Goal: Information Seeking & Learning: Check status

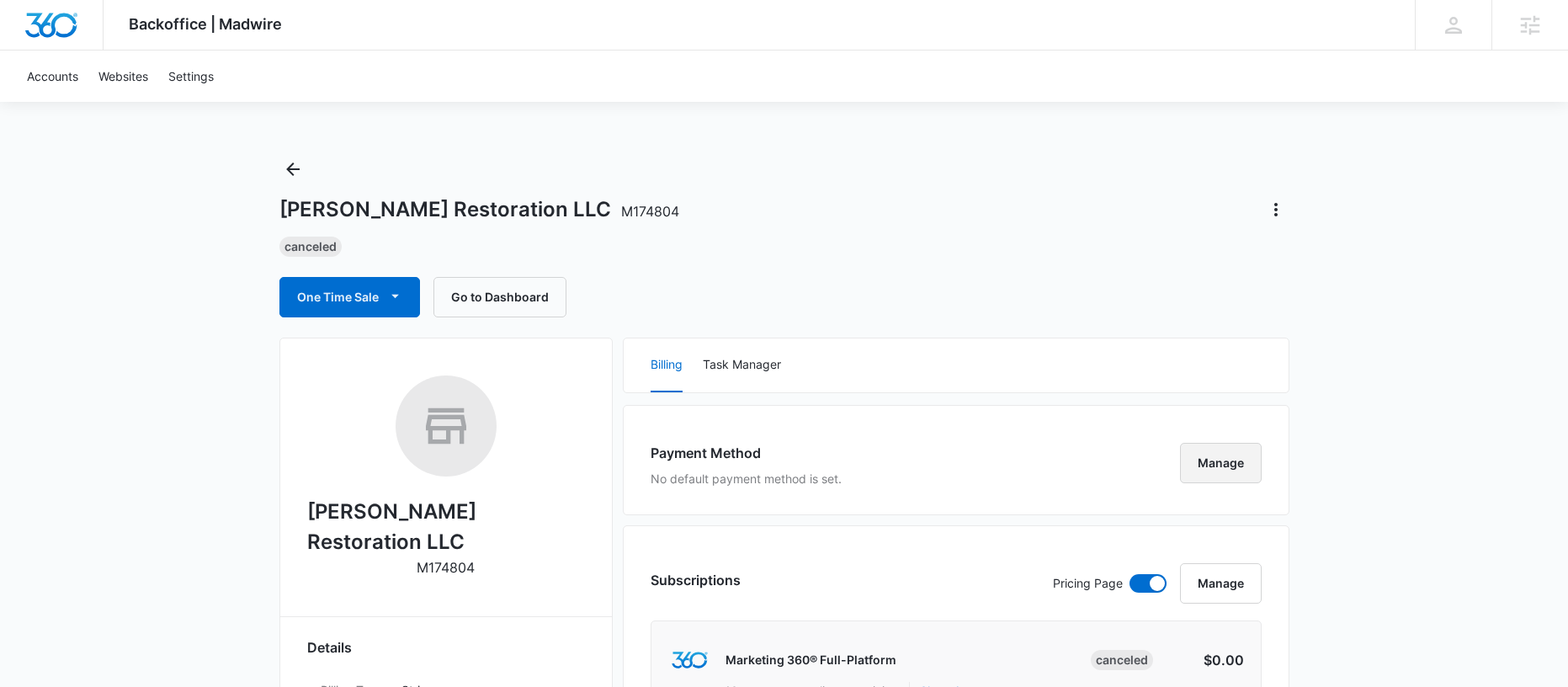
click at [1247, 460] on button "Manage" at bounding box center [1221, 462] width 82 height 40
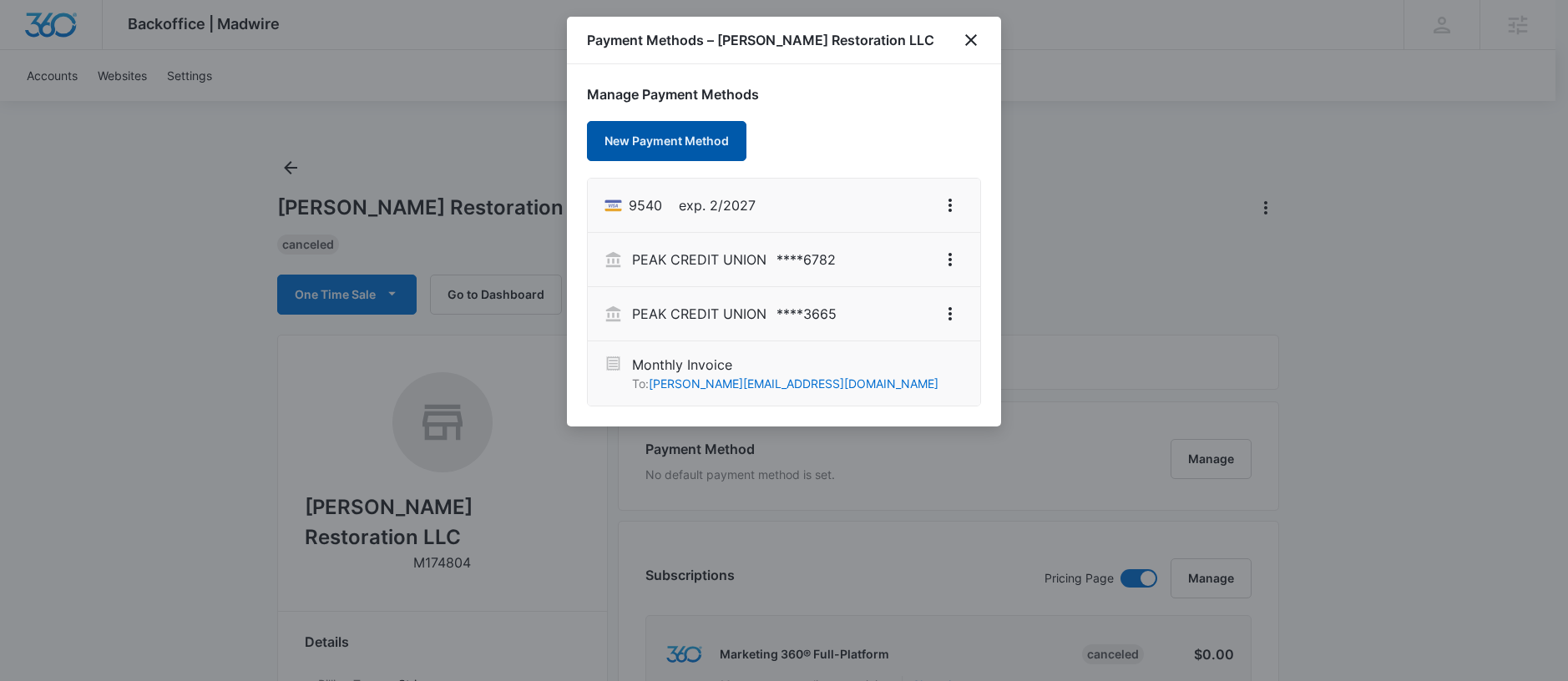
click at [662, 146] on button "New Payment Method" at bounding box center [666, 140] width 159 height 40
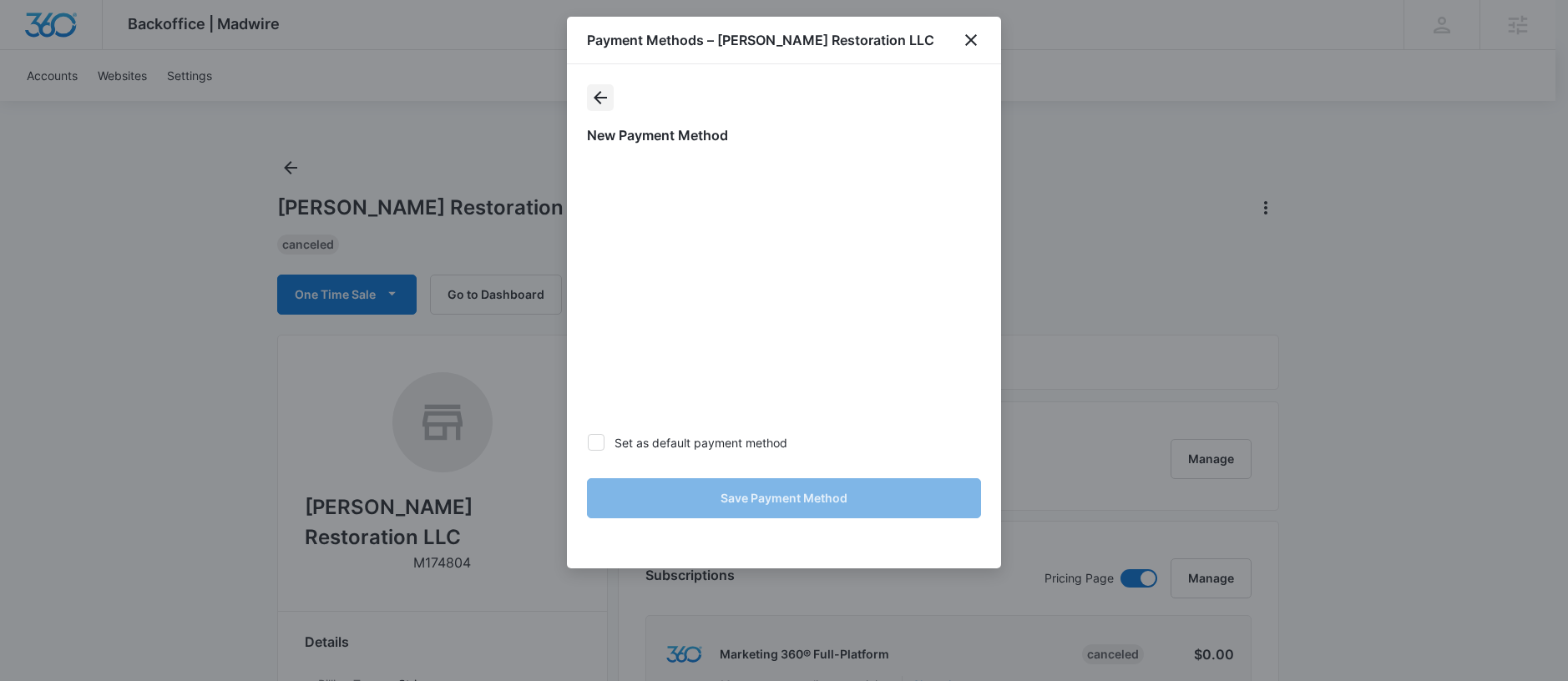
click at [593, 103] on icon "actions.back" at bounding box center [600, 97] width 20 height 20
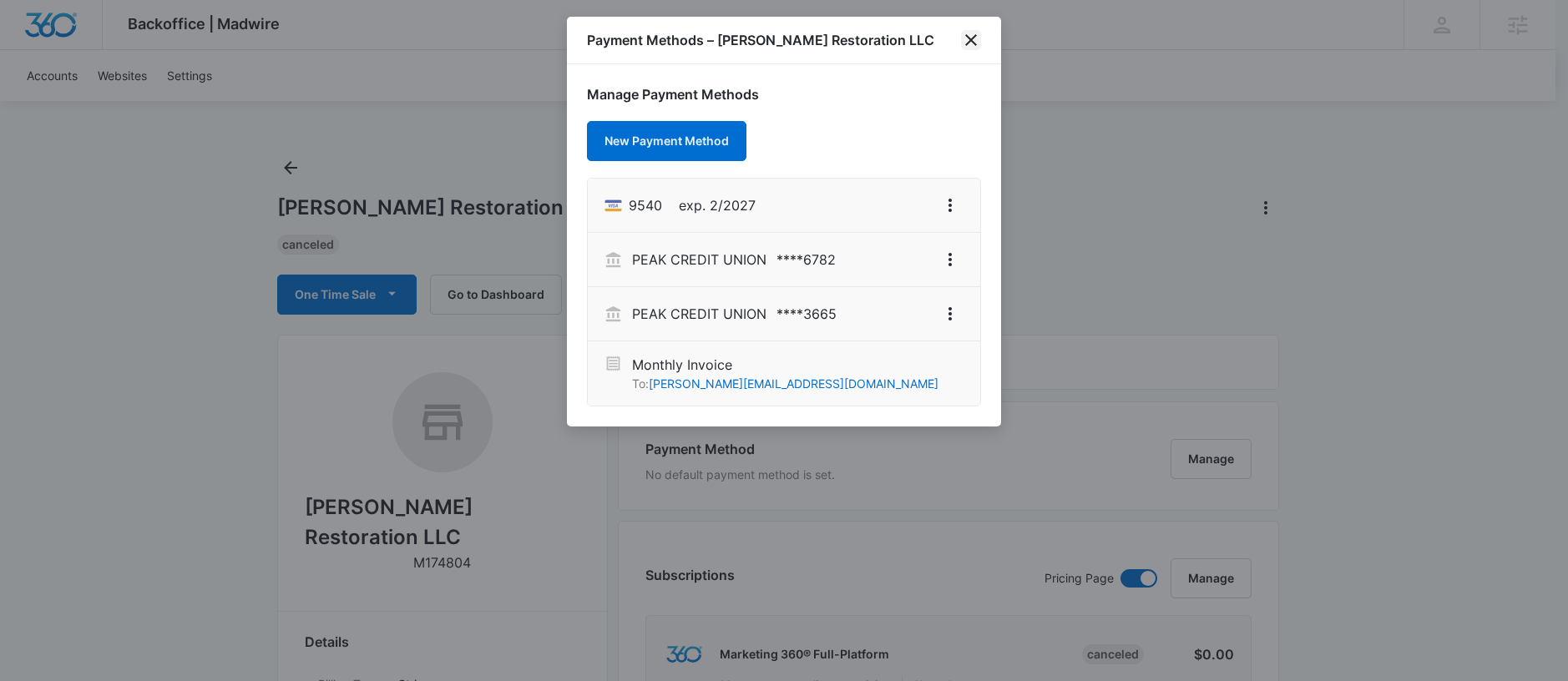
click at [967, 46] on icon "close" at bounding box center [970, 40] width 20 height 20
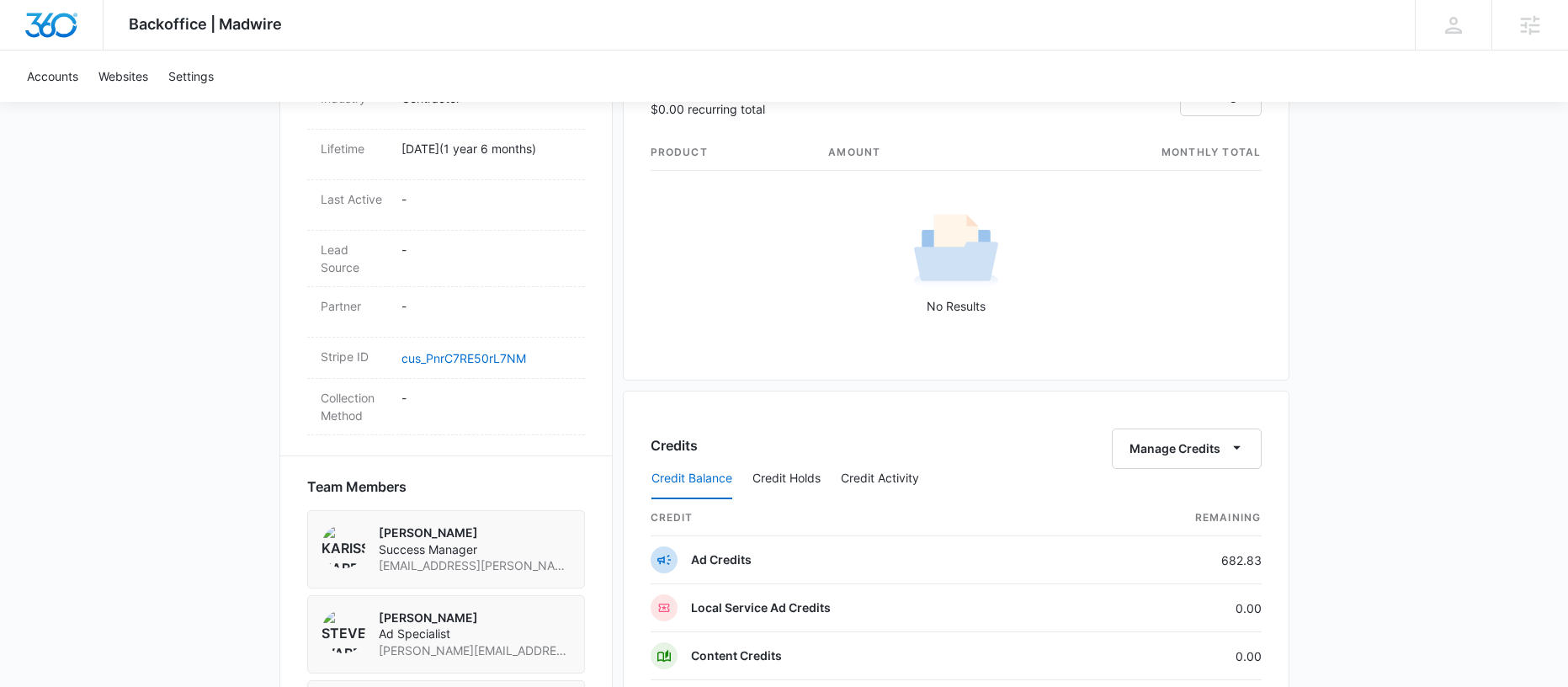
scroll to position [1327, 0]
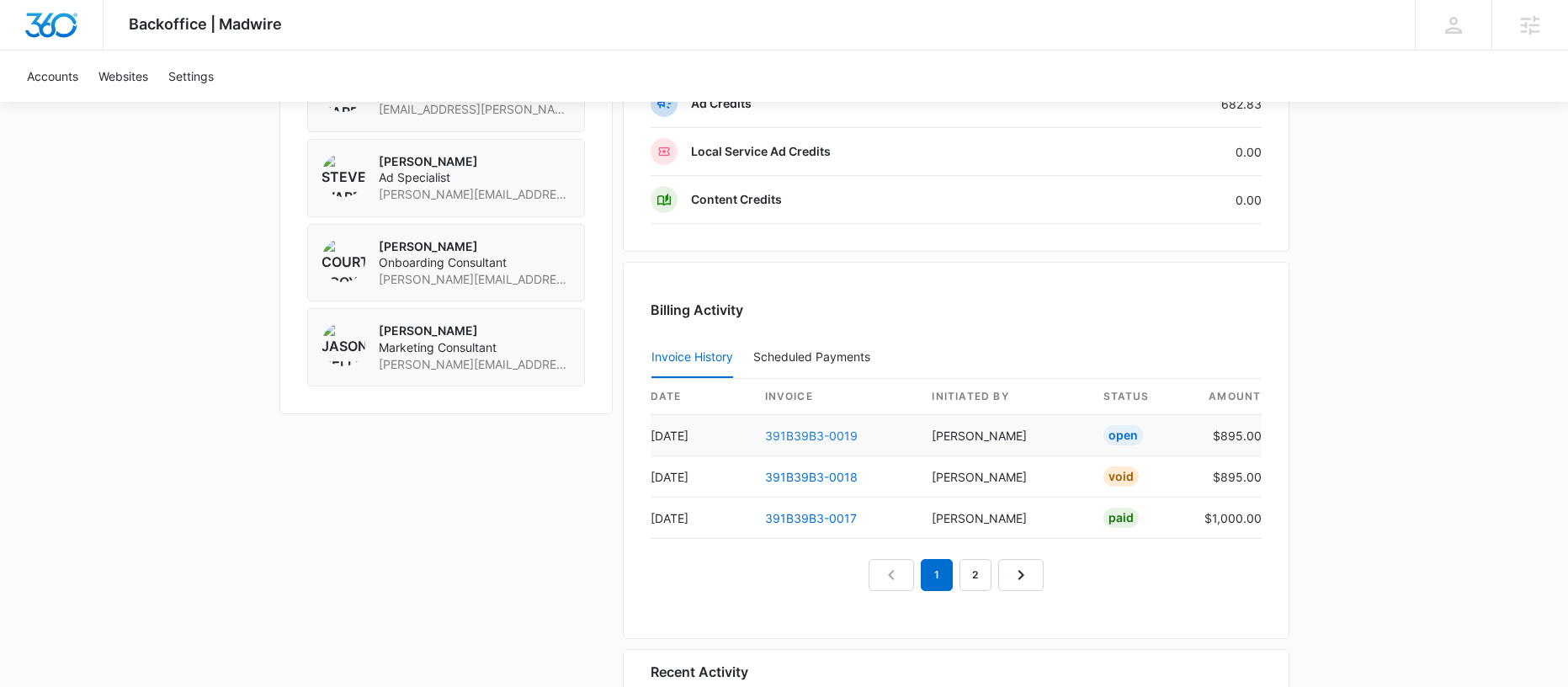
click at [814, 432] on link "391B39B3-0019" at bounding box center [812, 436] width 93 height 14
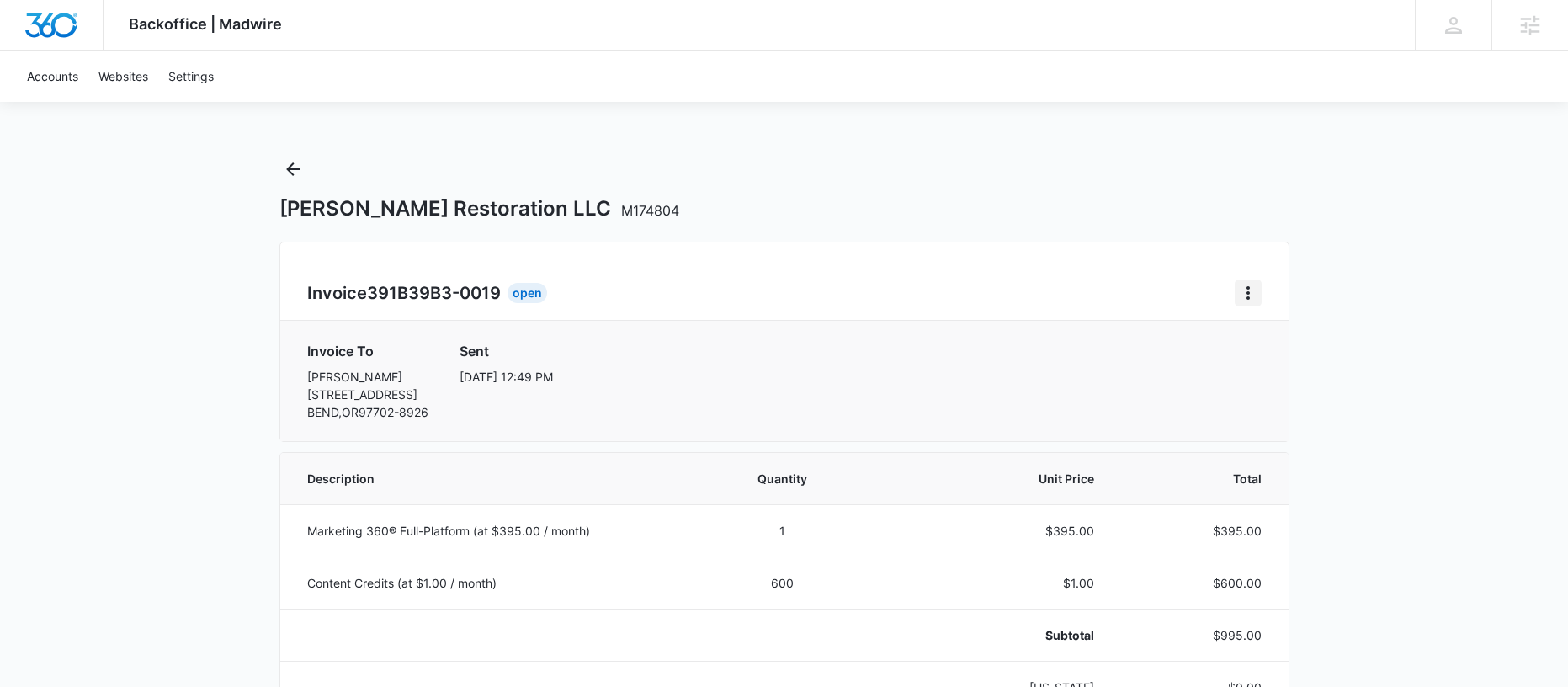
click at [1245, 304] on button "Home" at bounding box center [1248, 293] width 27 height 27
click at [1294, 339] on link "Download Invoice" at bounding box center [1304, 339] width 98 height 14
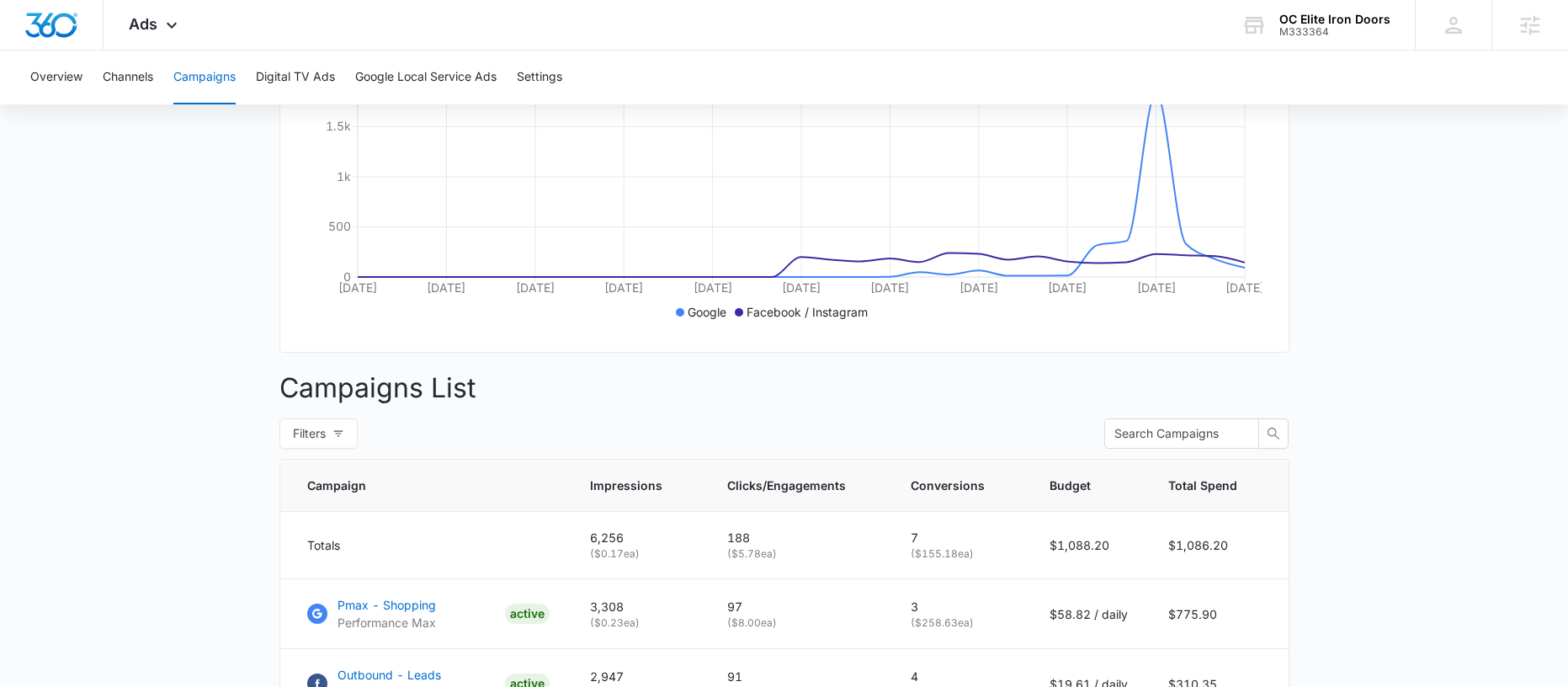
scroll to position [364, 0]
click at [396, 613] on p "Pmax - Shopping" at bounding box center [387, 604] width 99 height 18
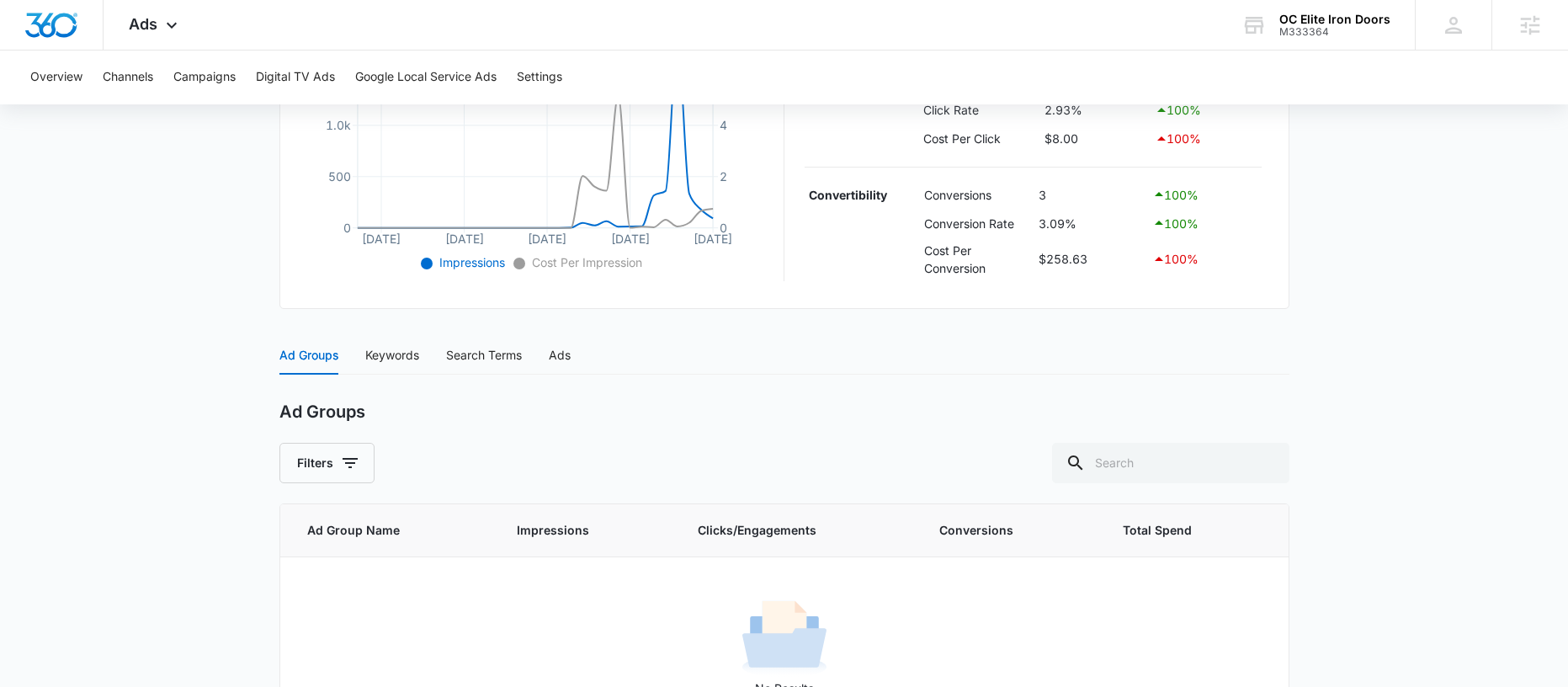
scroll to position [539, 0]
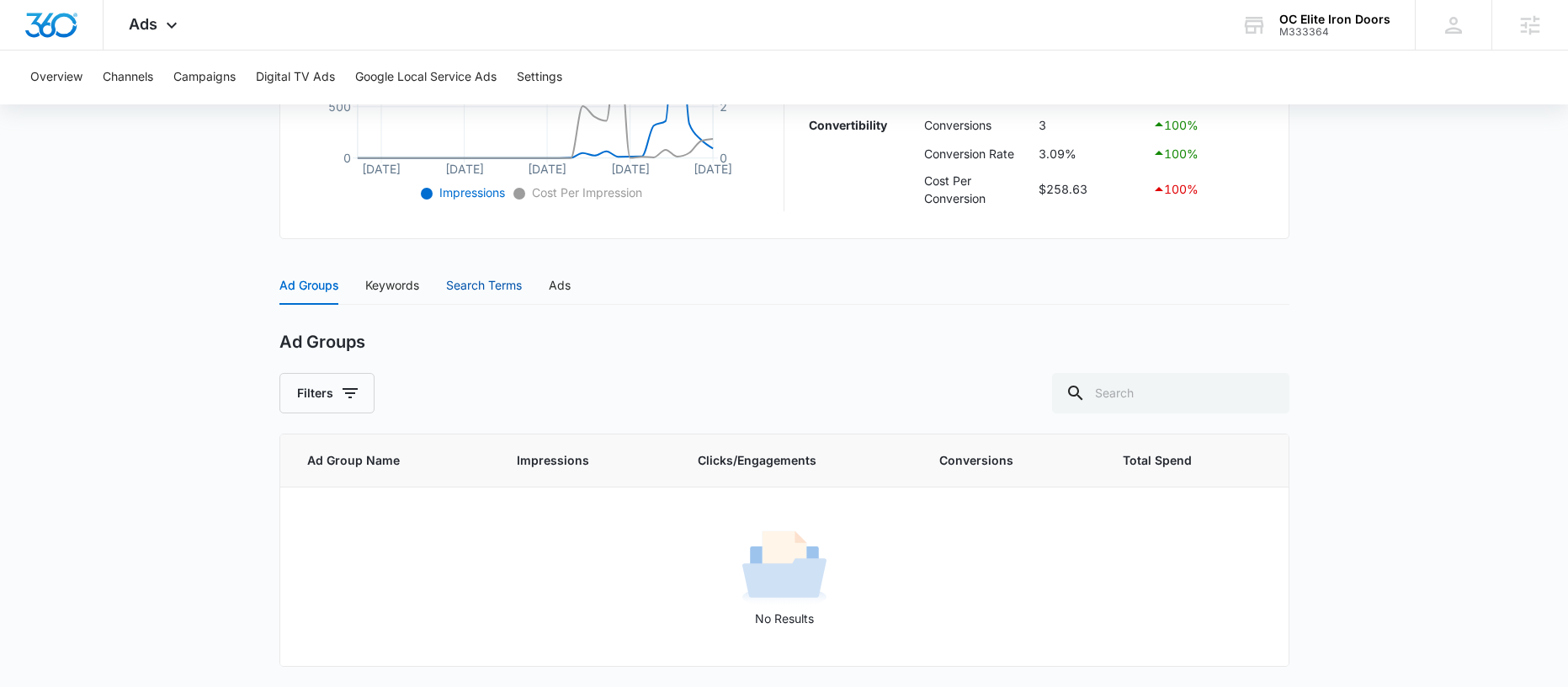
click at [495, 286] on div "Search Terms" at bounding box center [484, 285] width 76 height 19
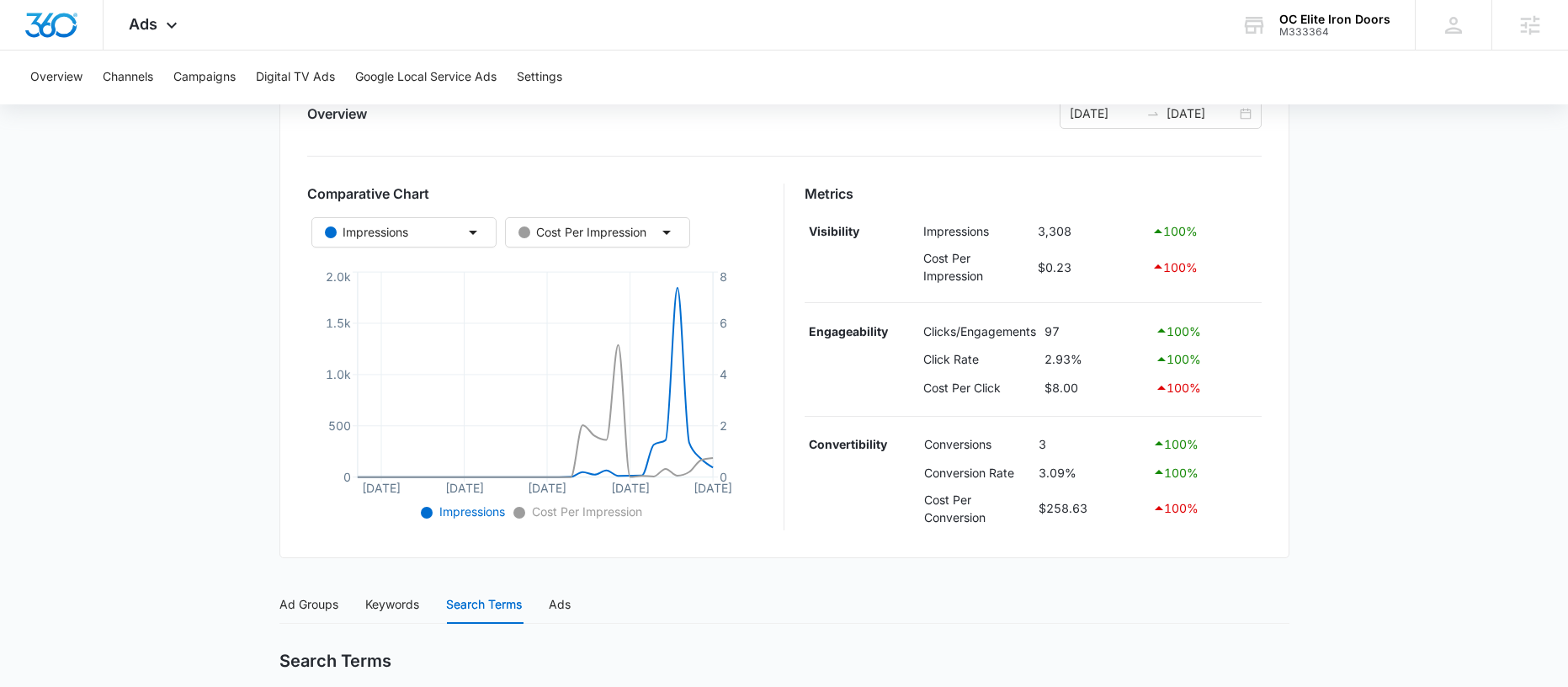
scroll to position [0, 0]
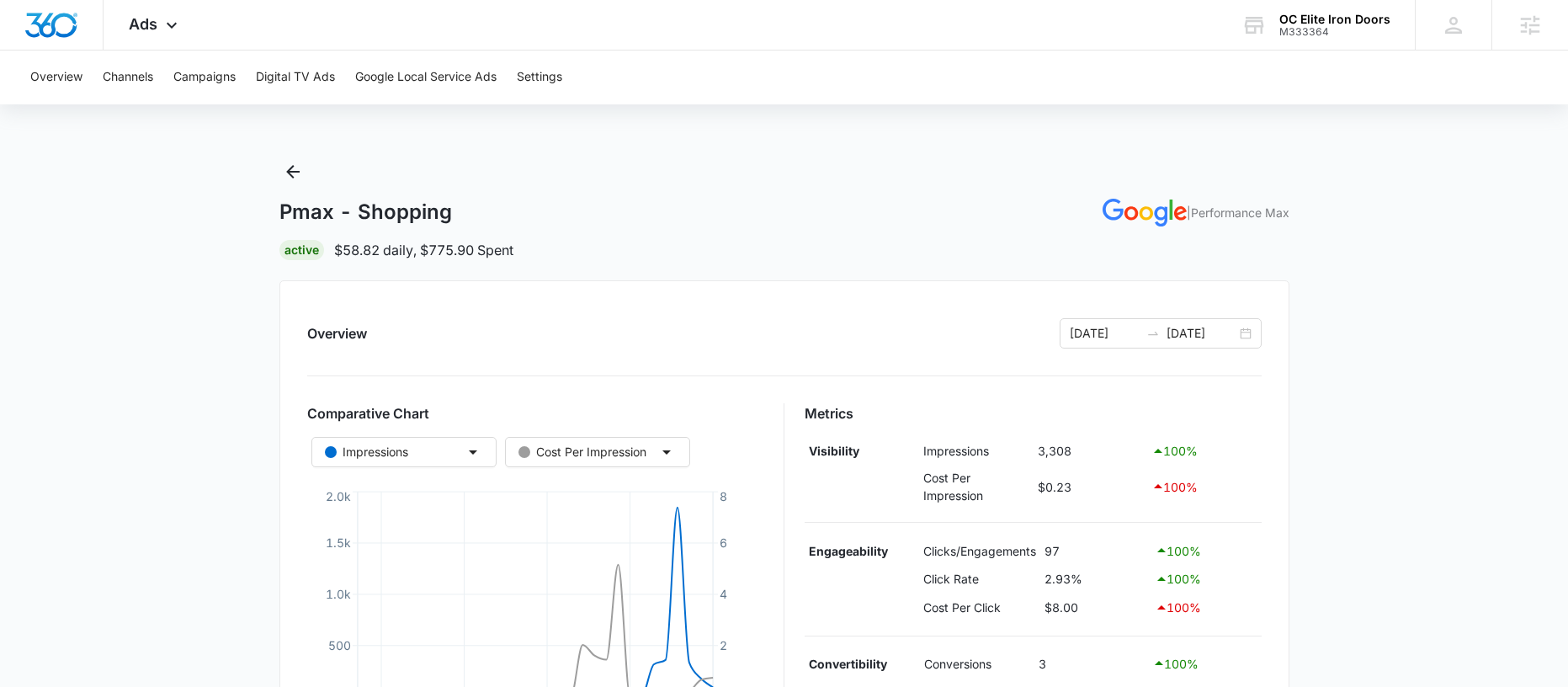
click at [306, 172] on div "Pmax - Shopping | Performance Max Active $58.82 daily , $775.90 Spent" at bounding box center [785, 209] width 1010 height 102
click at [299, 178] on icon "Back" at bounding box center [292, 171] width 20 height 20
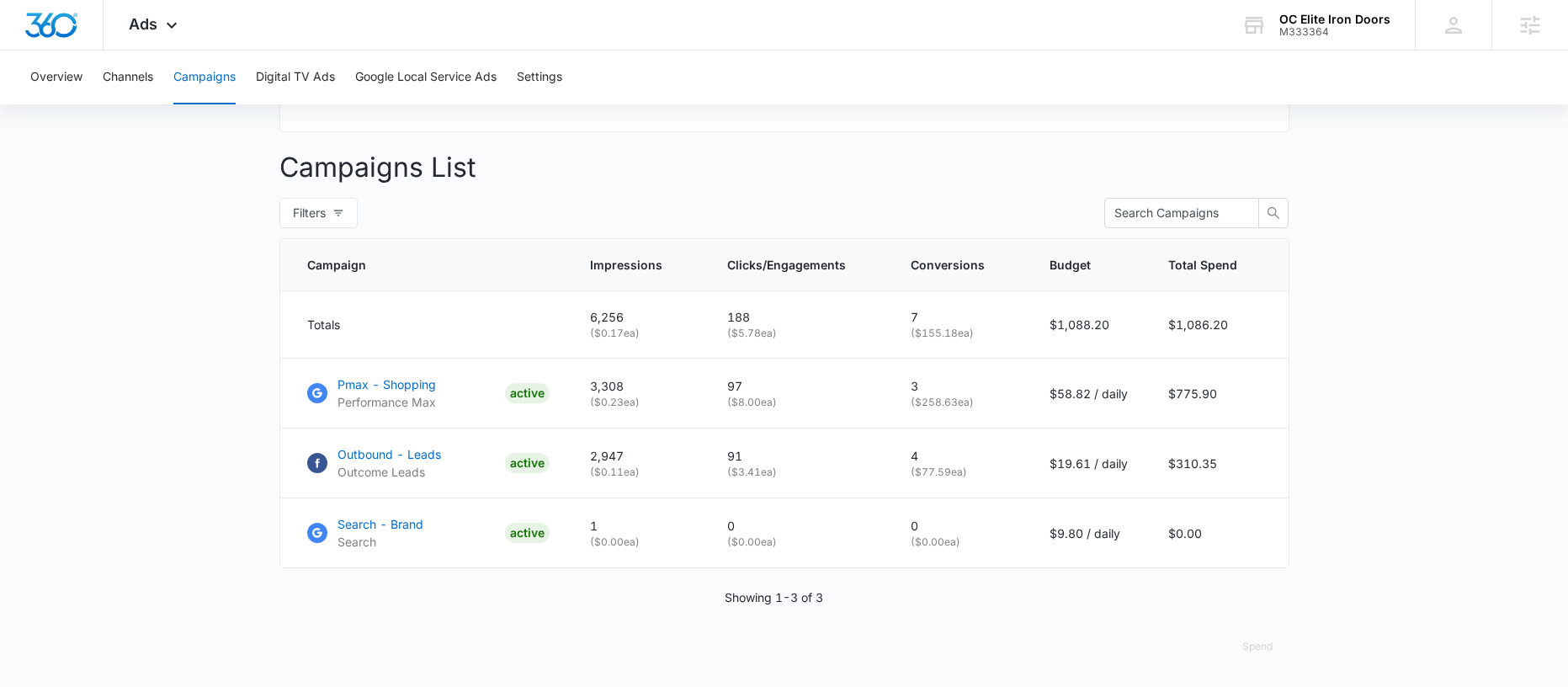
scroll to position [596, 0]
click at [389, 452] on p "Outbound - Leads" at bounding box center [389, 454] width 103 height 18
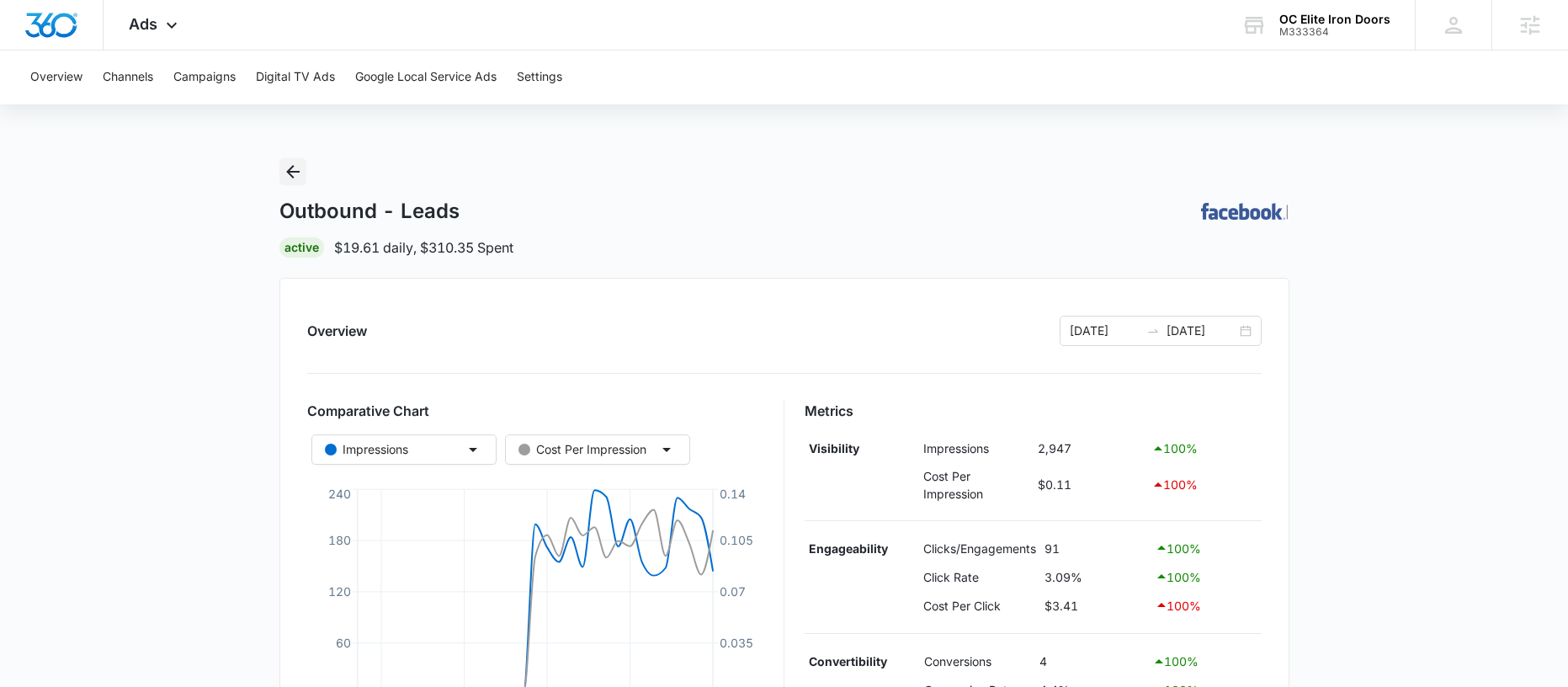
click at [292, 165] on icon "Back" at bounding box center [292, 171] width 13 height 13
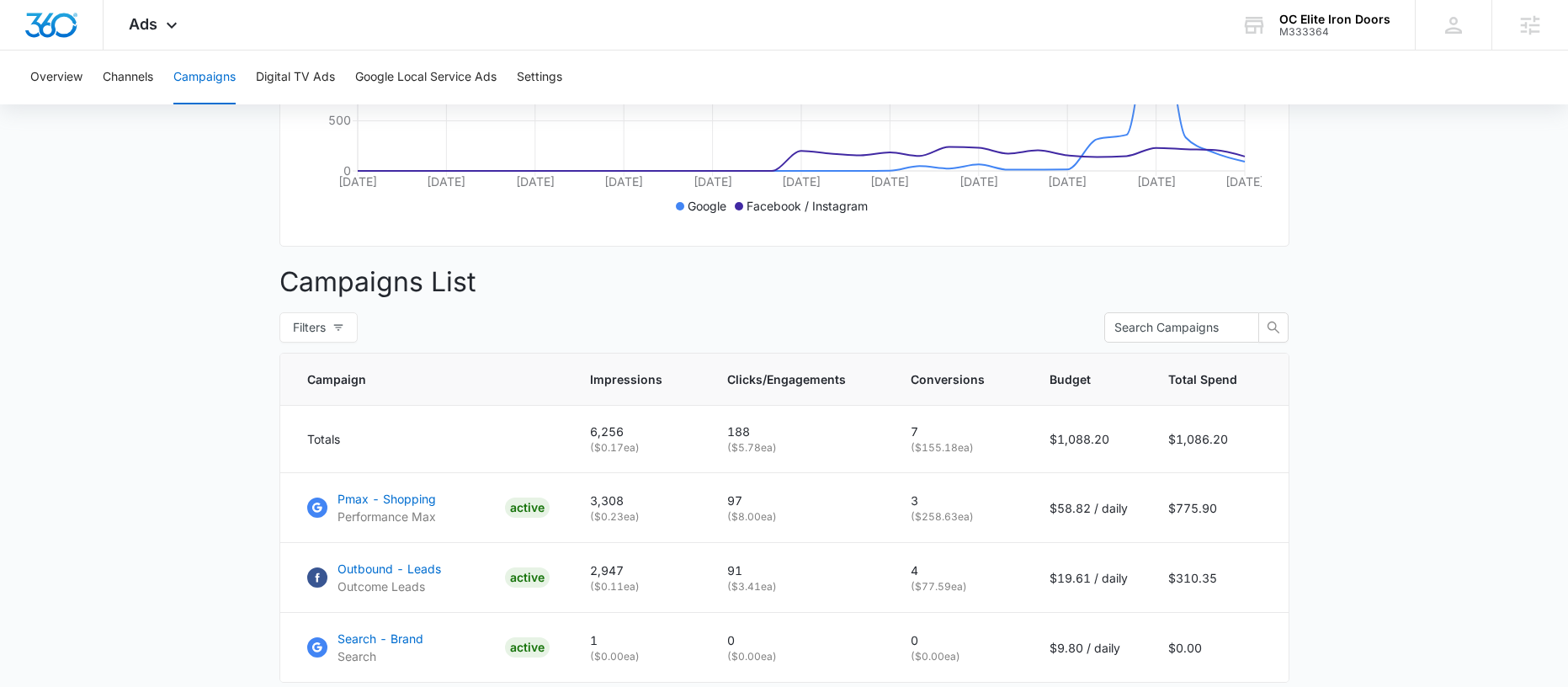
scroll to position [596, 0]
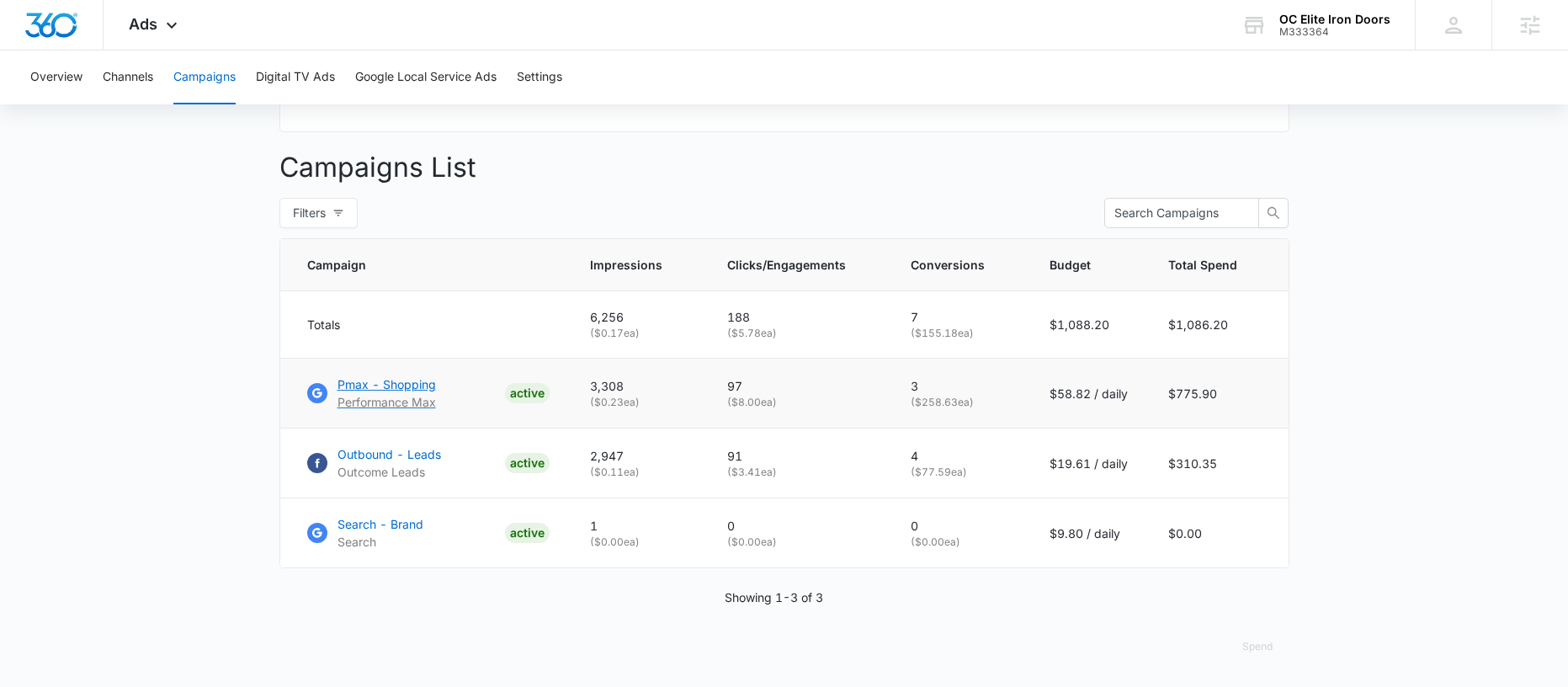
click at [378, 386] on p "Pmax - Shopping" at bounding box center [387, 384] width 99 height 18
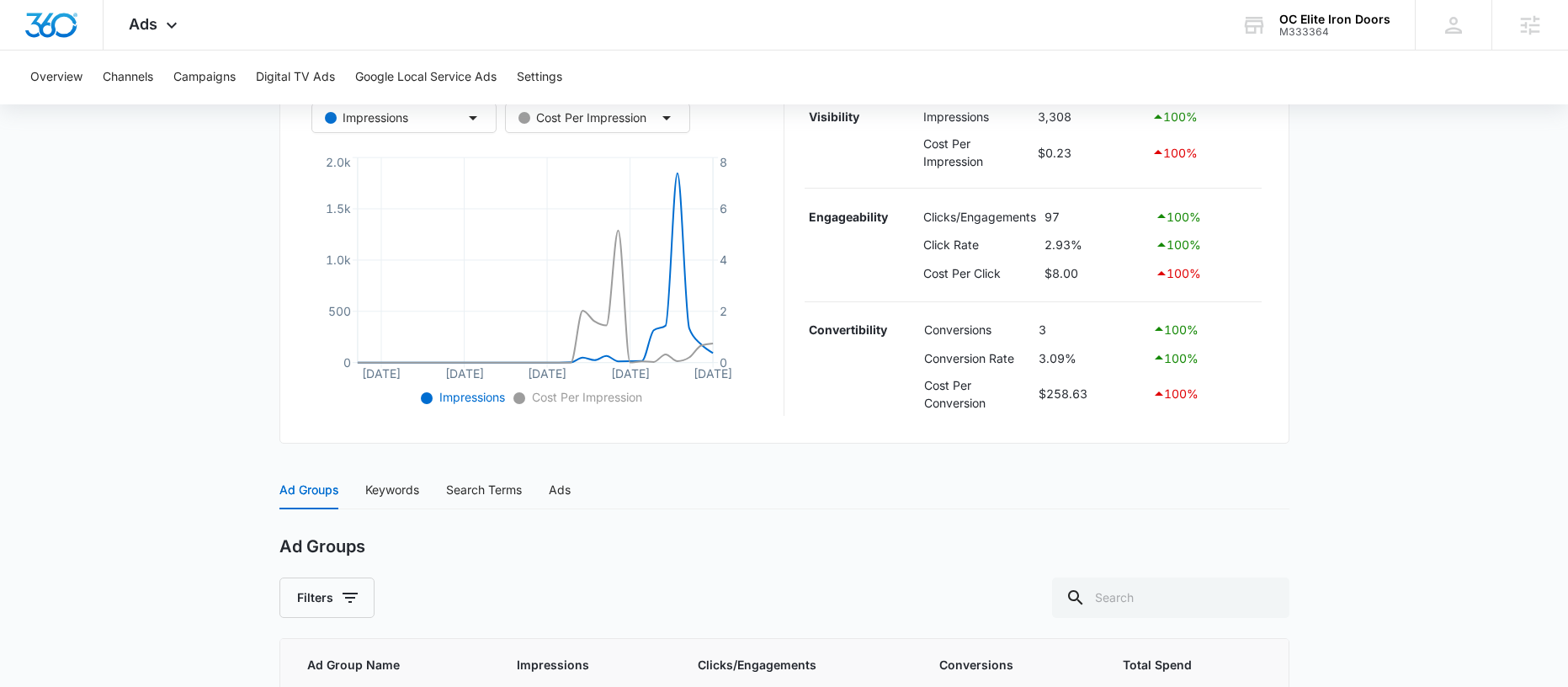
scroll to position [509, 0]
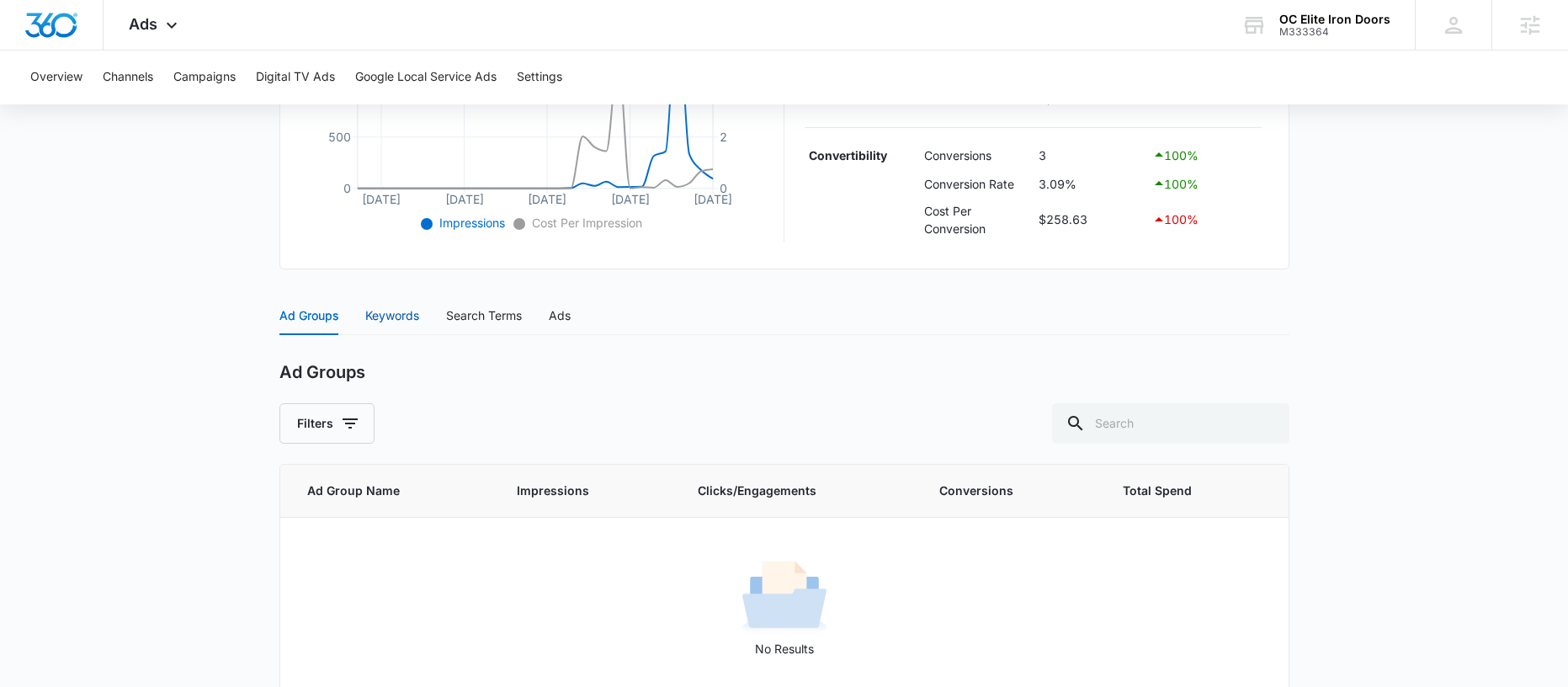
click at [403, 312] on div "Keywords" at bounding box center [392, 315] width 53 height 19
click at [482, 315] on div "Search Terms" at bounding box center [484, 315] width 76 height 19
click at [558, 313] on div "Ads" at bounding box center [559, 315] width 22 height 19
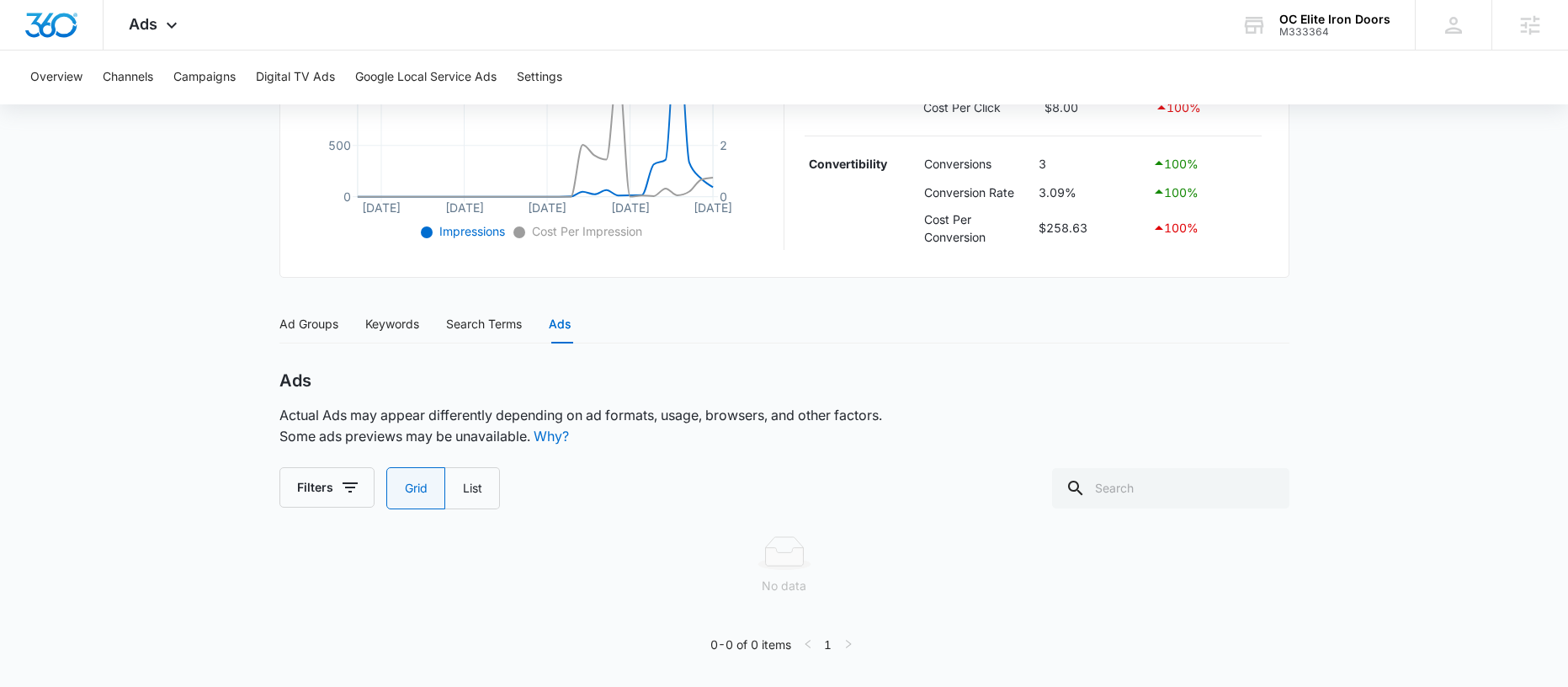
scroll to position [500, 0]
click at [315, 329] on div "Ad Groups" at bounding box center [309, 323] width 59 height 19
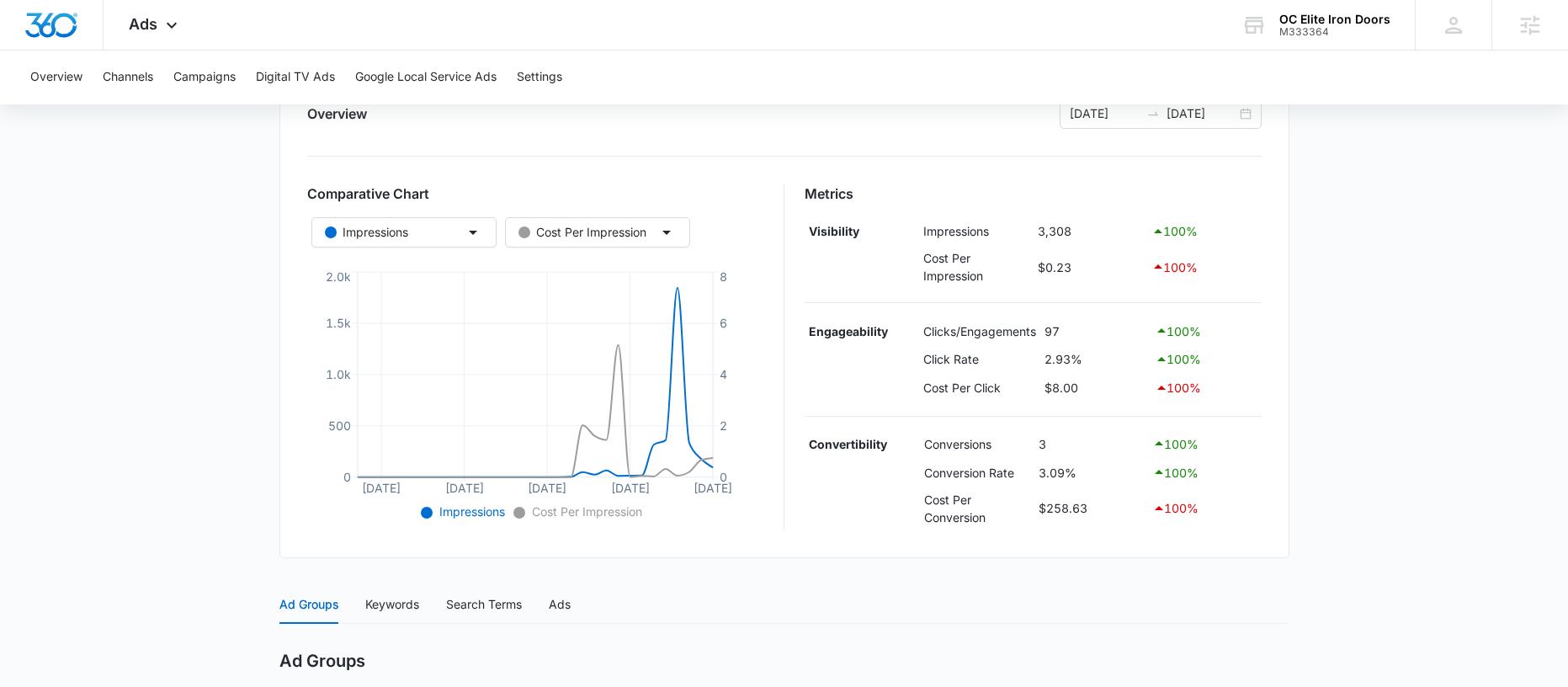
scroll to position [0, 0]
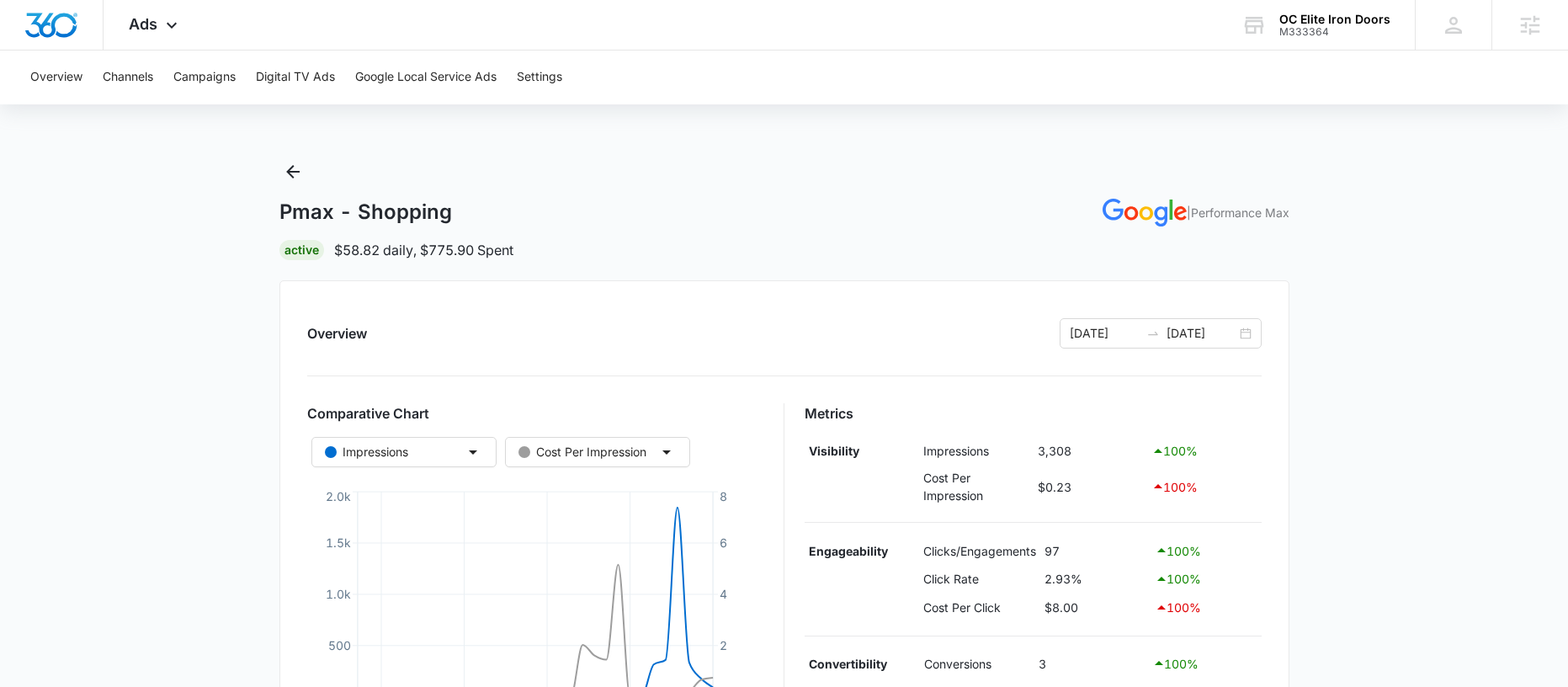
click at [312, 175] on div "Pmax - Shopping | Performance Max Active $58.82 daily , $775.90 Spent" at bounding box center [785, 209] width 1010 height 102
click at [325, 175] on div "Pmax - Shopping | Performance Max Active $58.82 daily , $775.90 Spent" at bounding box center [785, 209] width 1010 height 102
click at [292, 176] on icon "Back" at bounding box center [292, 171] width 13 height 13
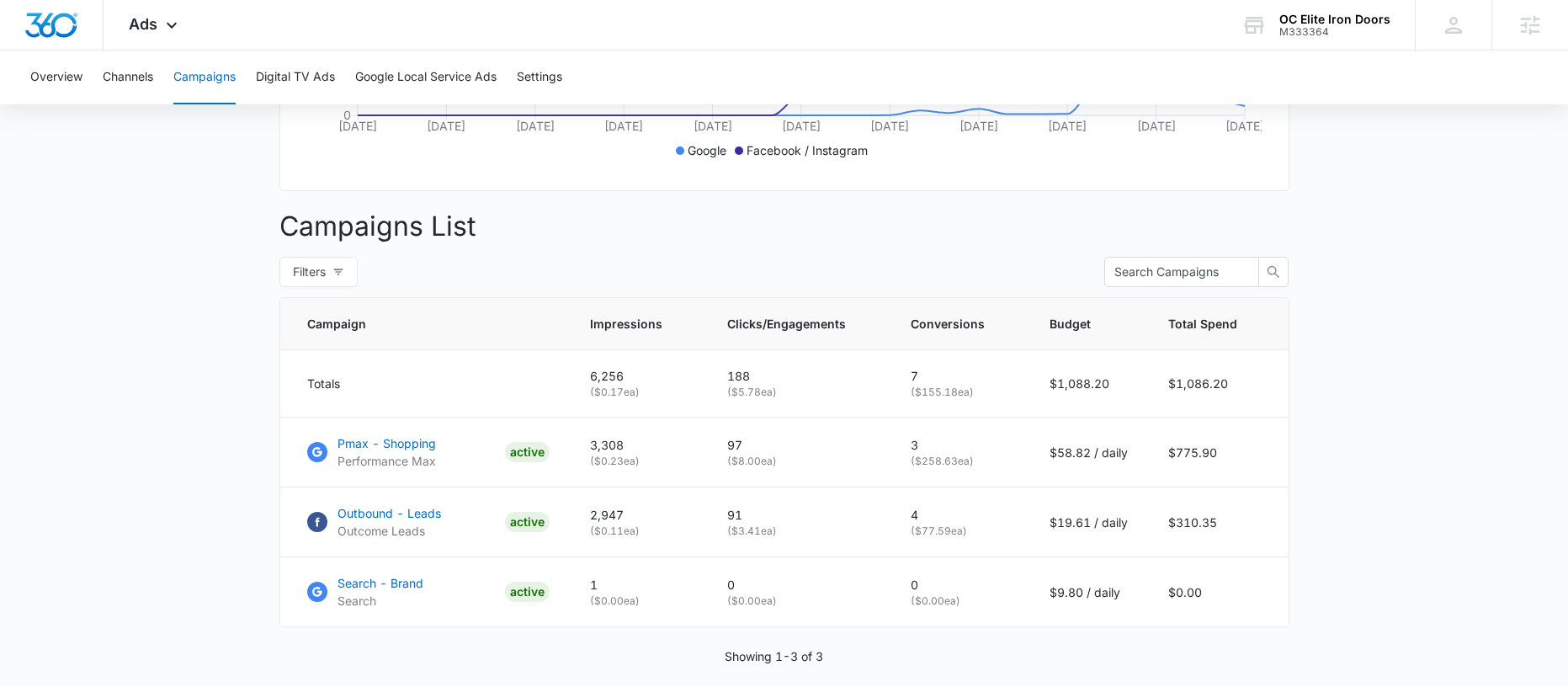
scroll to position [596, 0]
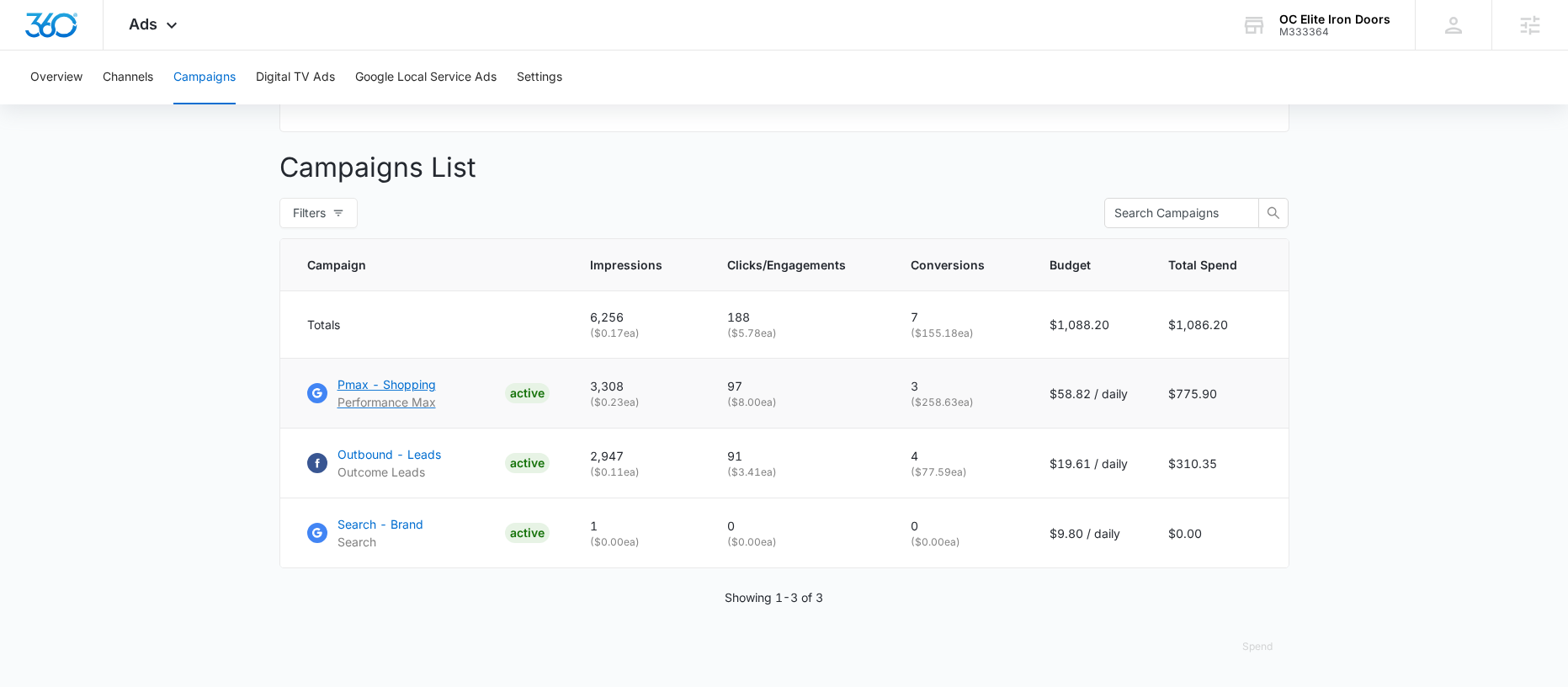
click at [368, 381] on p "Pmax - Shopping" at bounding box center [387, 384] width 99 height 18
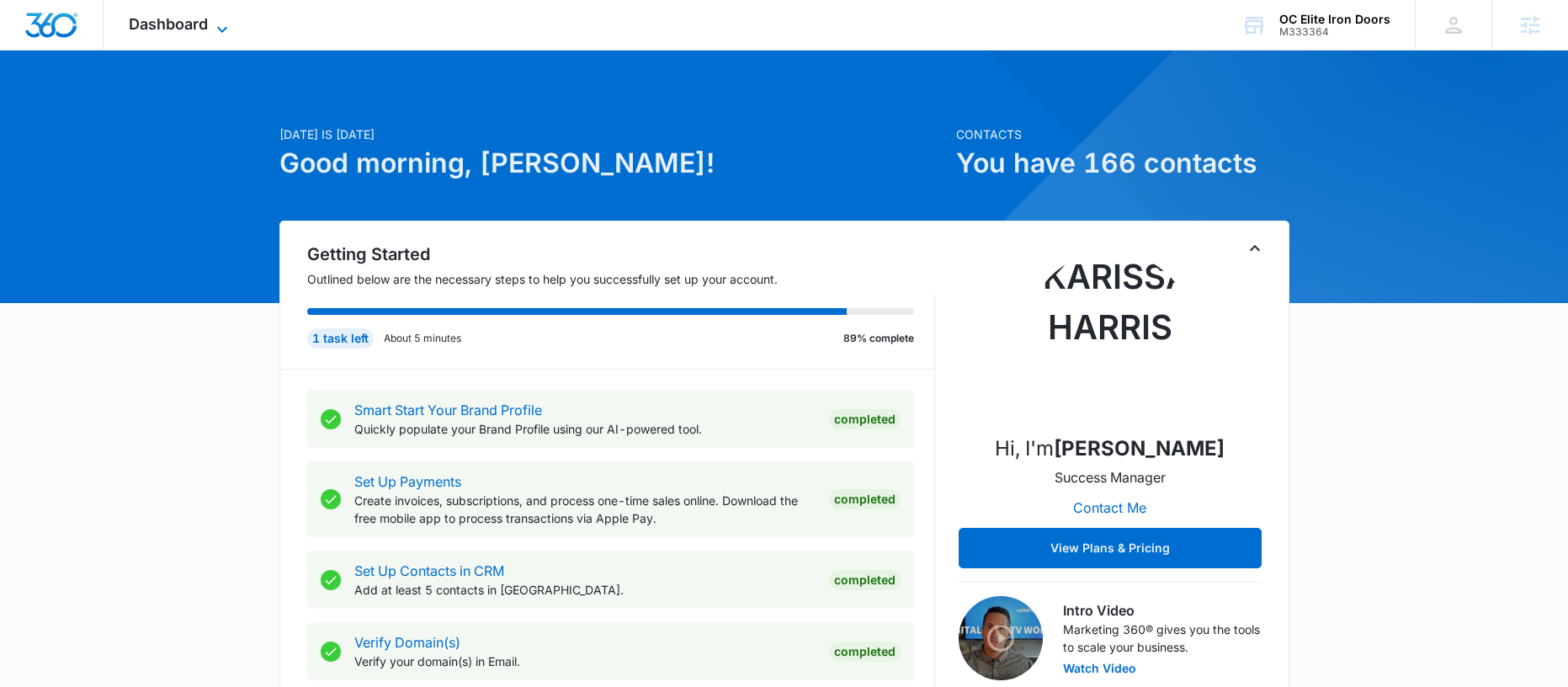
click at [170, 29] on span "Dashboard" at bounding box center [168, 24] width 79 height 18
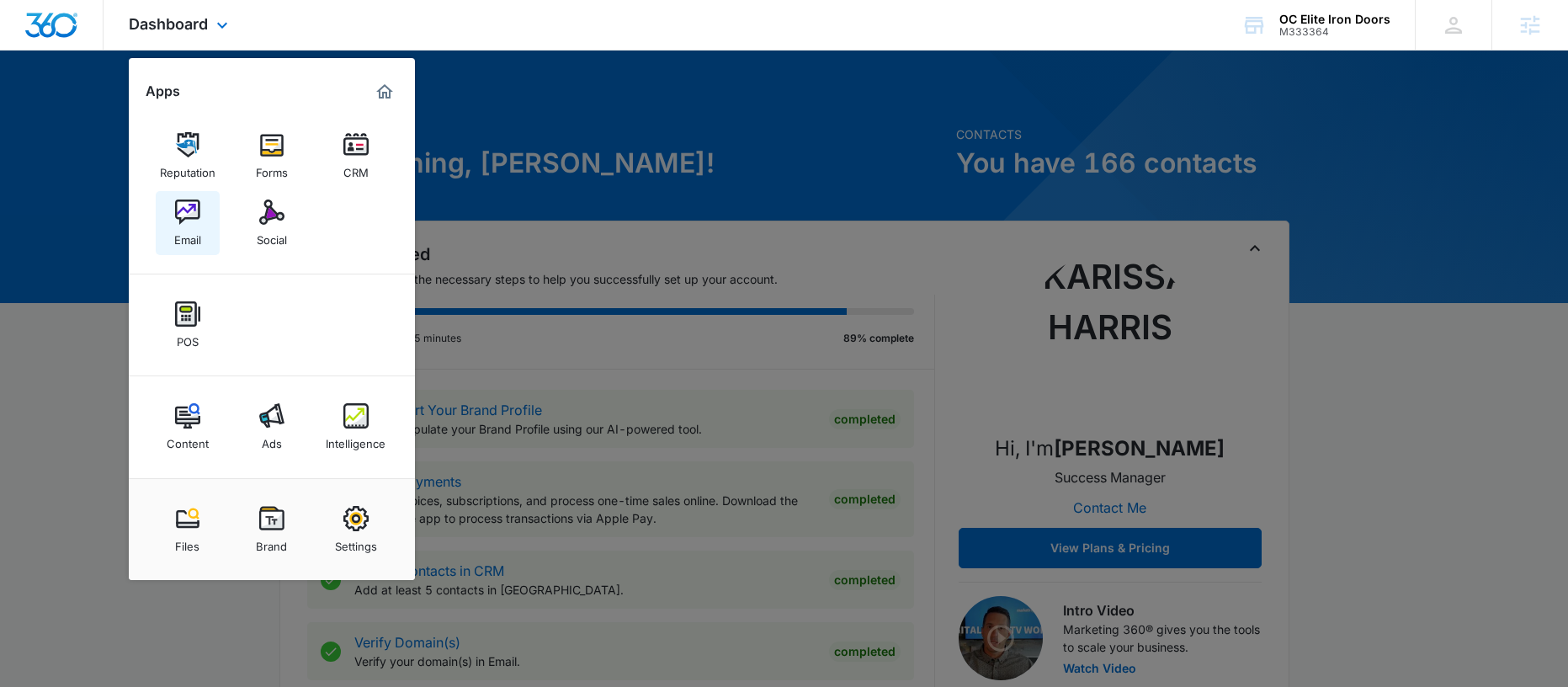
click at [200, 244] on div "Email" at bounding box center [188, 235] width 27 height 22
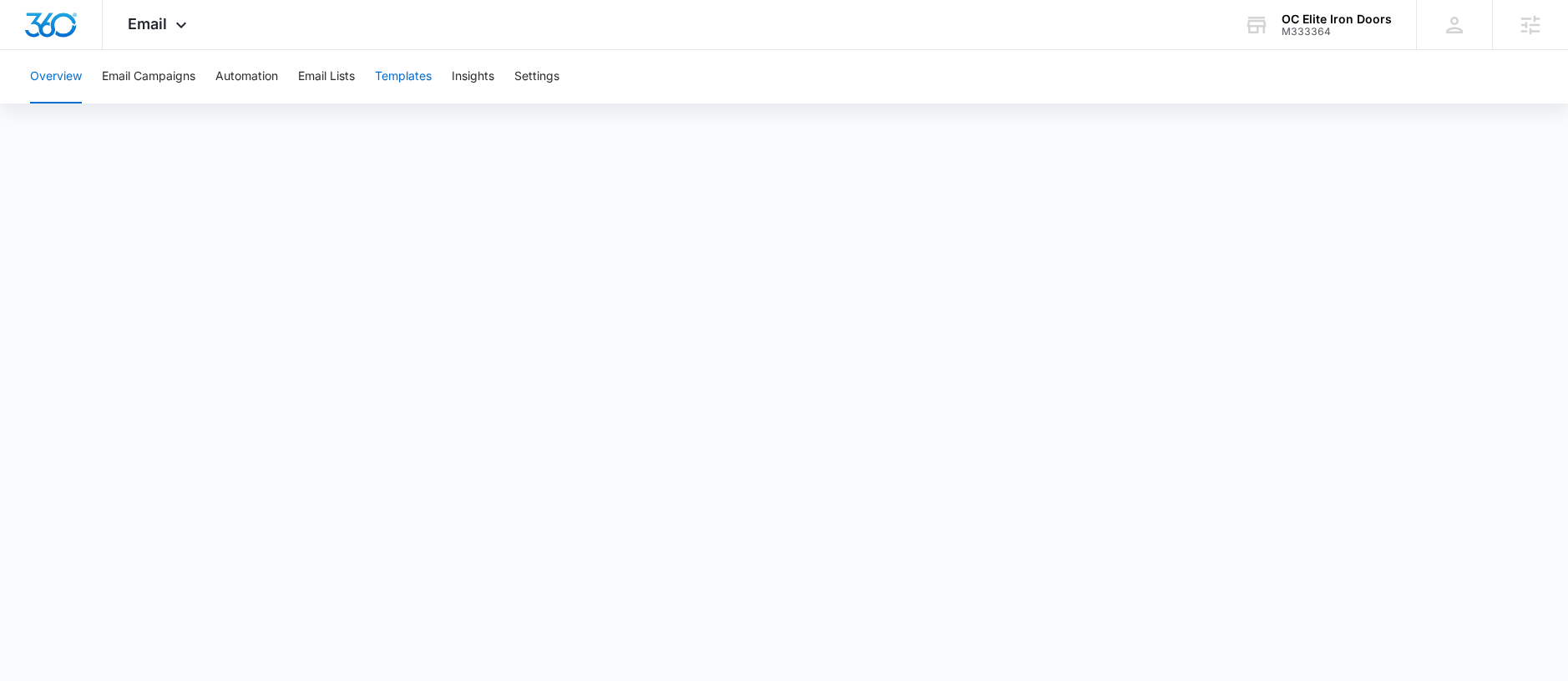
click at [413, 79] on button "Templates" at bounding box center [403, 77] width 57 height 53
click at [240, 76] on button "Automation" at bounding box center [247, 77] width 63 height 53
click at [393, 76] on button "Templates" at bounding box center [403, 77] width 57 height 53
click at [1530, 92] on div "Overview Email Campaigns Automation Email Lists Templates Insights Settings" at bounding box center [784, 77] width 1528 height 53
click at [169, 76] on button "Email Campaigns" at bounding box center [148, 77] width 94 height 53
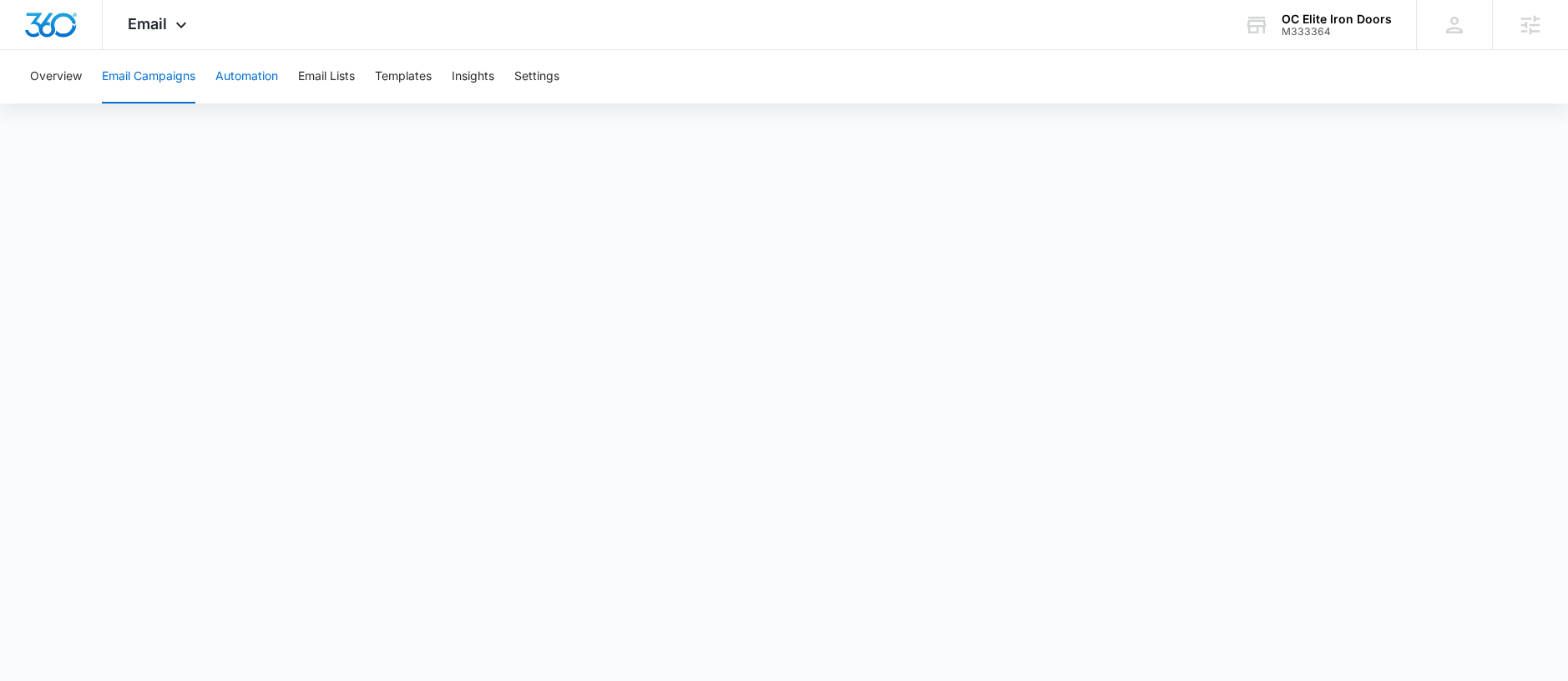
click at [269, 87] on button "Automation" at bounding box center [247, 77] width 63 height 53
click at [139, 64] on button "Email Campaigns" at bounding box center [148, 77] width 94 height 53
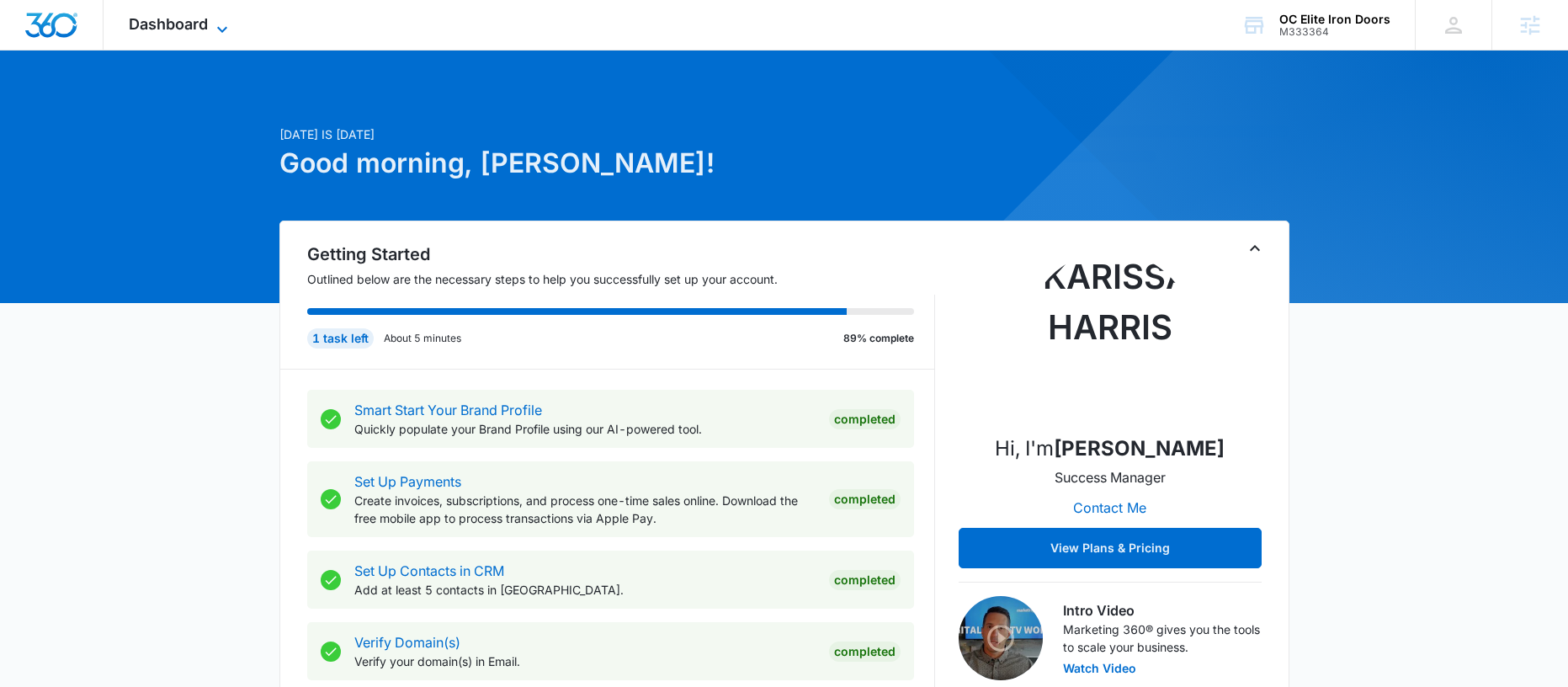
click at [184, 22] on span "Dashboard" at bounding box center [168, 24] width 79 height 18
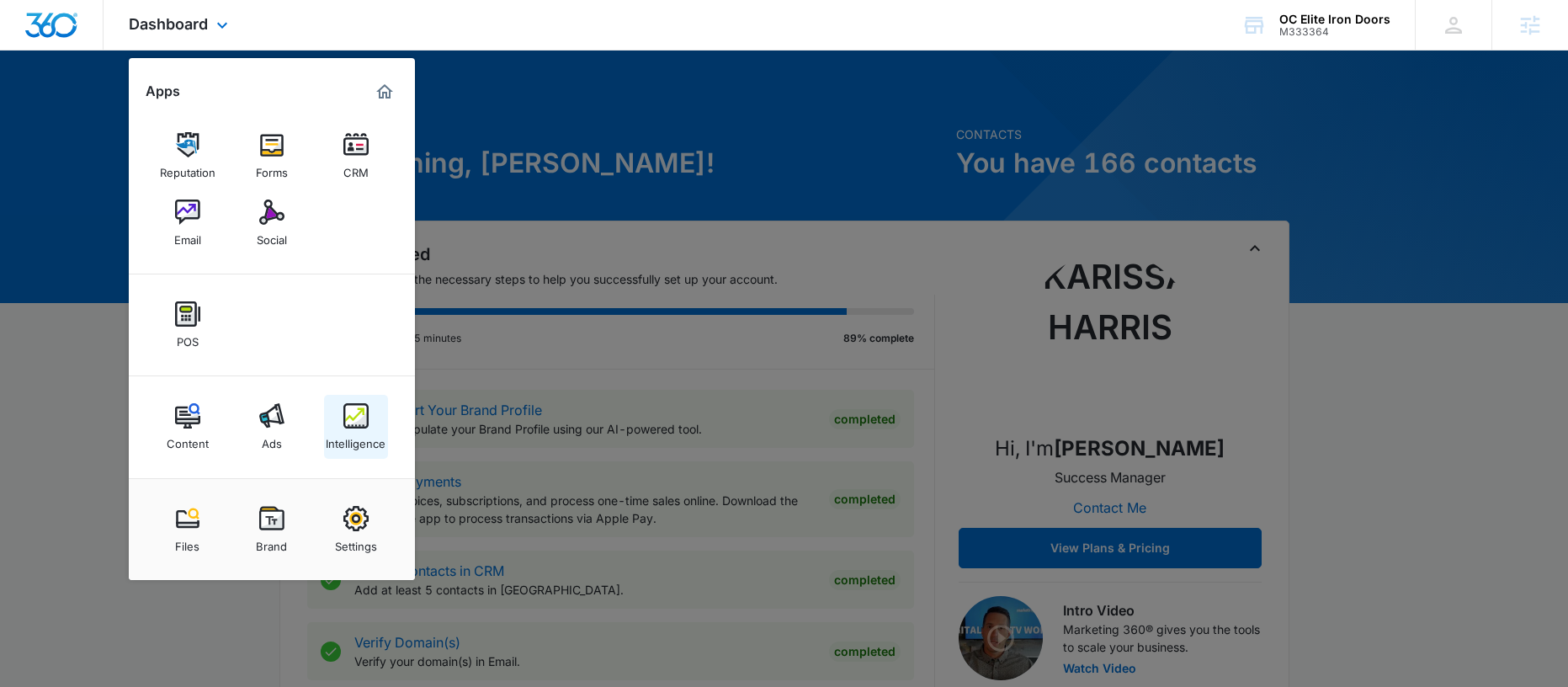
click at [355, 406] on img at bounding box center [355, 415] width 25 height 25
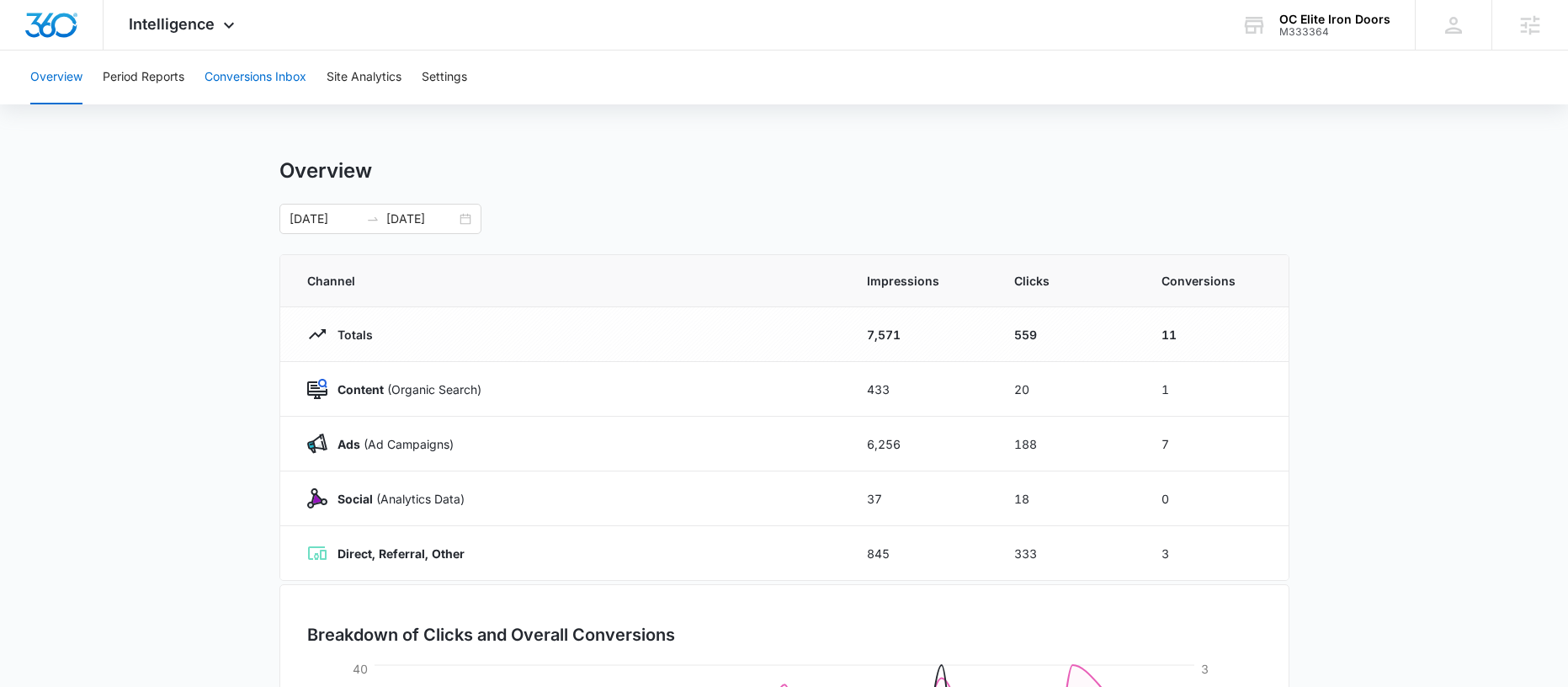
click at [233, 77] on button "Conversions Inbox" at bounding box center [256, 78] width 102 height 53
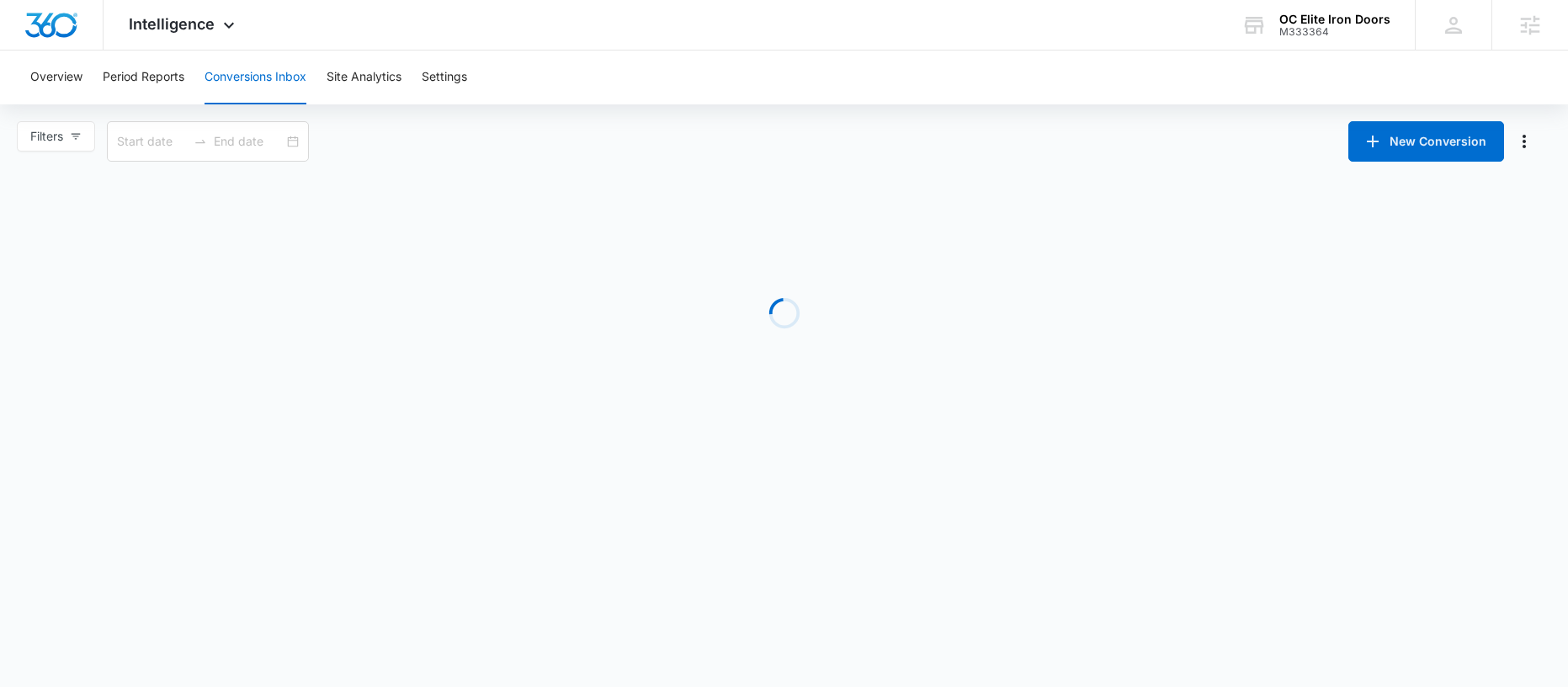
type input "09/09/2025"
type input "10/09/2025"
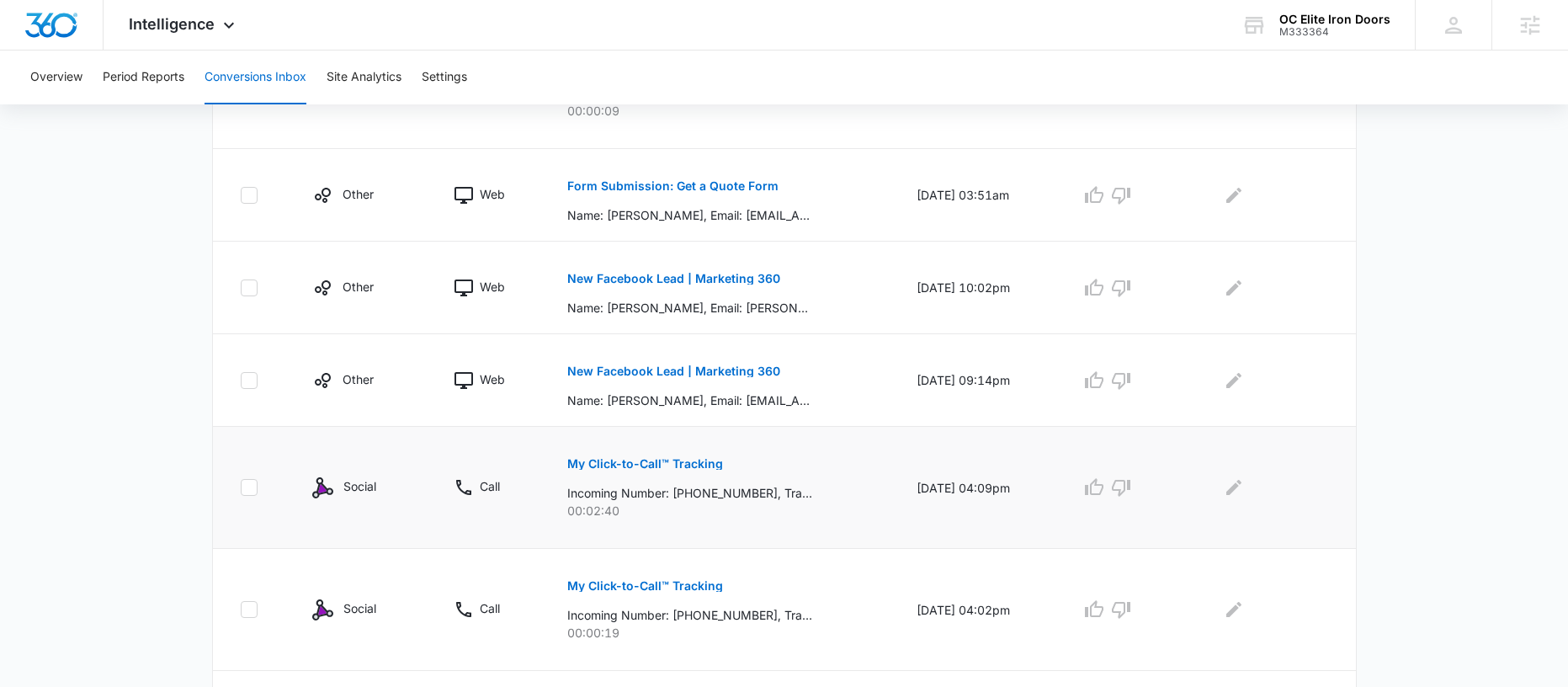
scroll to position [977, 0]
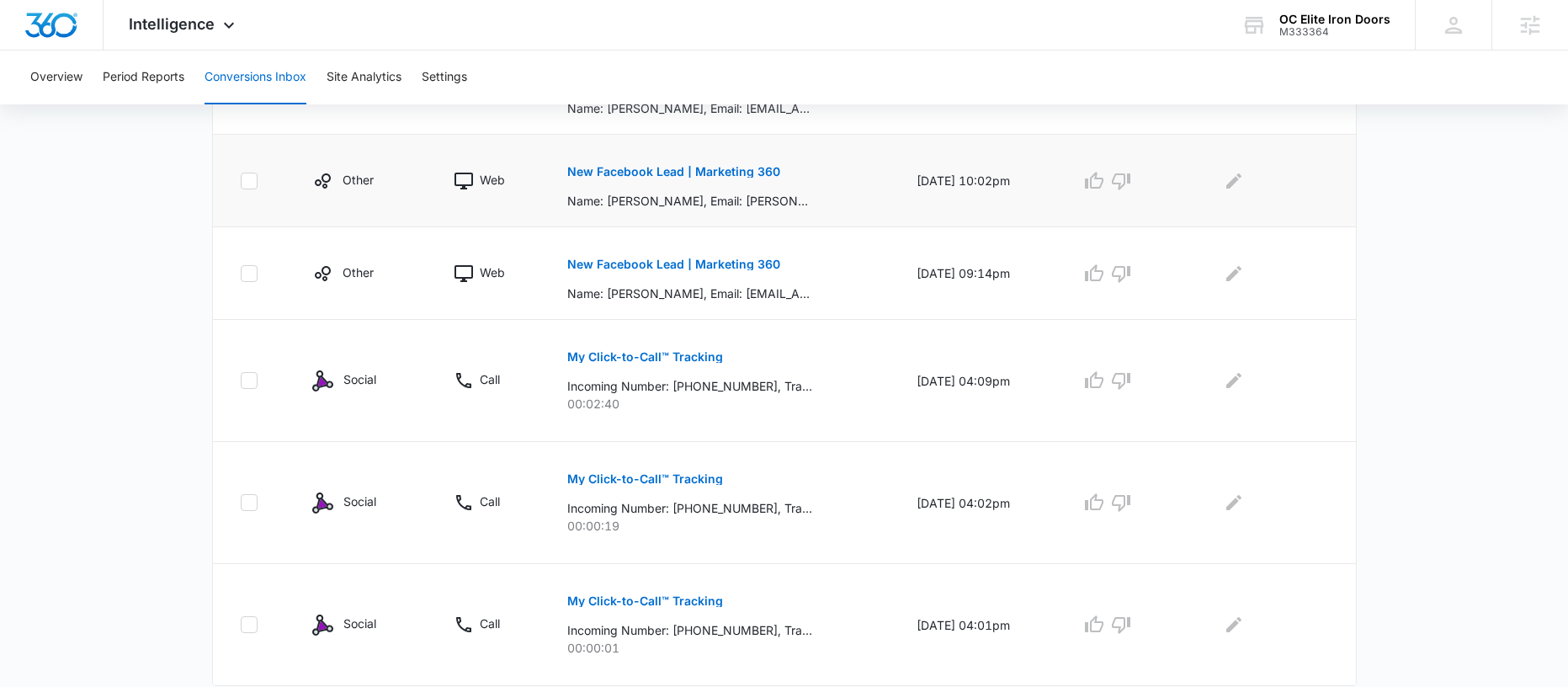
click at [682, 172] on p "New Facebook Lead | Marketing 360" at bounding box center [674, 171] width 213 height 12
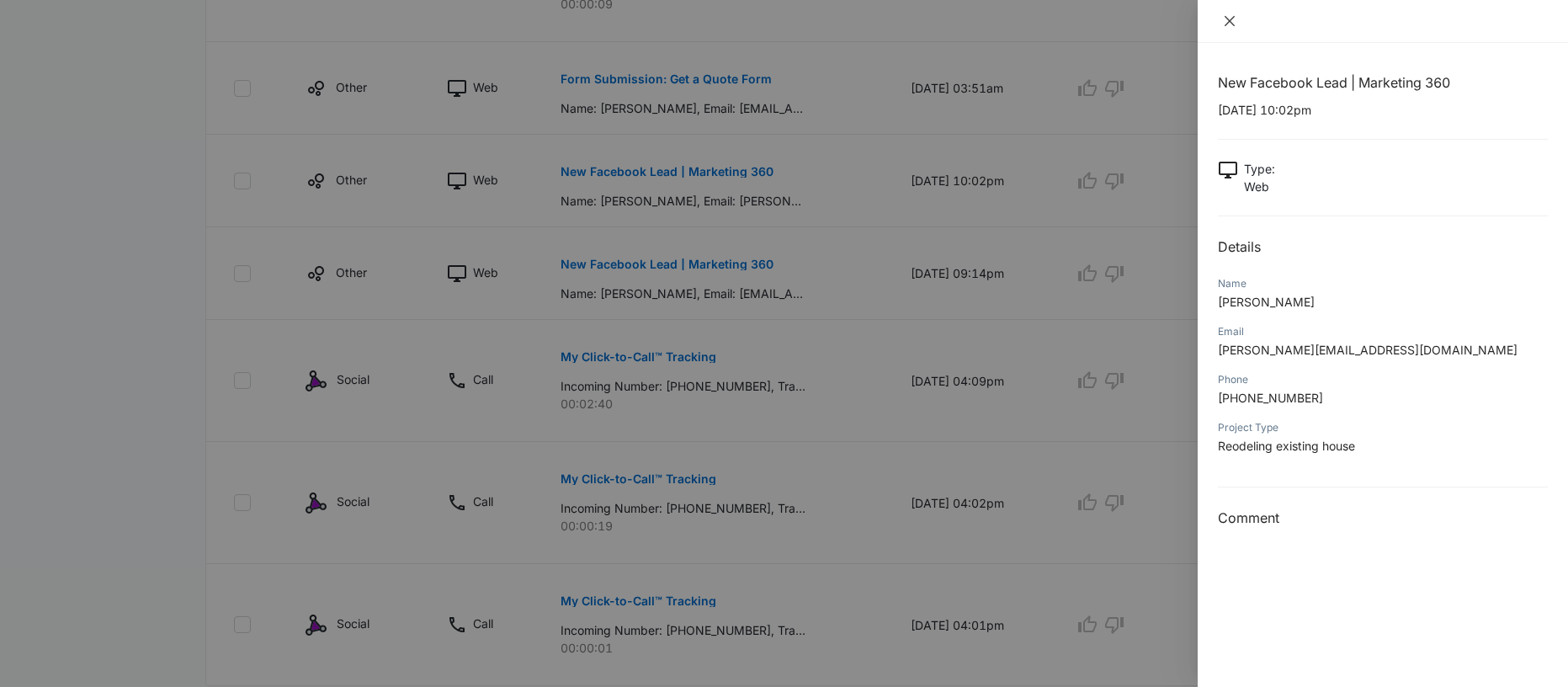
click at [1242, 21] on div at bounding box center [1383, 20] width 330 height 15
click at [1229, 19] on icon "close" at bounding box center [1229, 20] width 13 height 13
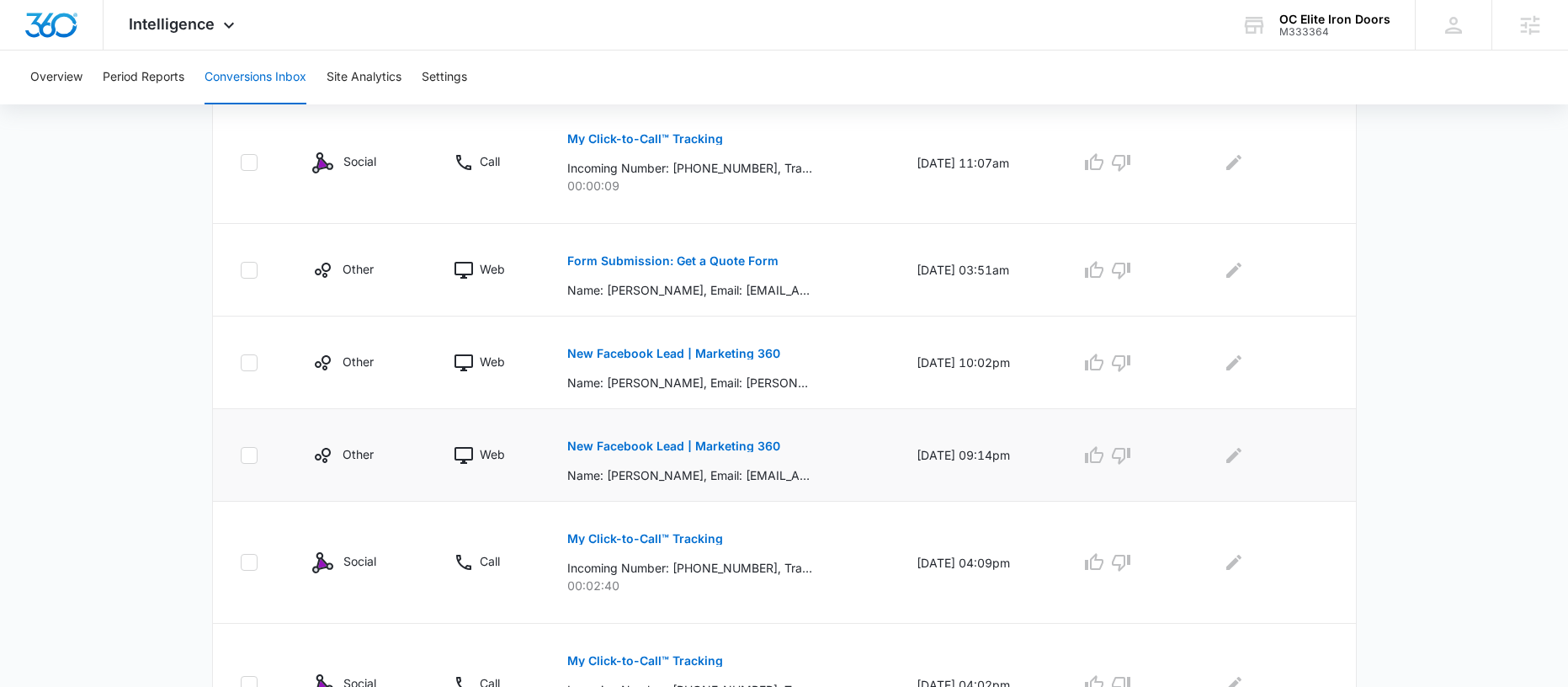
scroll to position [669, 0]
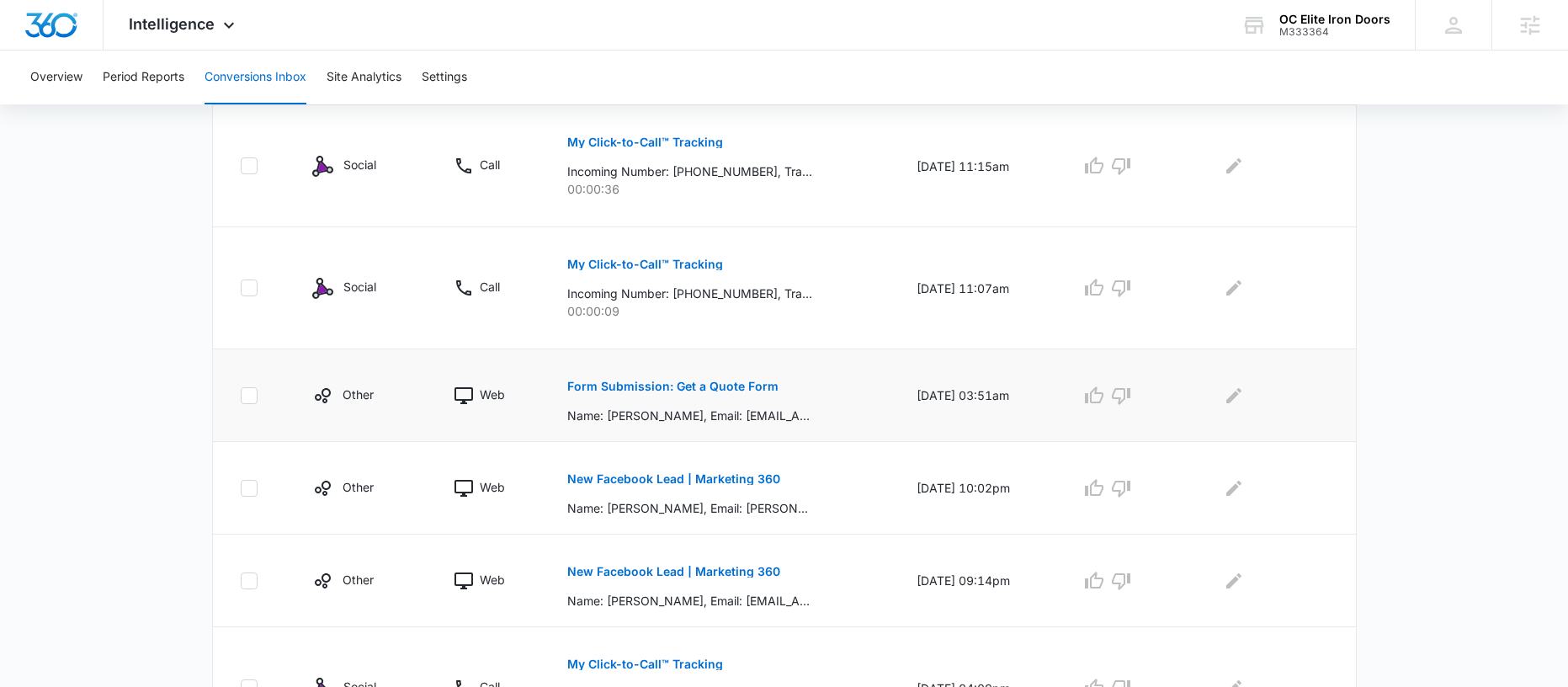
click at [672, 382] on p "Form Submission: Get a Quote Form" at bounding box center [673, 386] width 211 height 12
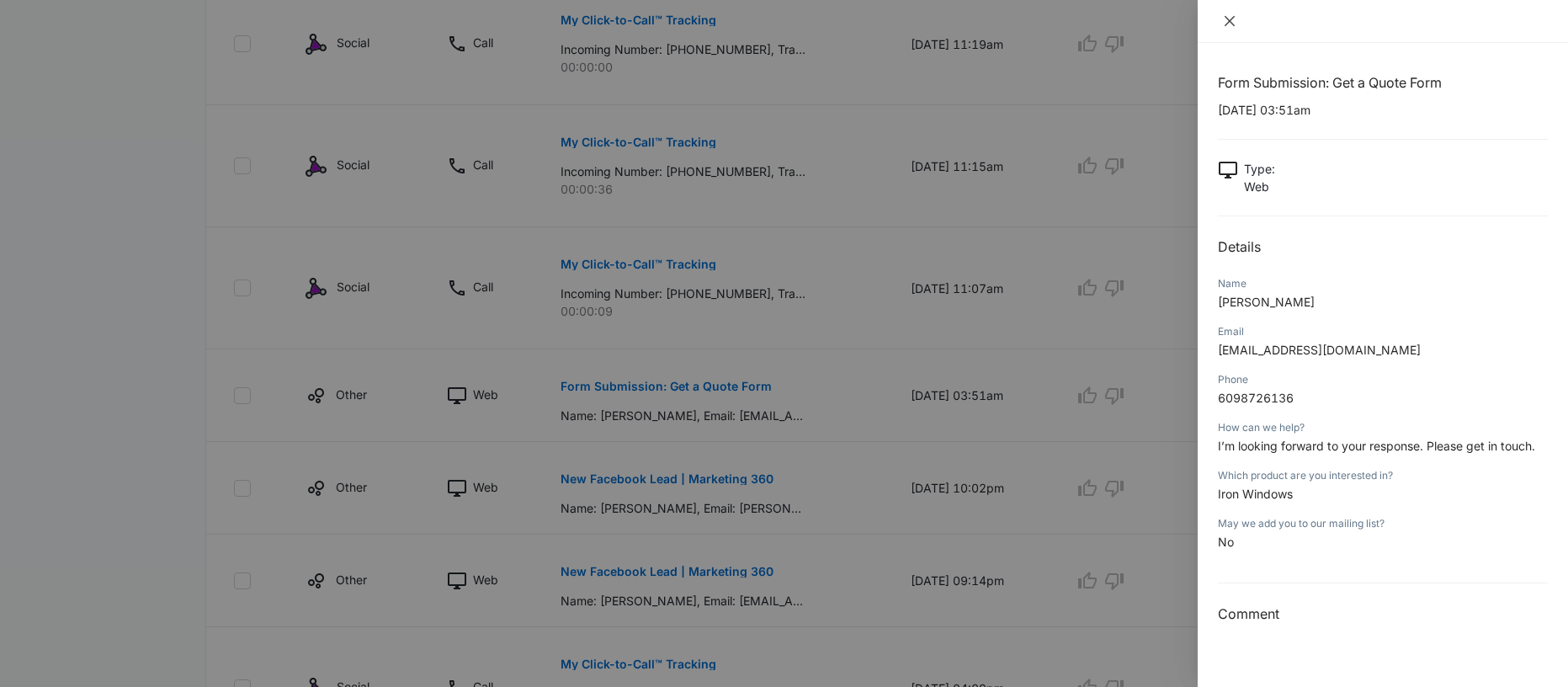
click at [1223, 19] on icon "close" at bounding box center [1229, 20] width 13 height 13
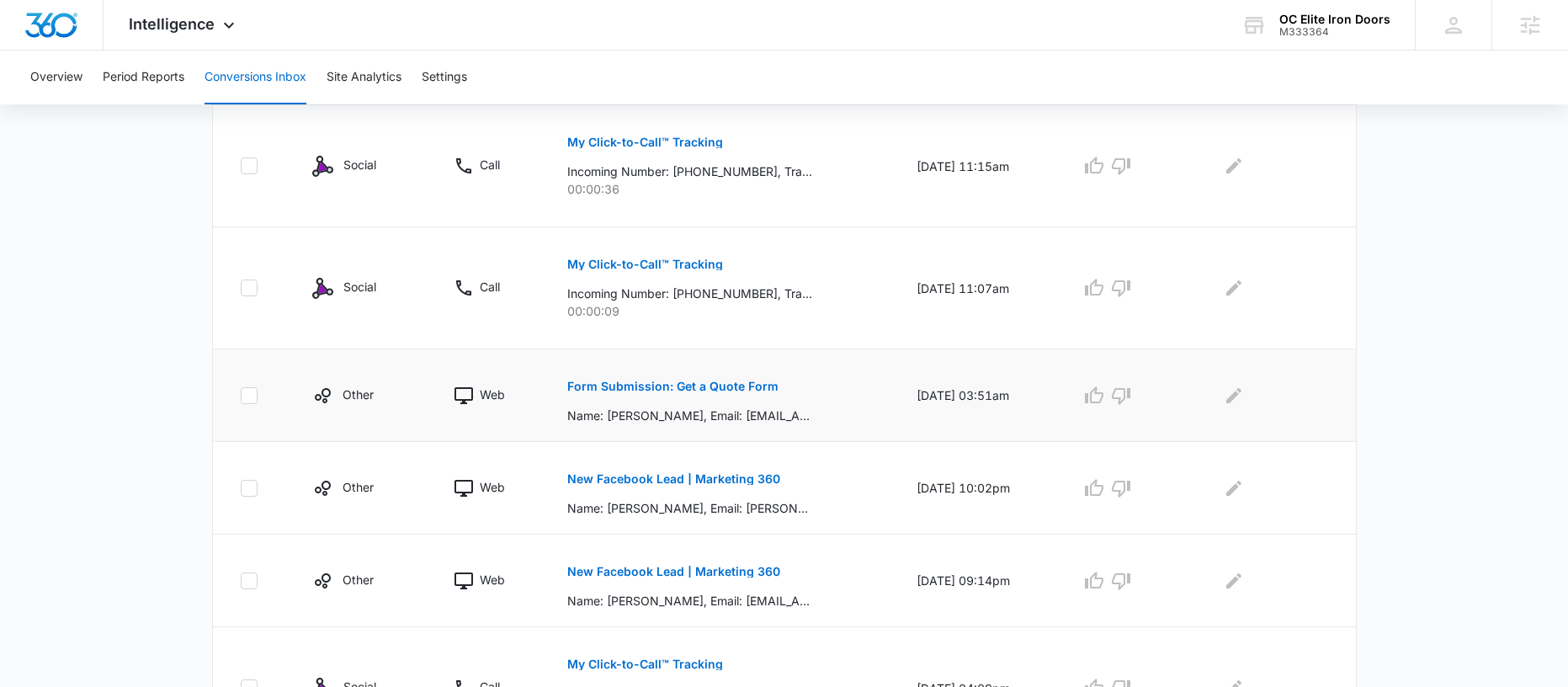
click at [712, 376] on button "Form Submission: Get a Quote Form" at bounding box center [673, 386] width 211 height 40
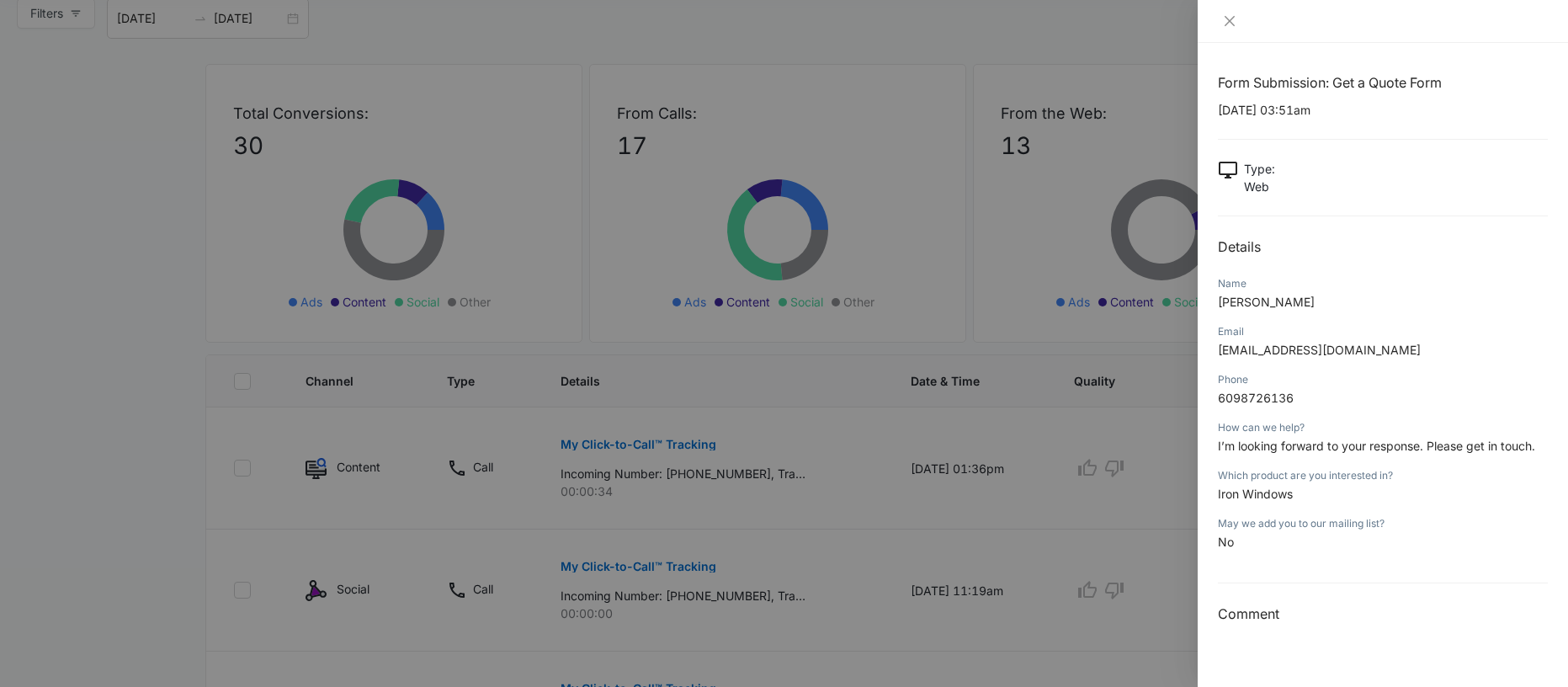
scroll to position [0, 0]
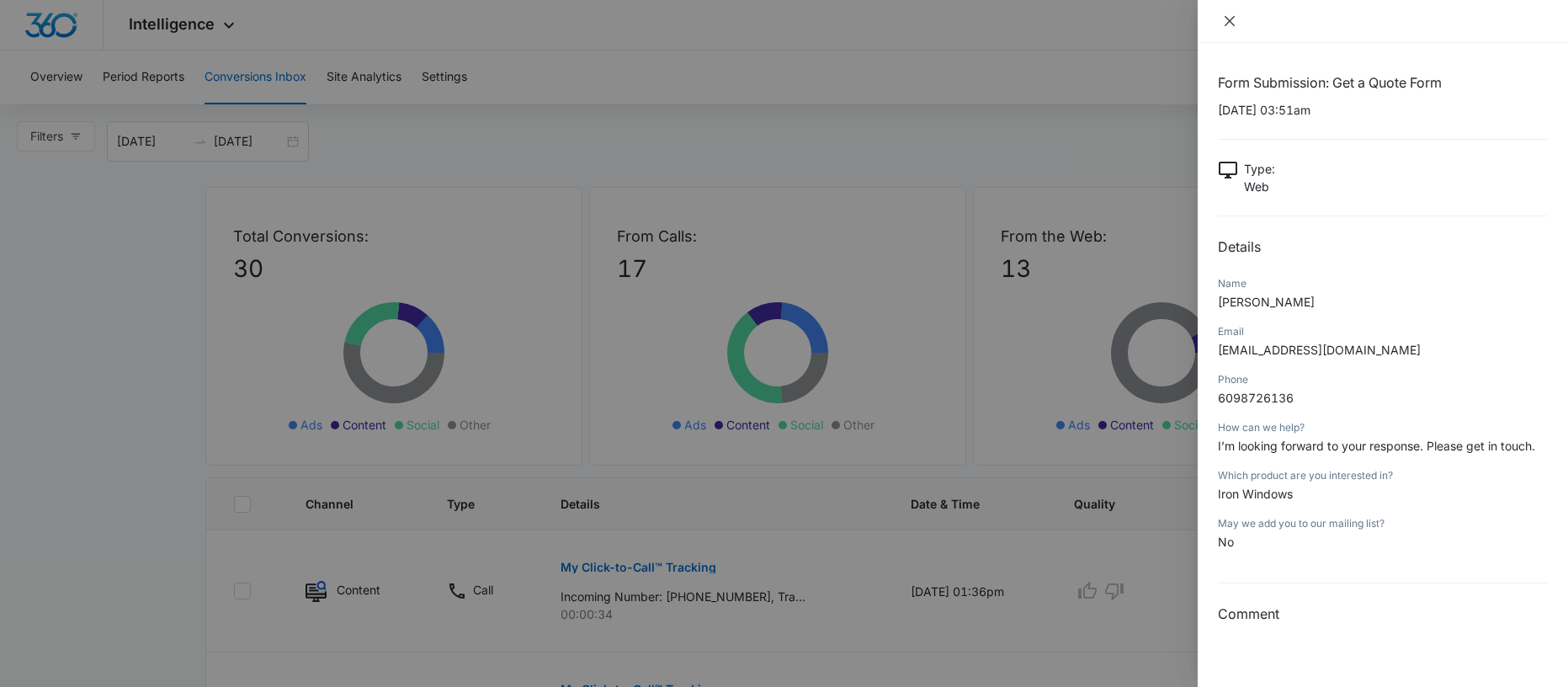
click at [1229, 16] on icon "close" at bounding box center [1229, 20] width 13 height 13
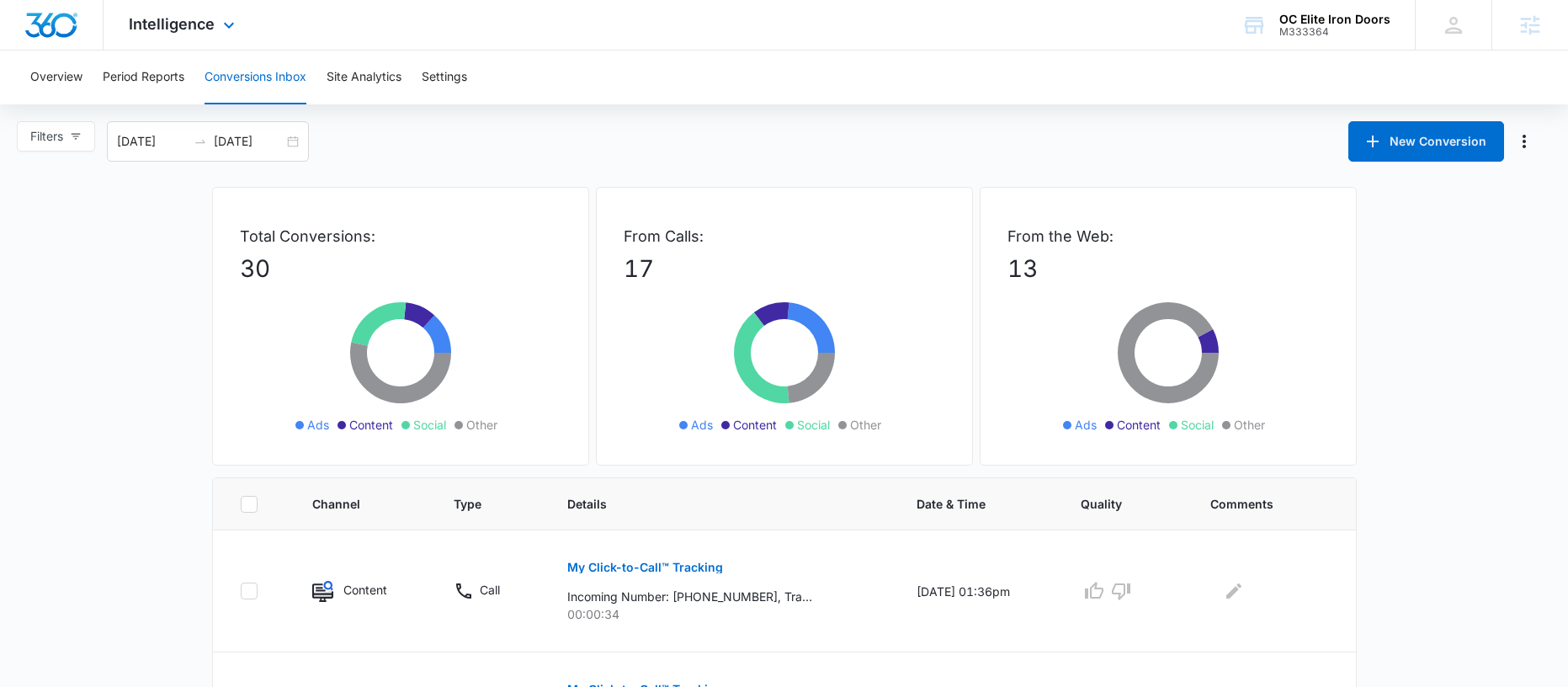
click at [193, 34] on div "Intelligence Apps Reputation Forms CRM Email Social POS Content Ads Intelligenc…" at bounding box center [184, 25] width 160 height 50
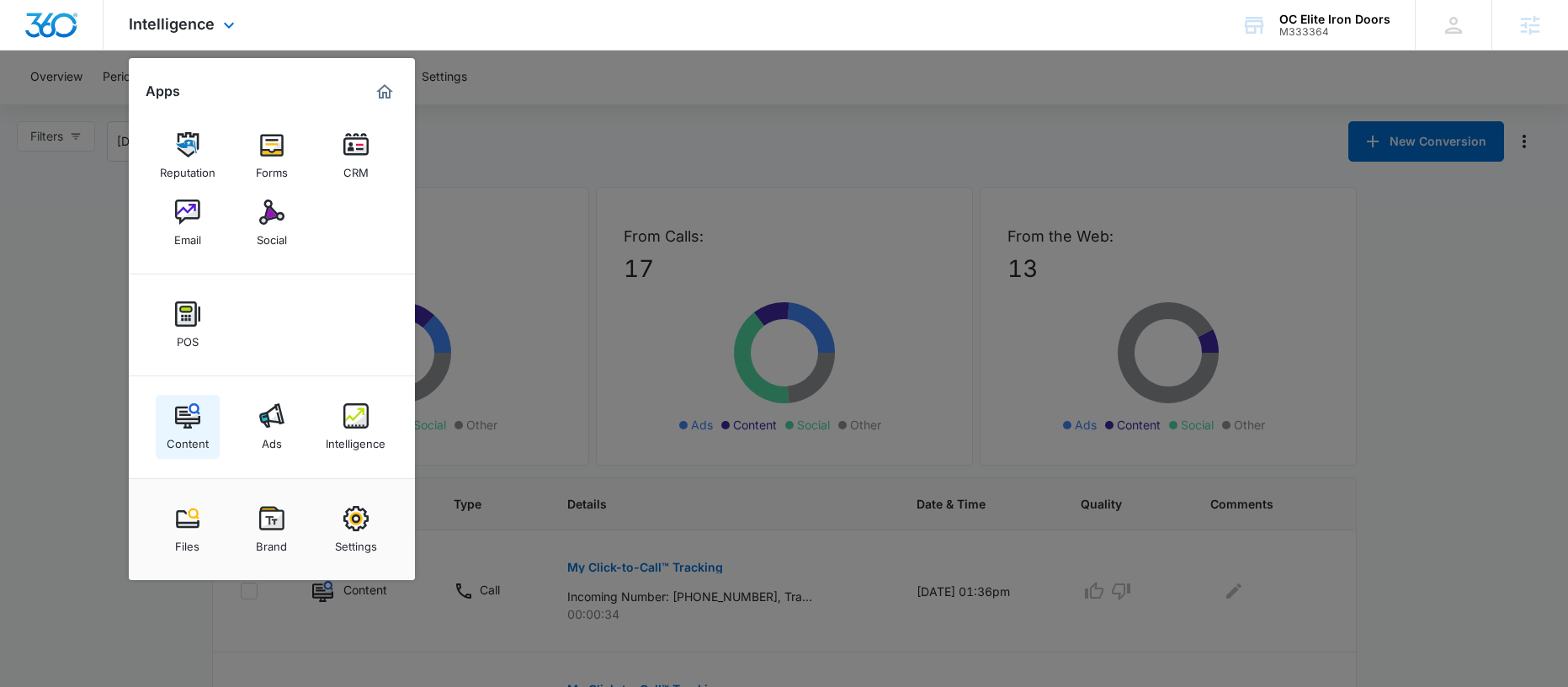
click at [178, 438] on div "Content" at bounding box center [187, 439] width 42 height 22
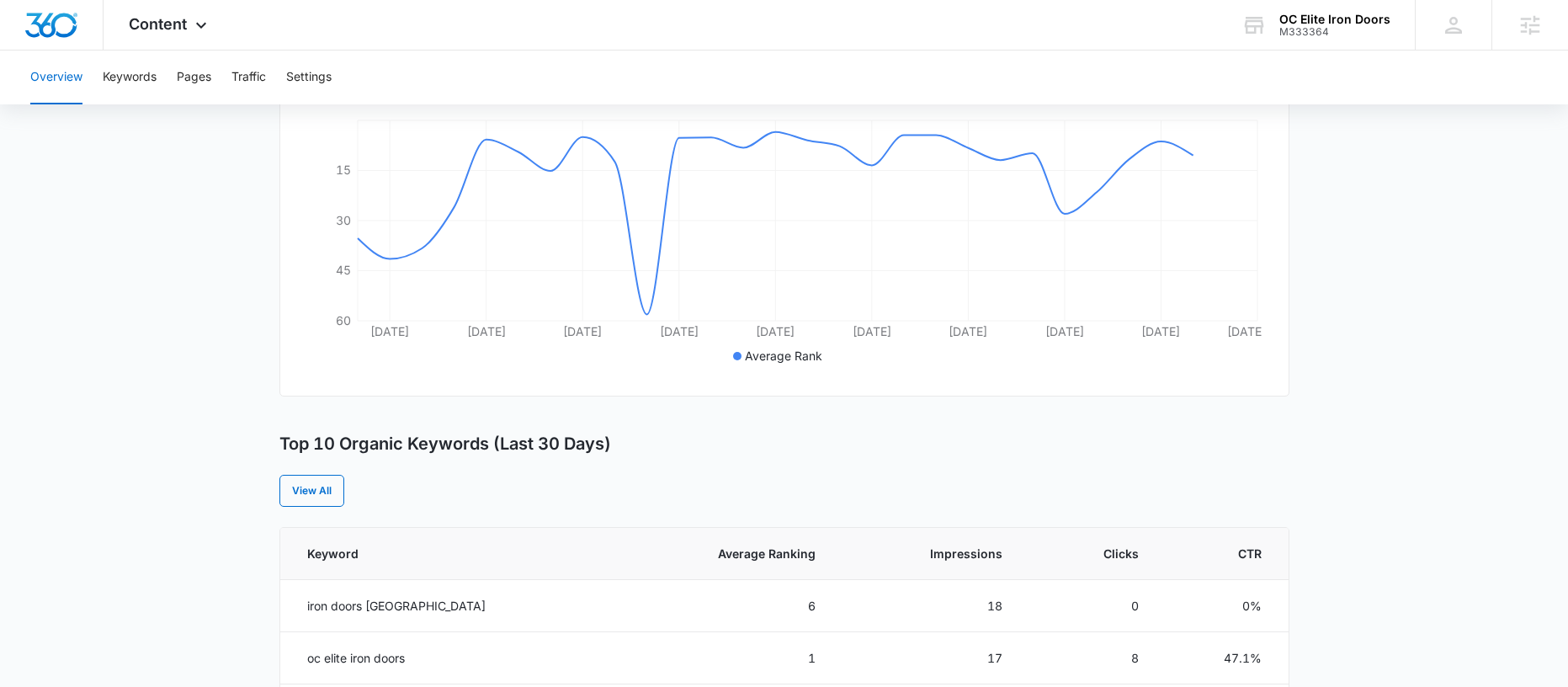
scroll to position [709, 0]
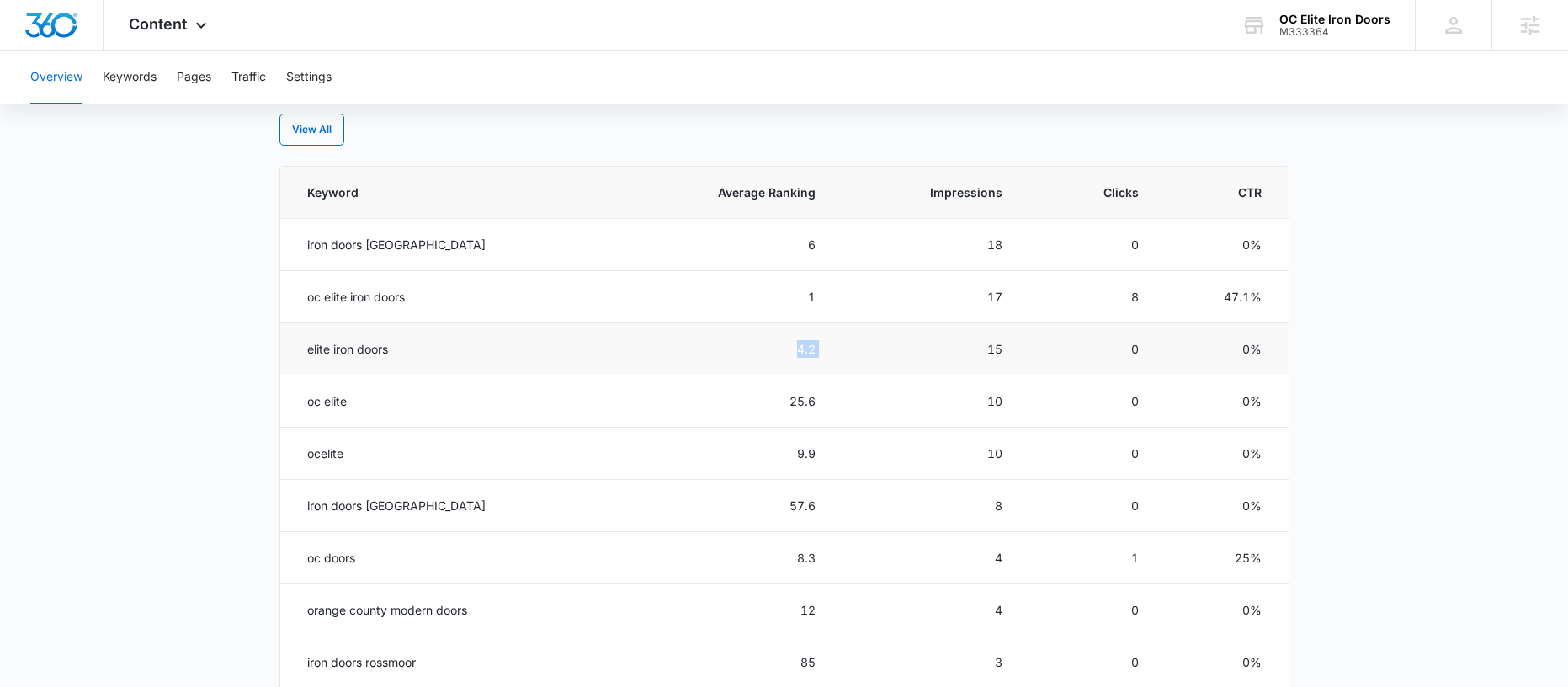
drag, startPoint x: 773, startPoint y: 352, endPoint x: 849, endPoint y: 350, distance: 76.0
click at [849, 350] on tr "elite iron doors 4.2 15 0 0%" at bounding box center [785, 349] width 1009 height 53
drag, startPoint x: 752, startPoint y: 352, endPoint x: 764, endPoint y: 352, distance: 12.0
click at [752, 352] on td "4.2" at bounding box center [725, 349] width 221 height 53
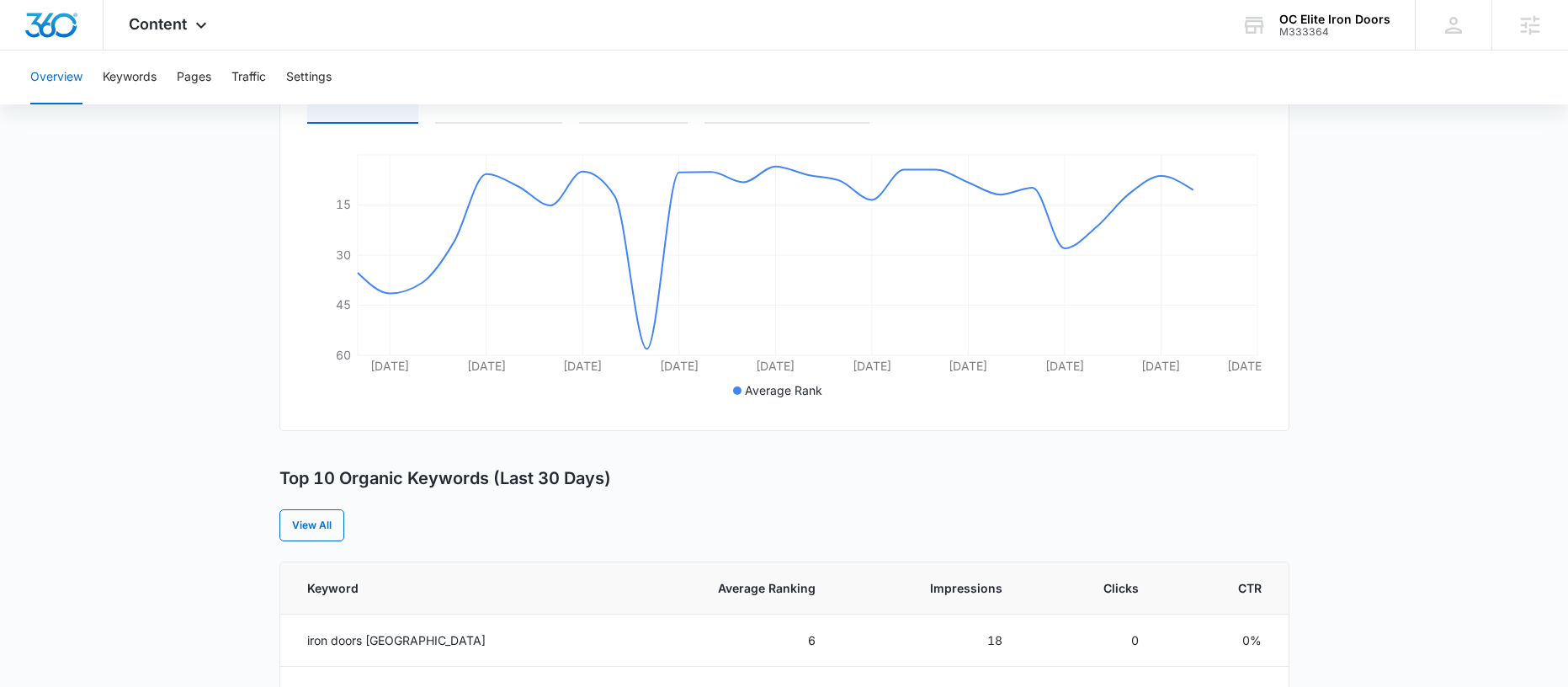
scroll to position [0, 0]
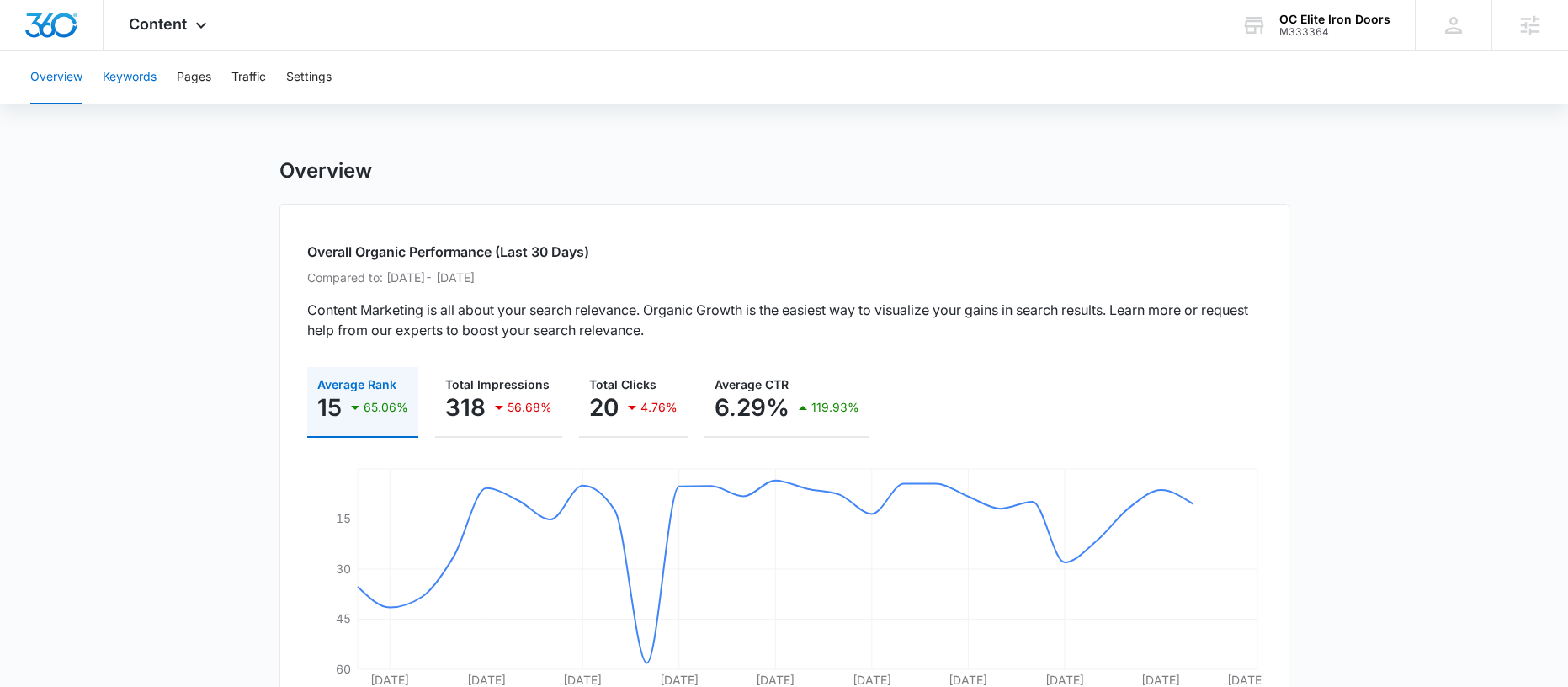
click at [135, 96] on button "Keywords" at bounding box center [129, 78] width 53 height 53
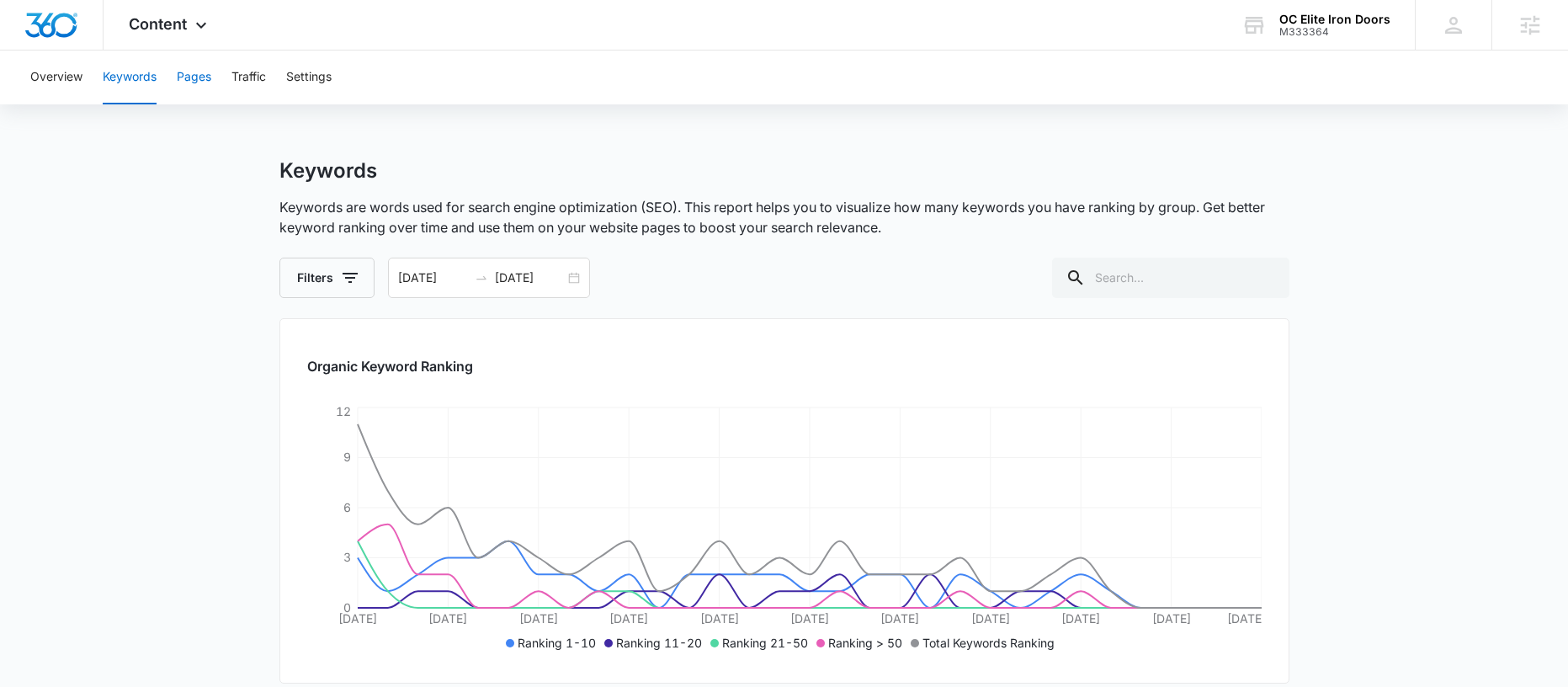
click at [199, 84] on button "Pages" at bounding box center [193, 78] width 35 height 53
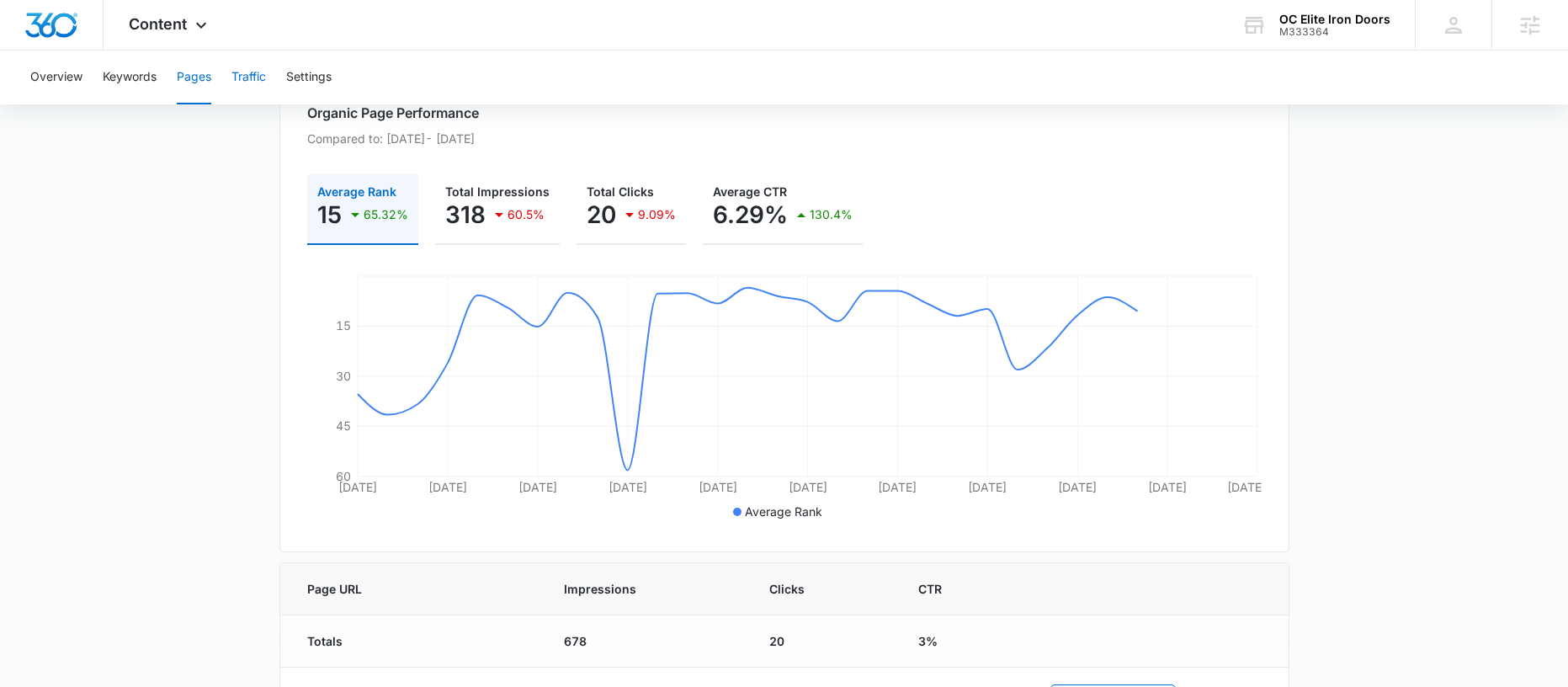
scroll to position [226, 0]
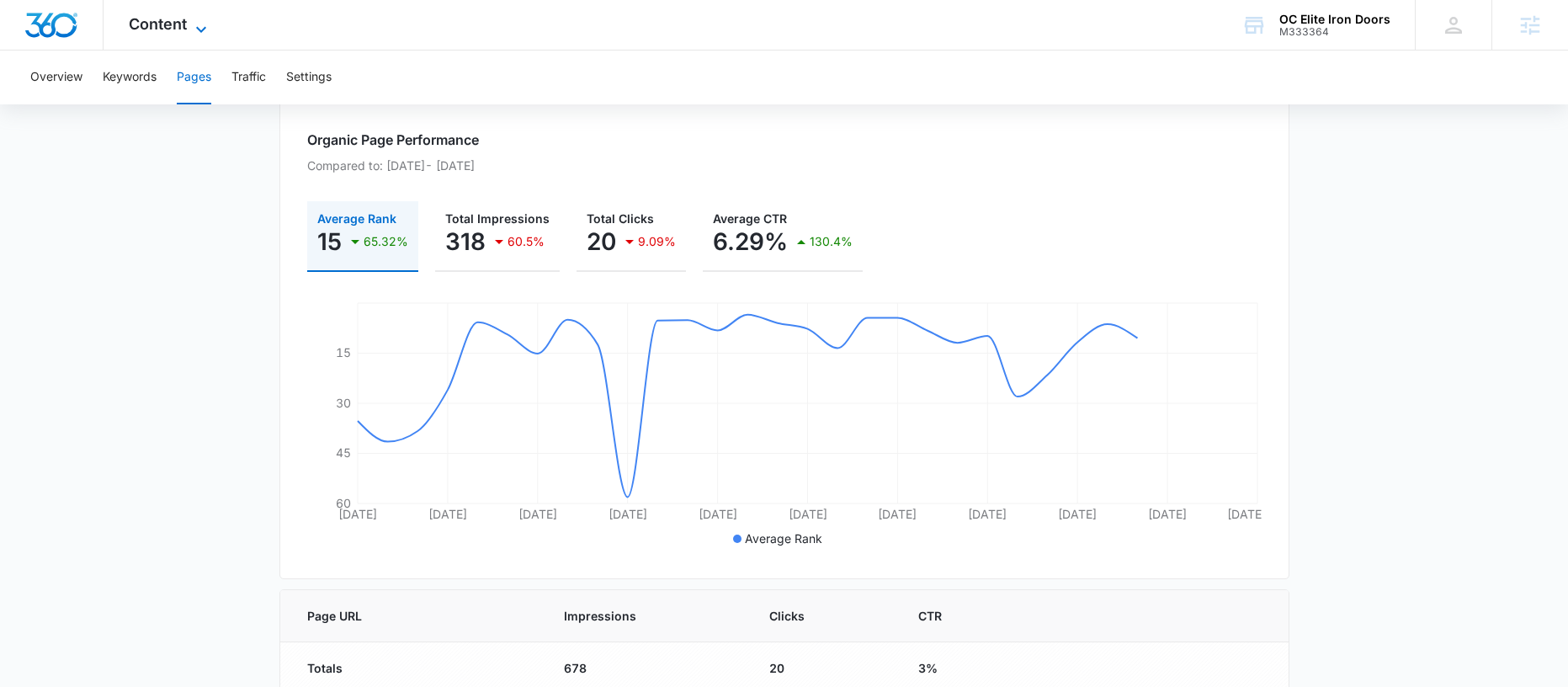
click at [179, 27] on span "Content" at bounding box center [158, 24] width 58 height 18
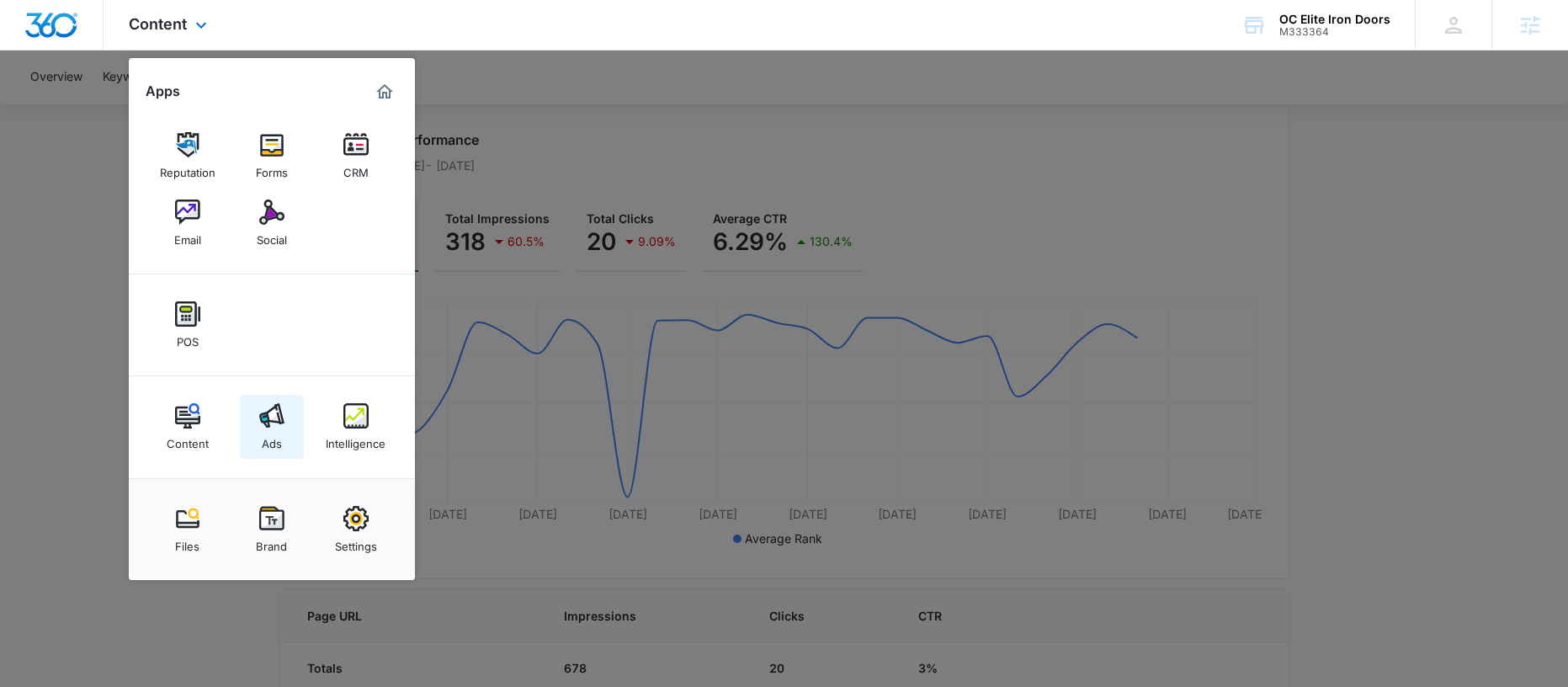
click at [263, 436] on div "Ads" at bounding box center [272, 439] width 20 height 22
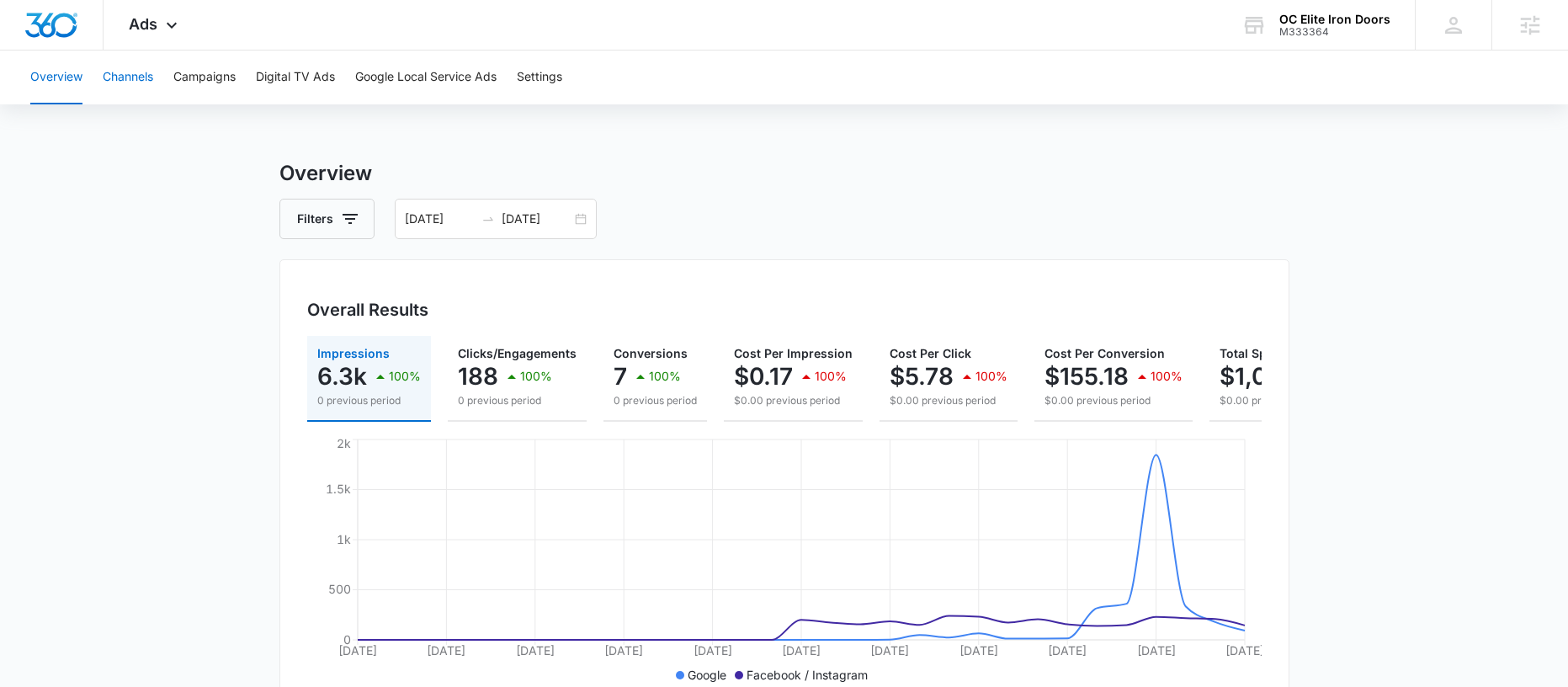
click at [139, 80] on button "Channels" at bounding box center [127, 78] width 51 height 53
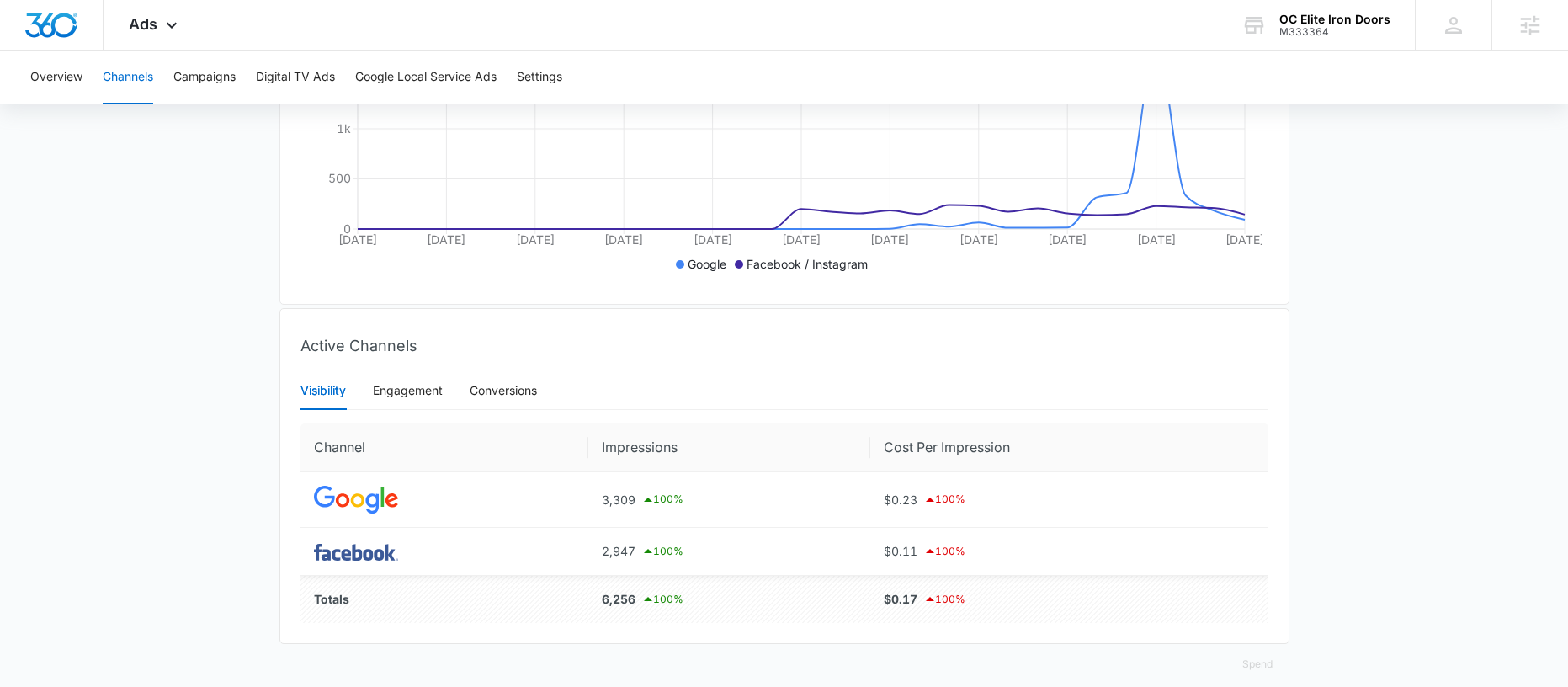
scroll to position [441, 0]
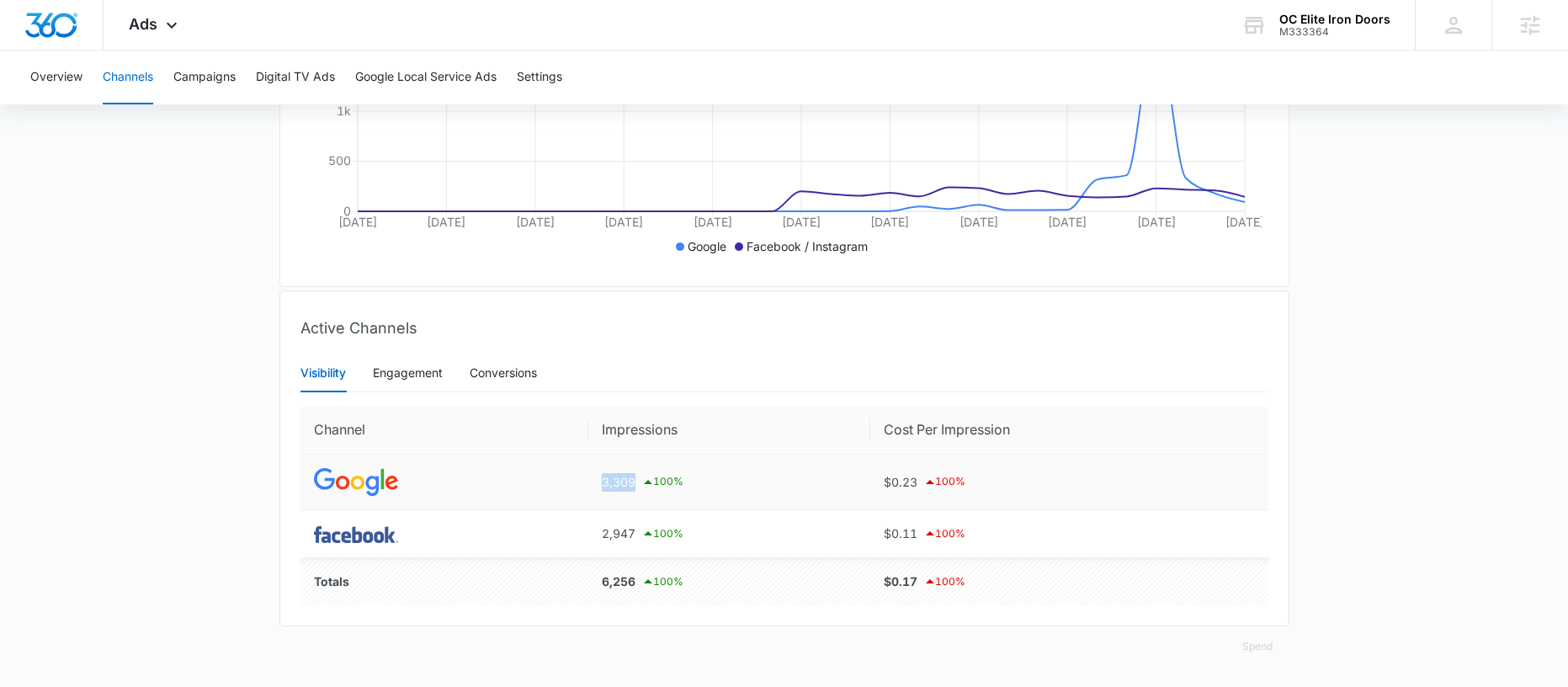
drag, startPoint x: 594, startPoint y: 483, endPoint x: 639, endPoint y: 486, distance: 45.1
click at [639, 486] on td "3,309 100 %" at bounding box center [729, 482] width 282 height 55
drag, startPoint x: 896, startPoint y: 478, endPoint x: 927, endPoint y: 484, distance: 31.6
click at [927, 484] on div "$0.23 100 %" at bounding box center [1069, 482] width 371 height 20
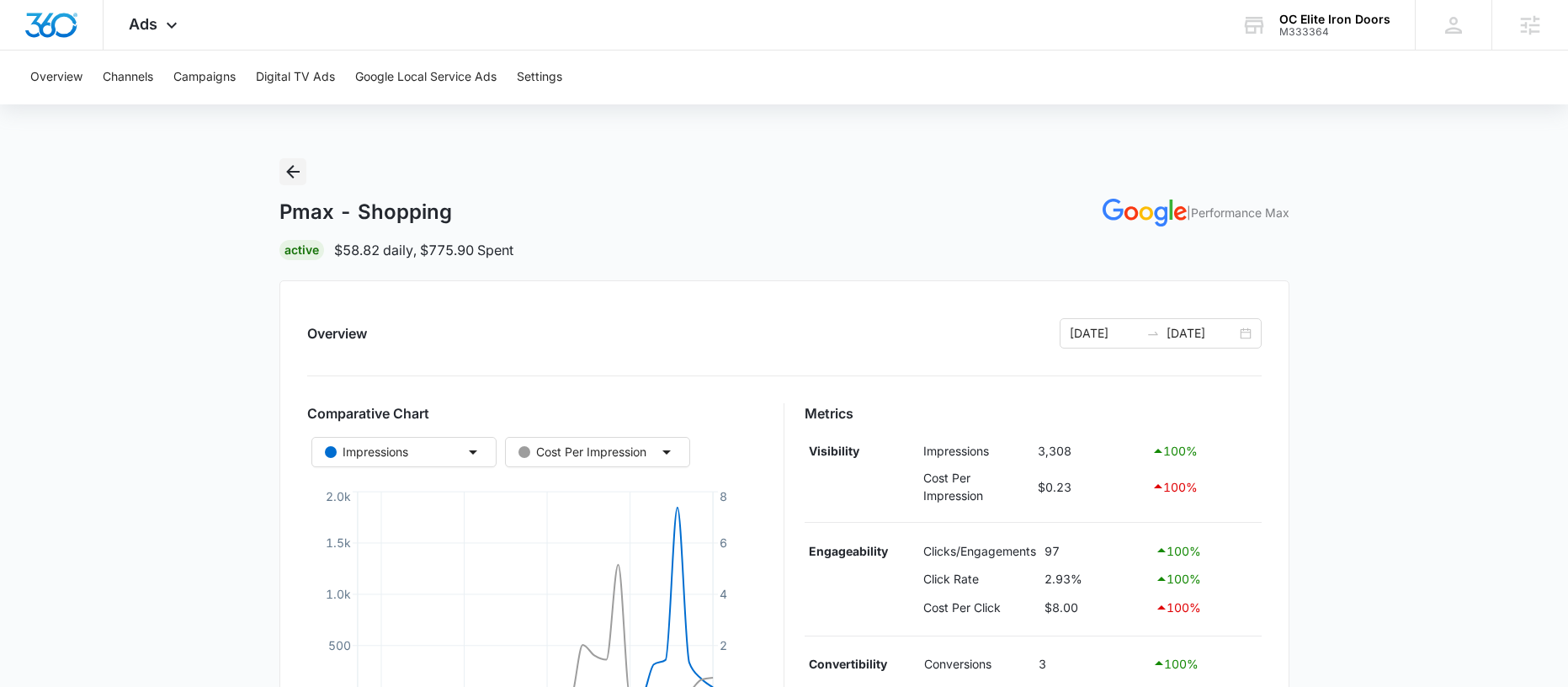
click at [294, 172] on icon "Back" at bounding box center [292, 171] width 13 height 13
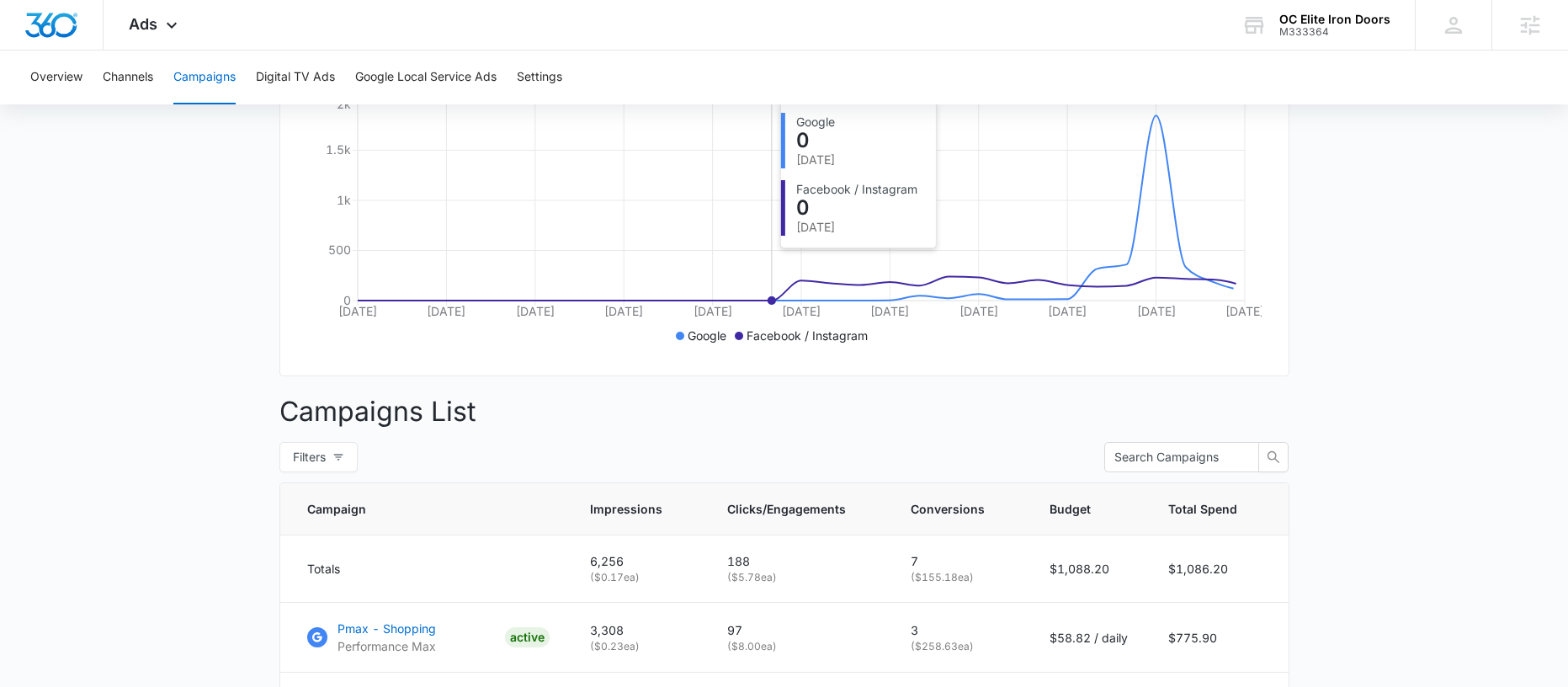
scroll to position [425, 0]
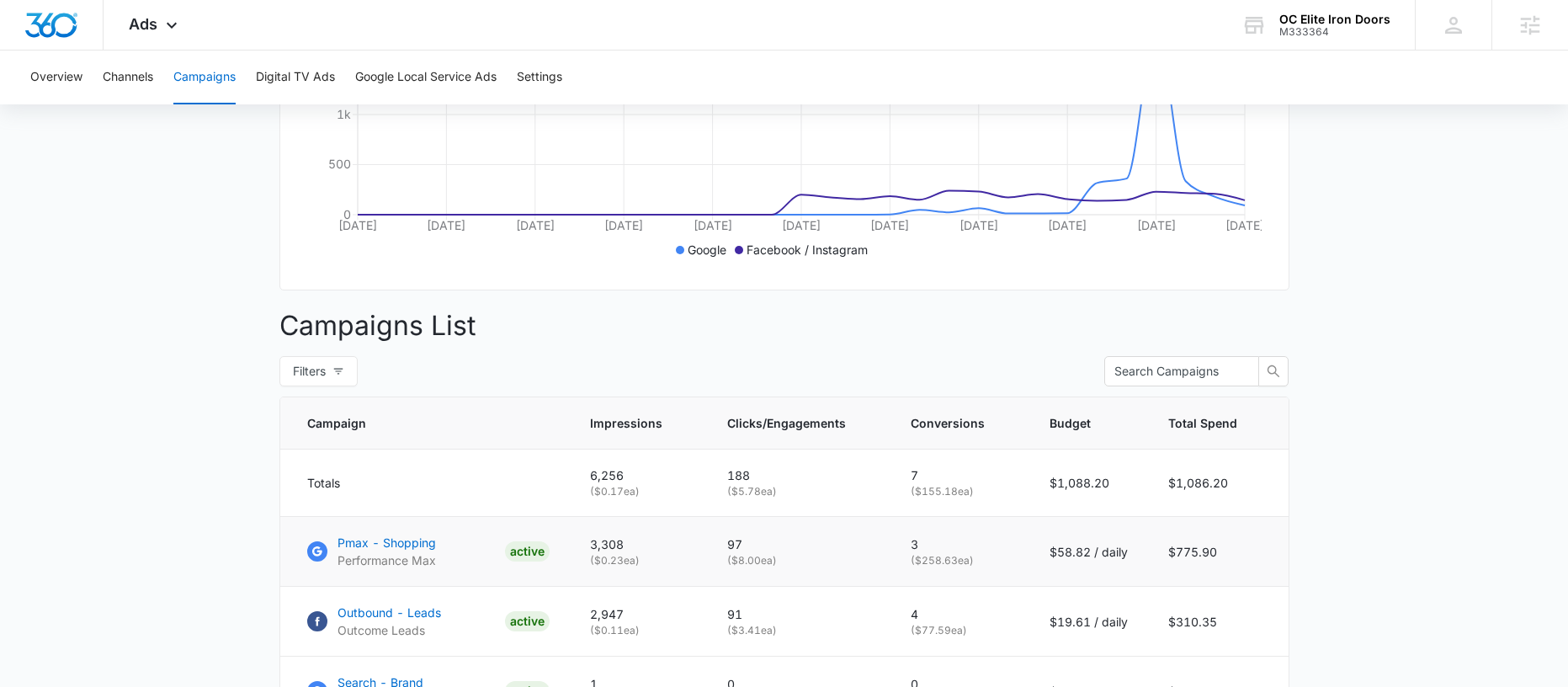
click at [915, 553] on p "3" at bounding box center [960, 544] width 99 height 18
drag, startPoint x: 918, startPoint y: 558, endPoint x: 954, endPoint y: 553, distance: 36.3
click at [954, 553] on p "3" at bounding box center [960, 544] width 99 height 18
click at [957, 553] on p "3" at bounding box center [960, 544] width 99 height 18
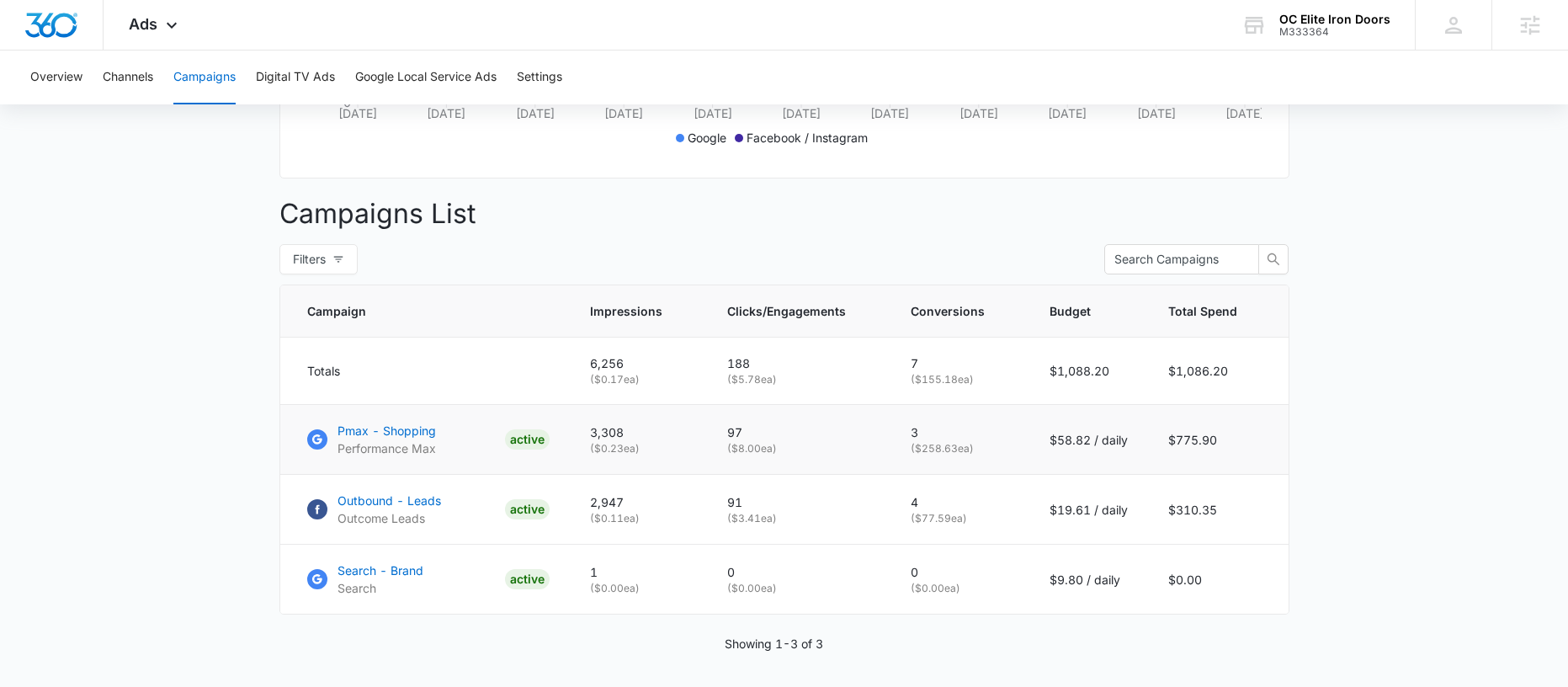
scroll to position [596, 0]
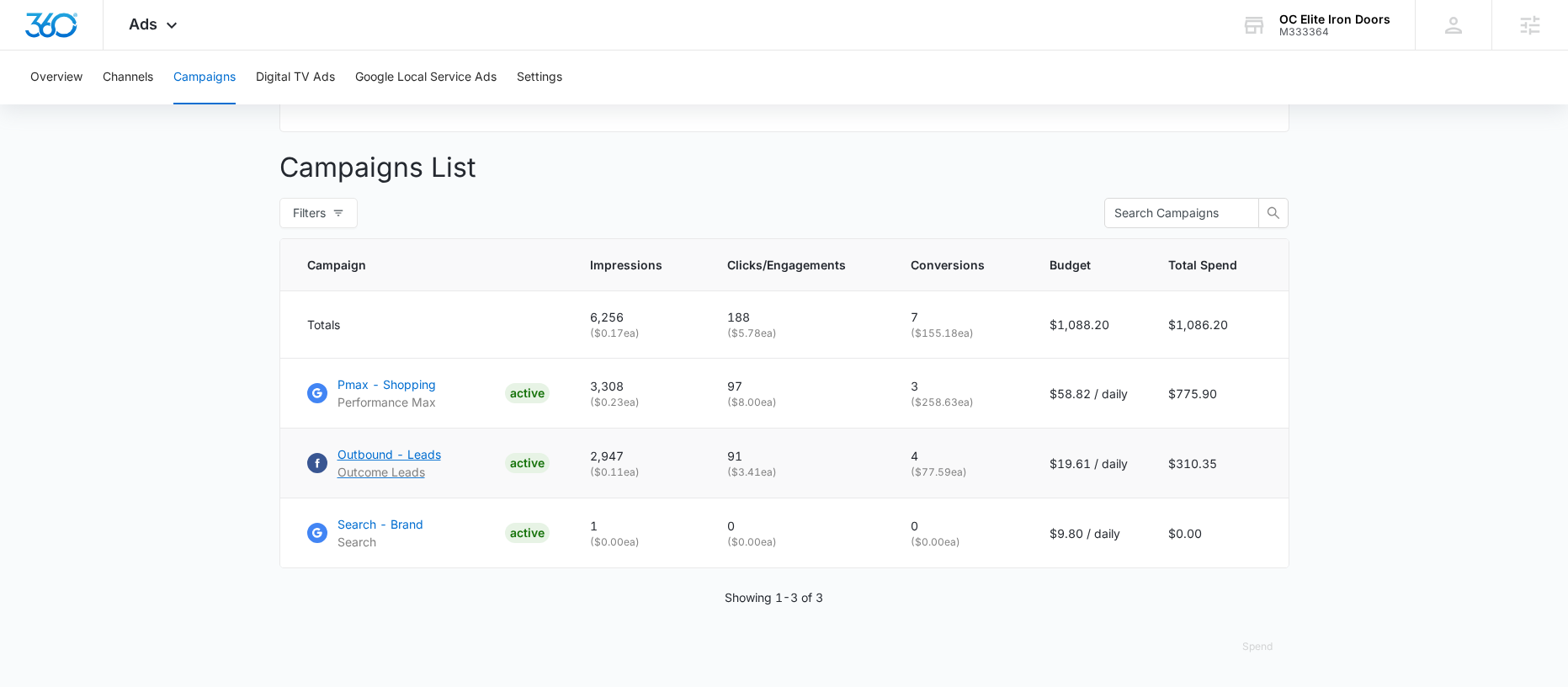
click at [390, 454] on p "Outbound - Leads" at bounding box center [389, 454] width 103 height 18
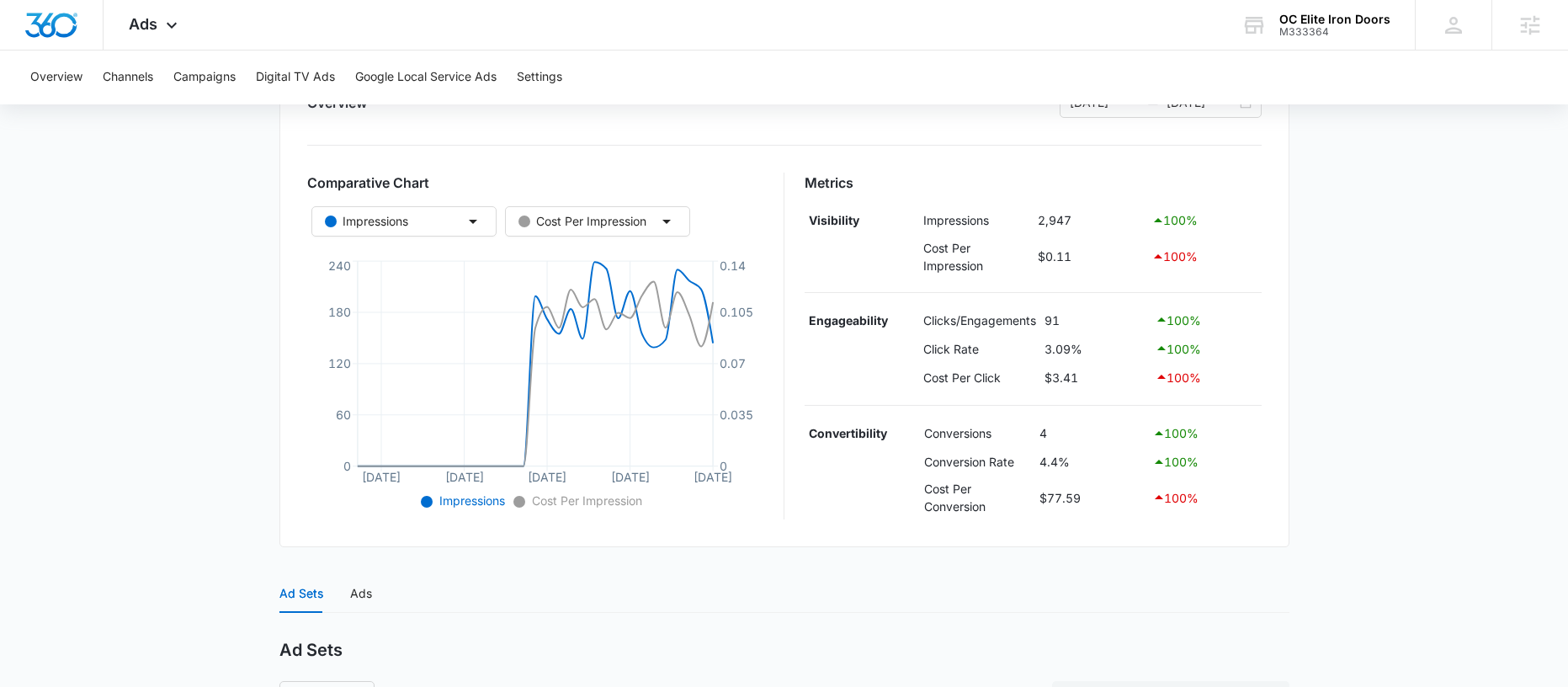
scroll to position [375, 0]
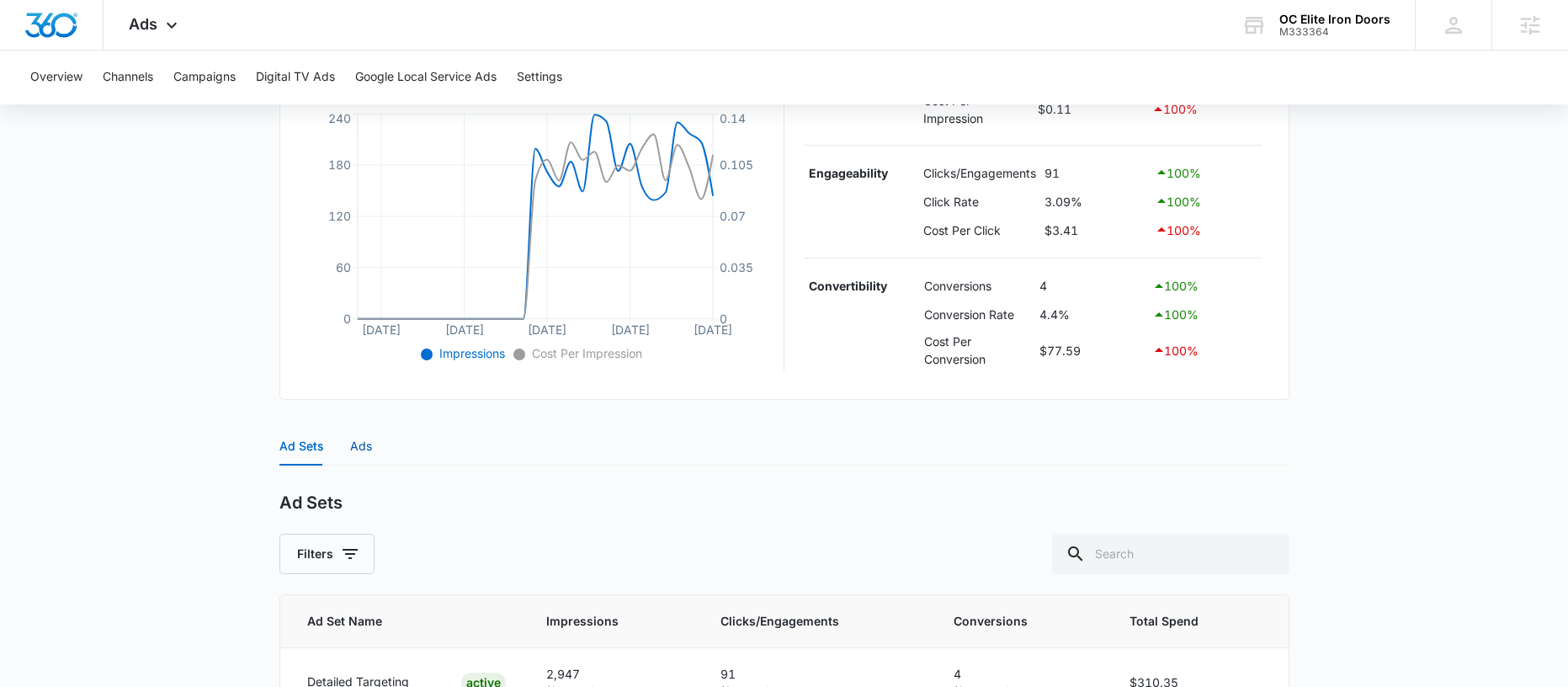
click at [369, 452] on div "Ads" at bounding box center [361, 446] width 22 height 19
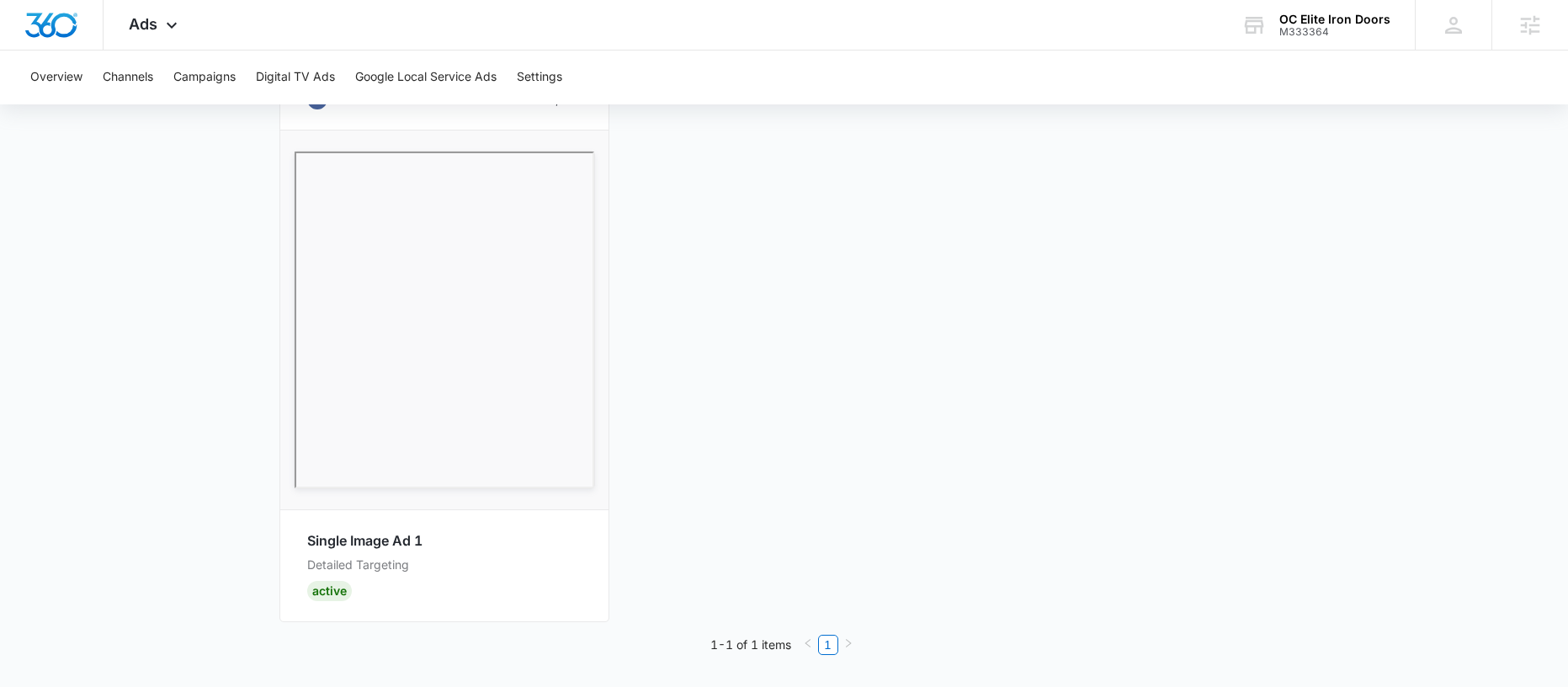
scroll to position [343, 0]
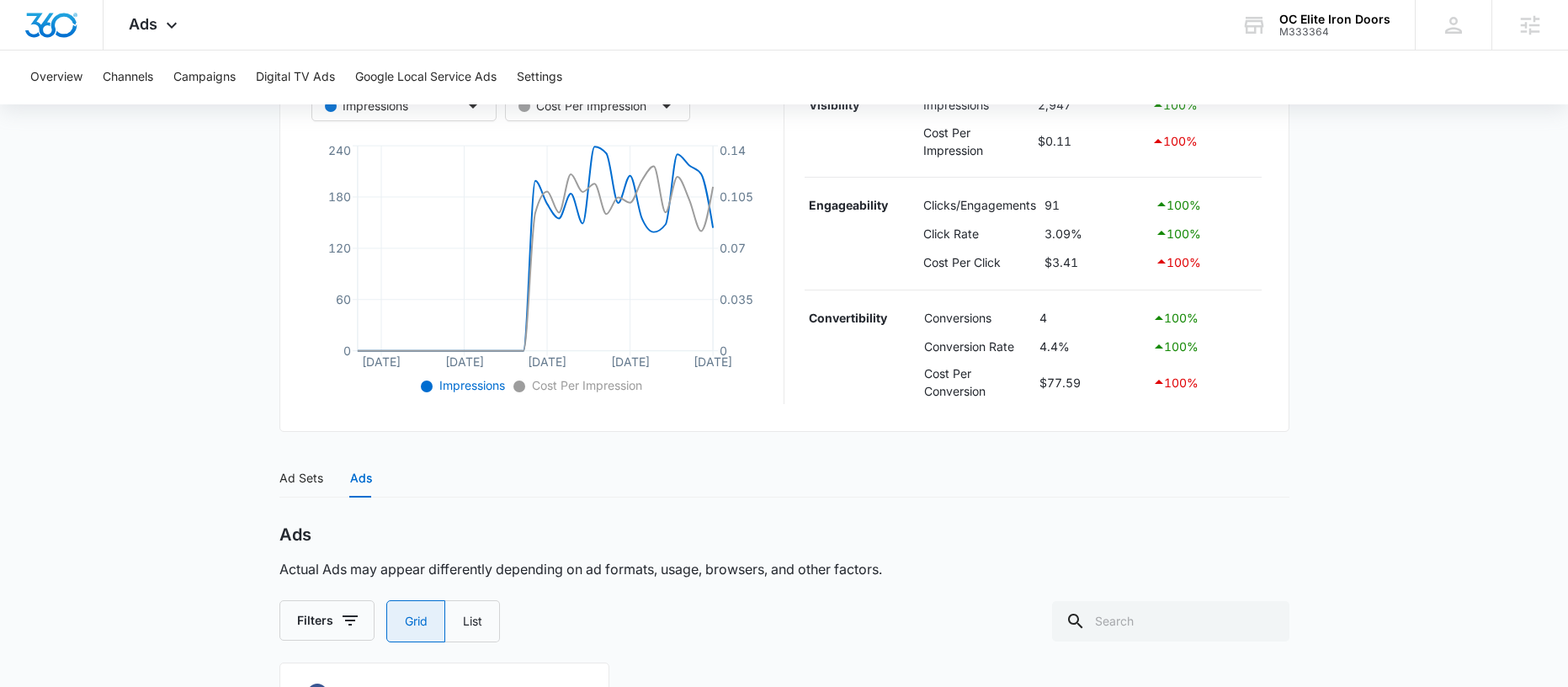
click at [418, 609] on label "Grid" at bounding box center [416, 621] width 59 height 42
click at [404, 621] on input "Grid" at bounding box center [404, 621] width 1 height 1
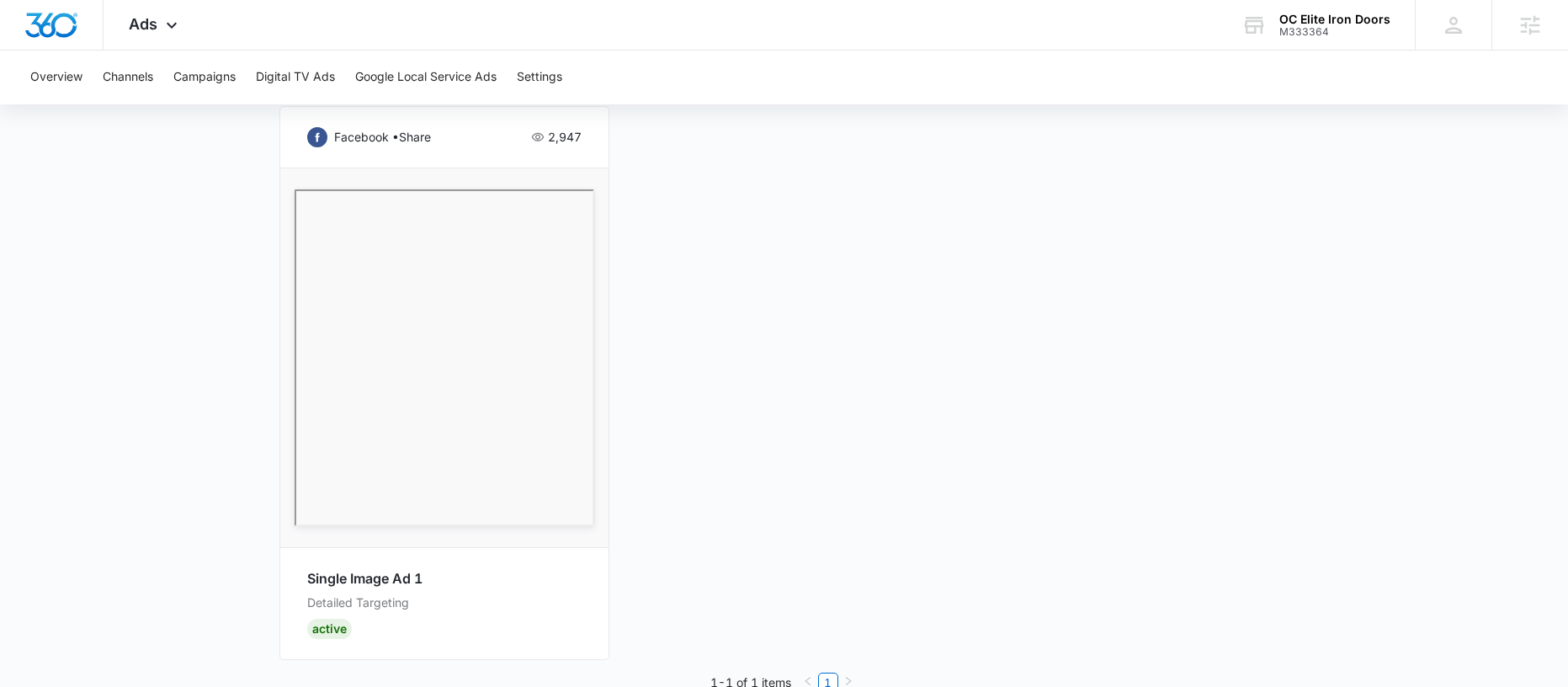
scroll to position [0, 0]
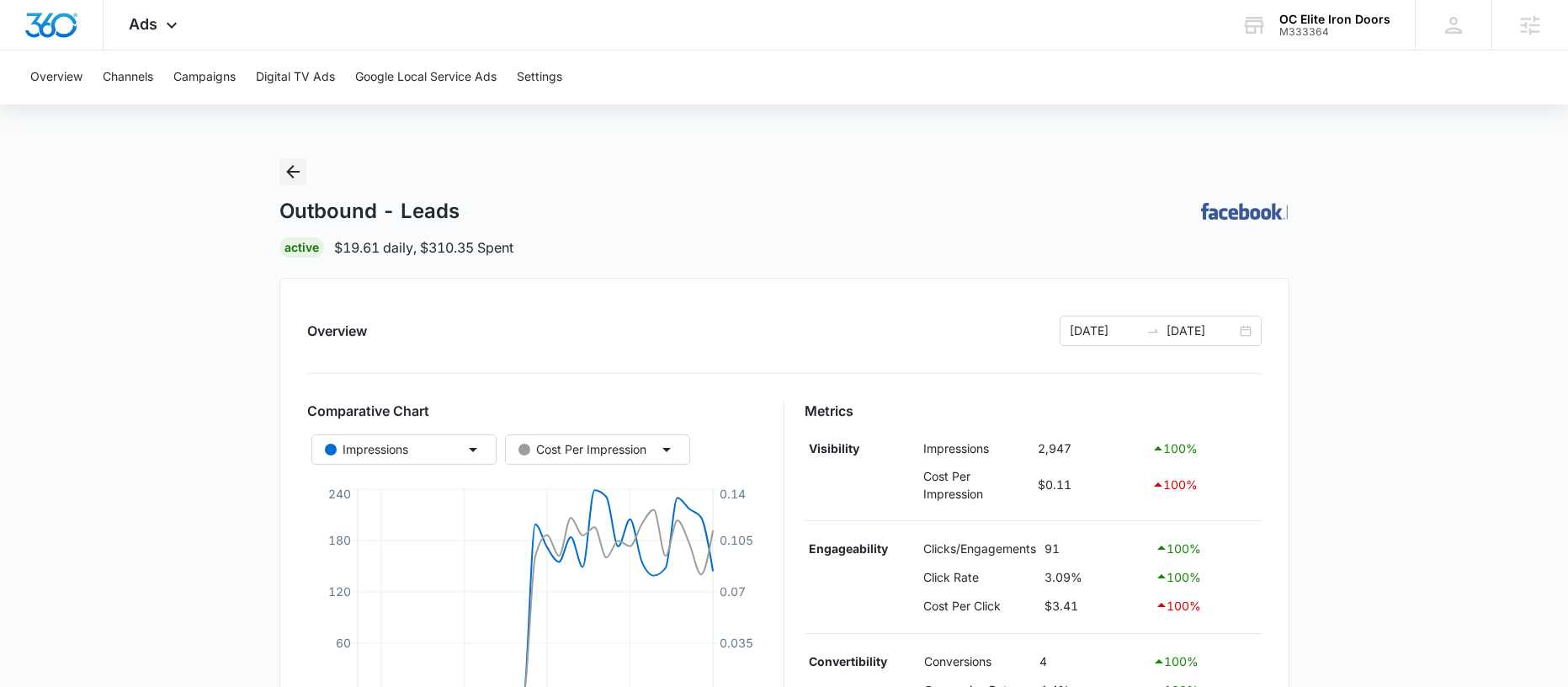
click at [295, 169] on icon "Back" at bounding box center [292, 171] width 20 height 20
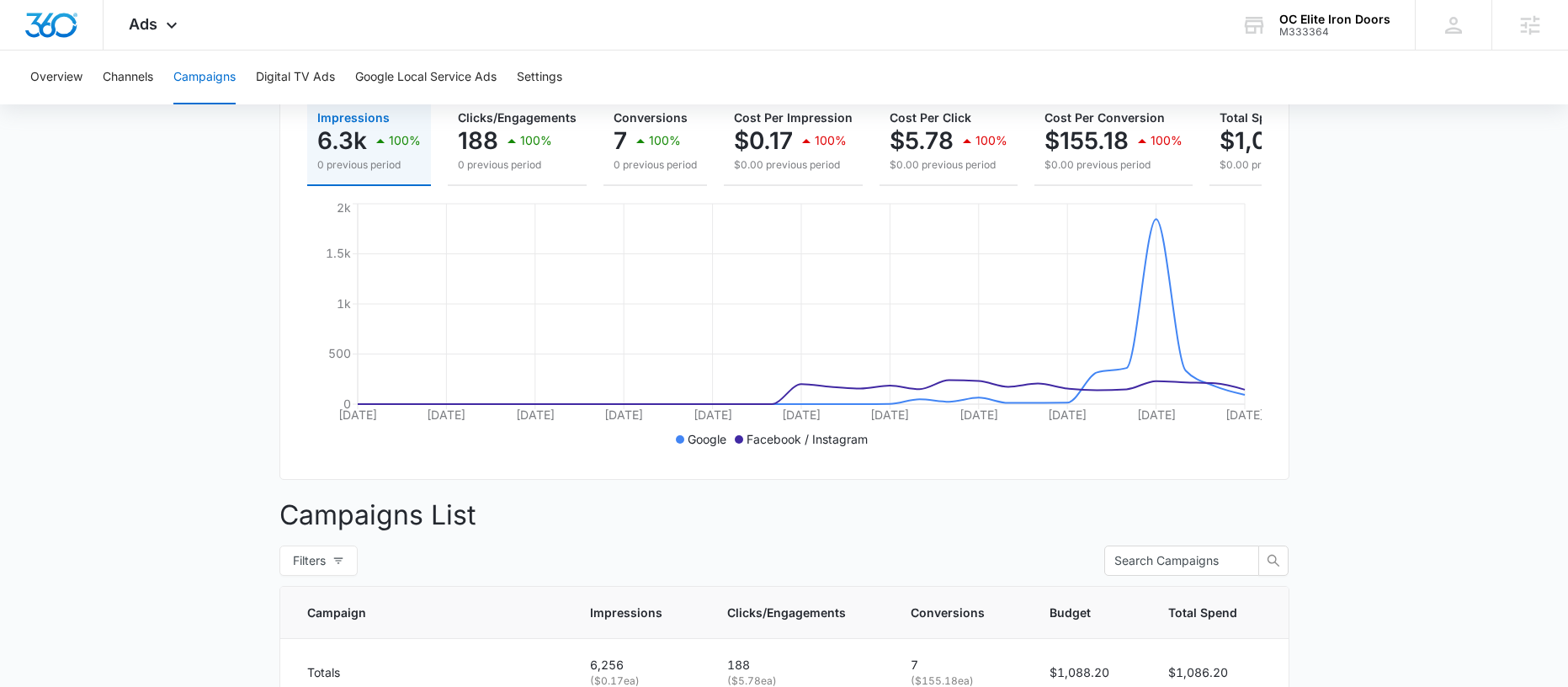
scroll to position [358, 0]
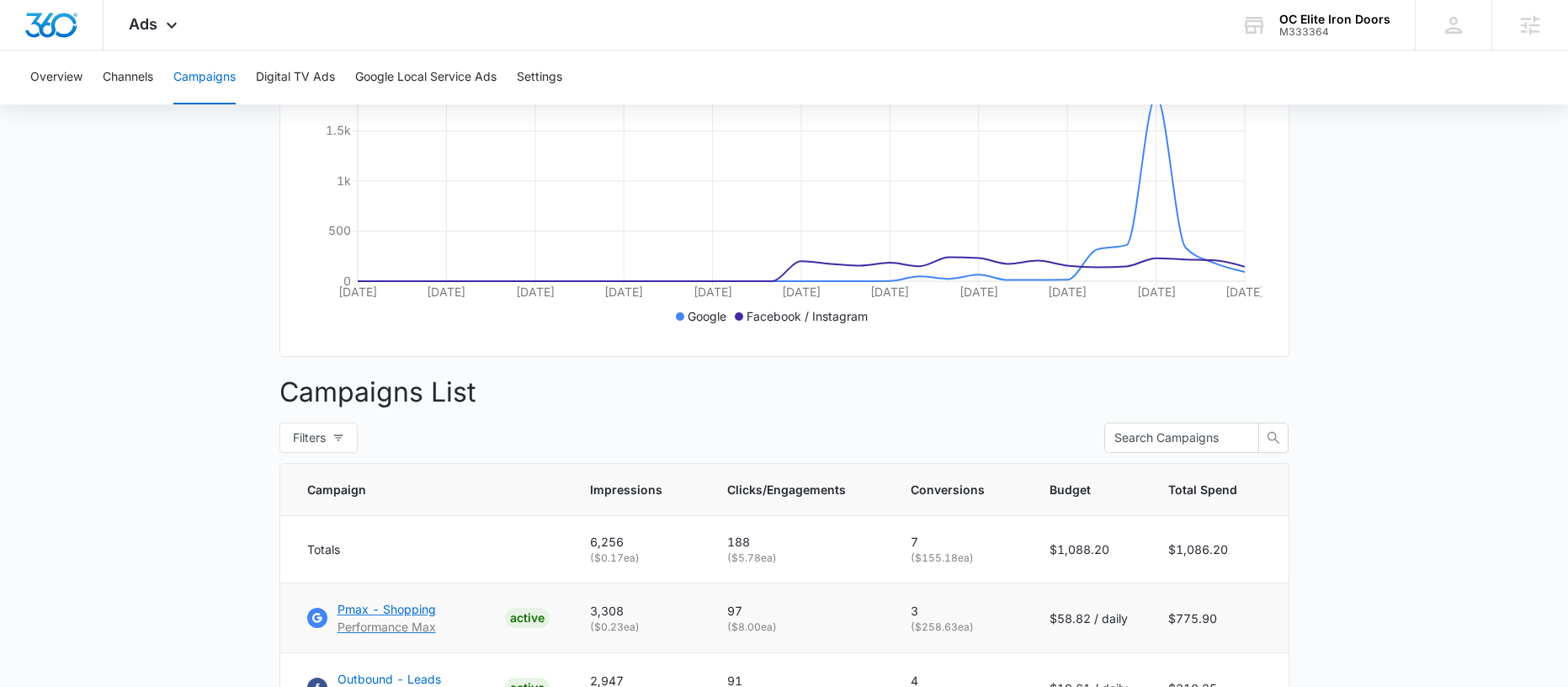
click at [378, 617] on p "Pmax - Shopping" at bounding box center [387, 609] width 99 height 18
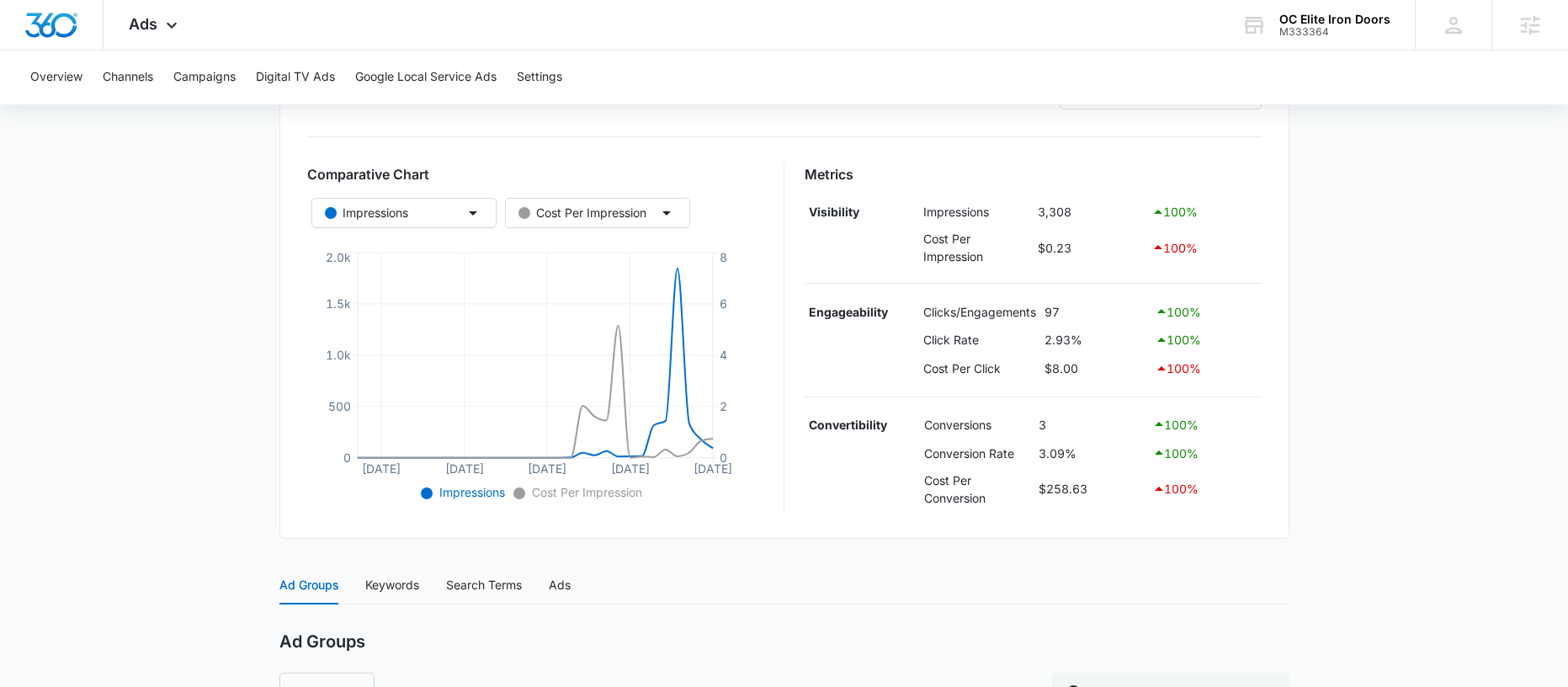
scroll to position [168, 0]
